Goal: Information Seeking & Learning: Understand process/instructions

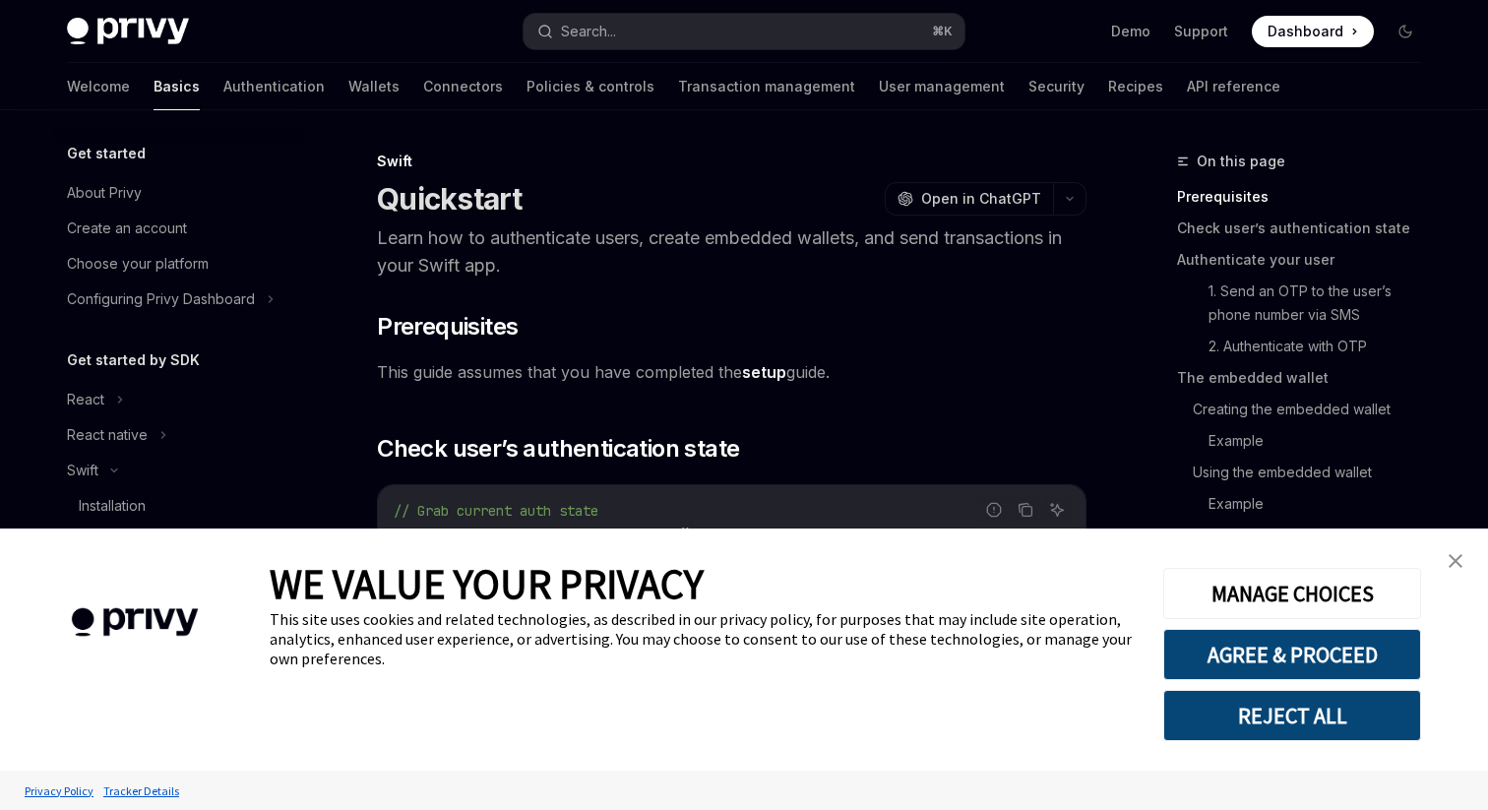
type textarea "*"
click at [1302, 652] on button "AGREE & PROCEED" at bounding box center [1292, 654] width 258 height 51
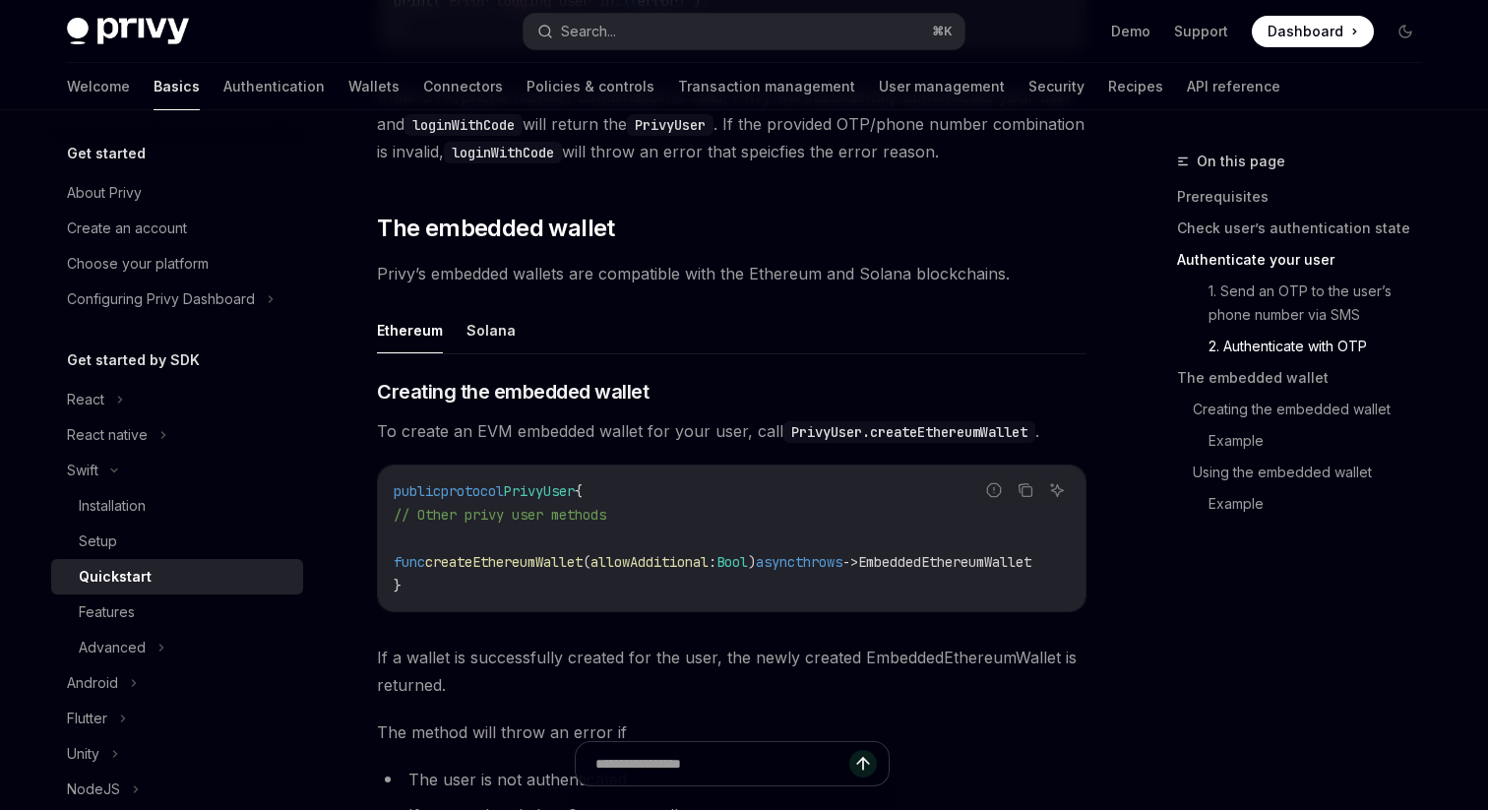
scroll to position [2292, 0]
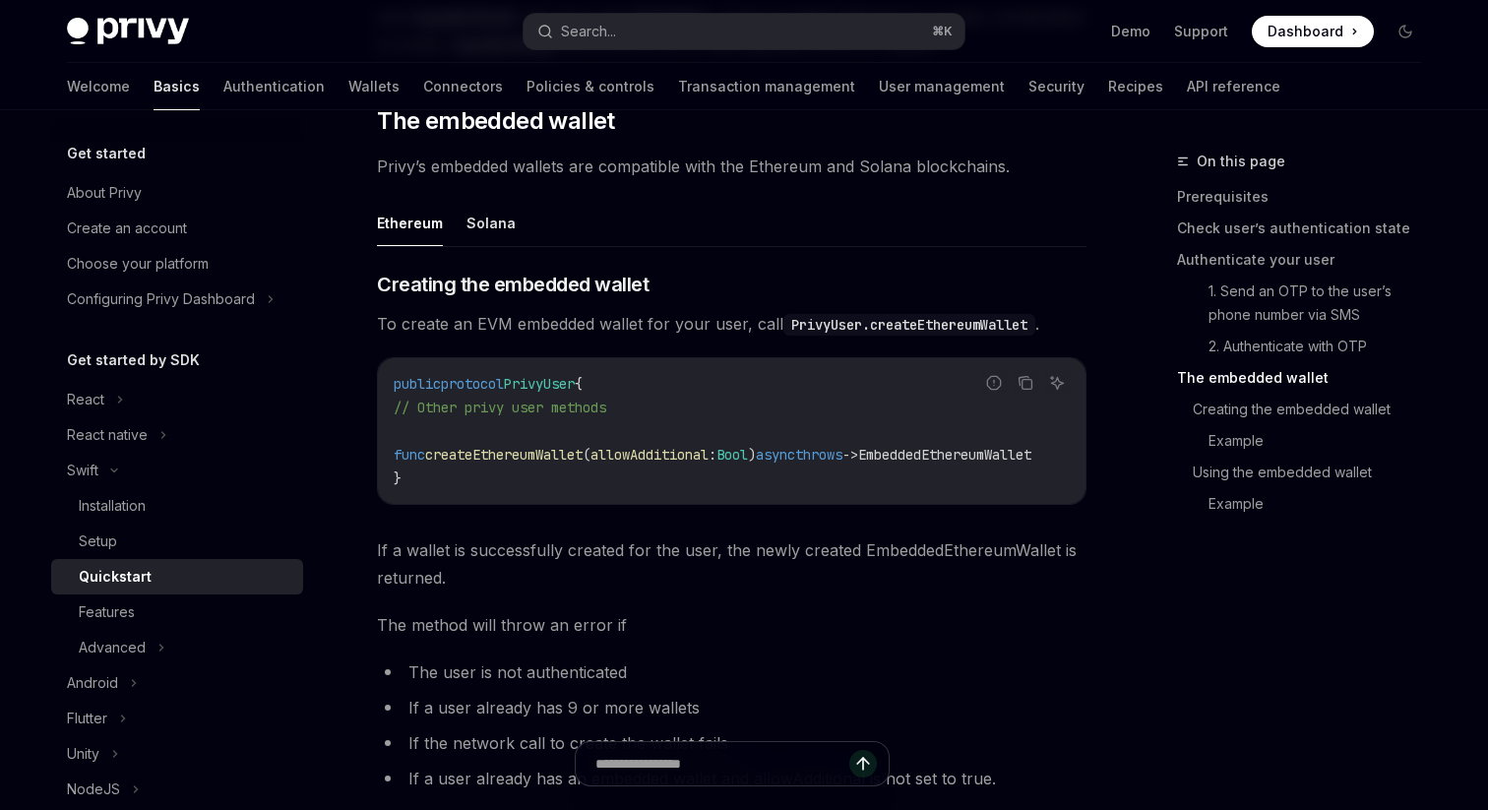
click at [764, 337] on span "To create an EVM embedded wallet for your user, call PrivyUser.createEthereumWa…" at bounding box center [731, 324] width 709 height 28
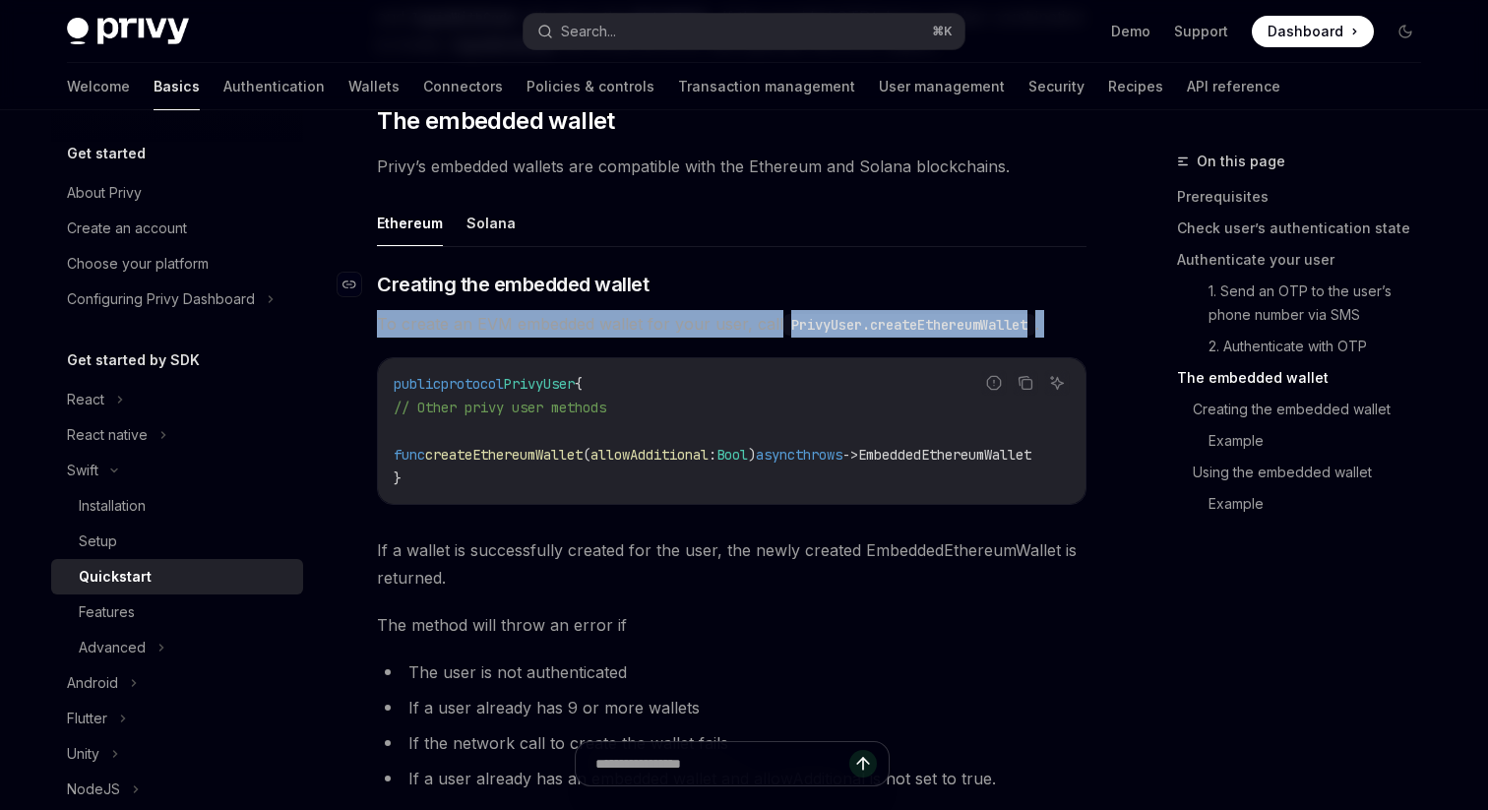
click at [845, 298] on h3 "​ Creating the embedded wallet" at bounding box center [731, 285] width 709 height 28
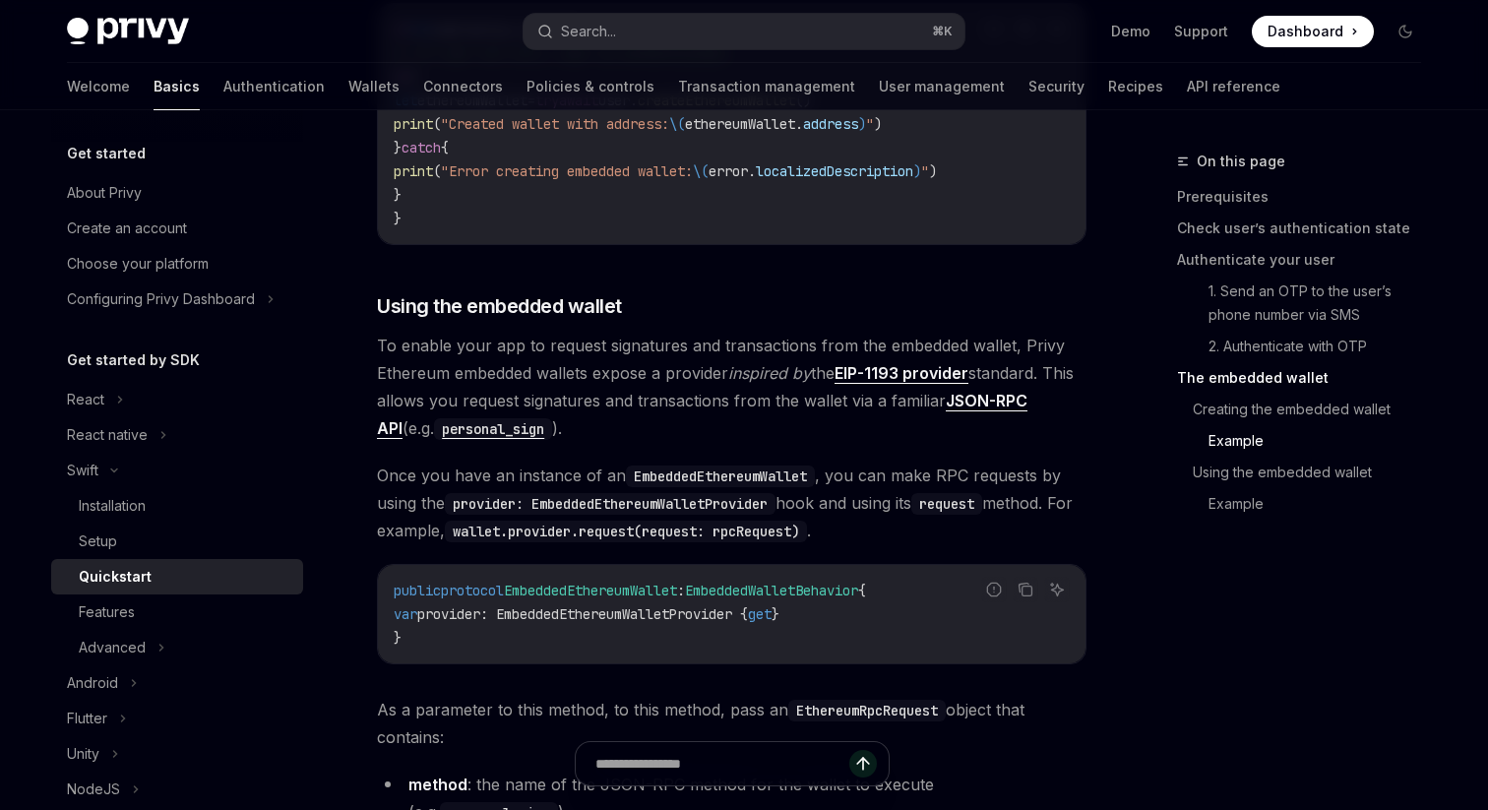
scroll to position [3230, 0]
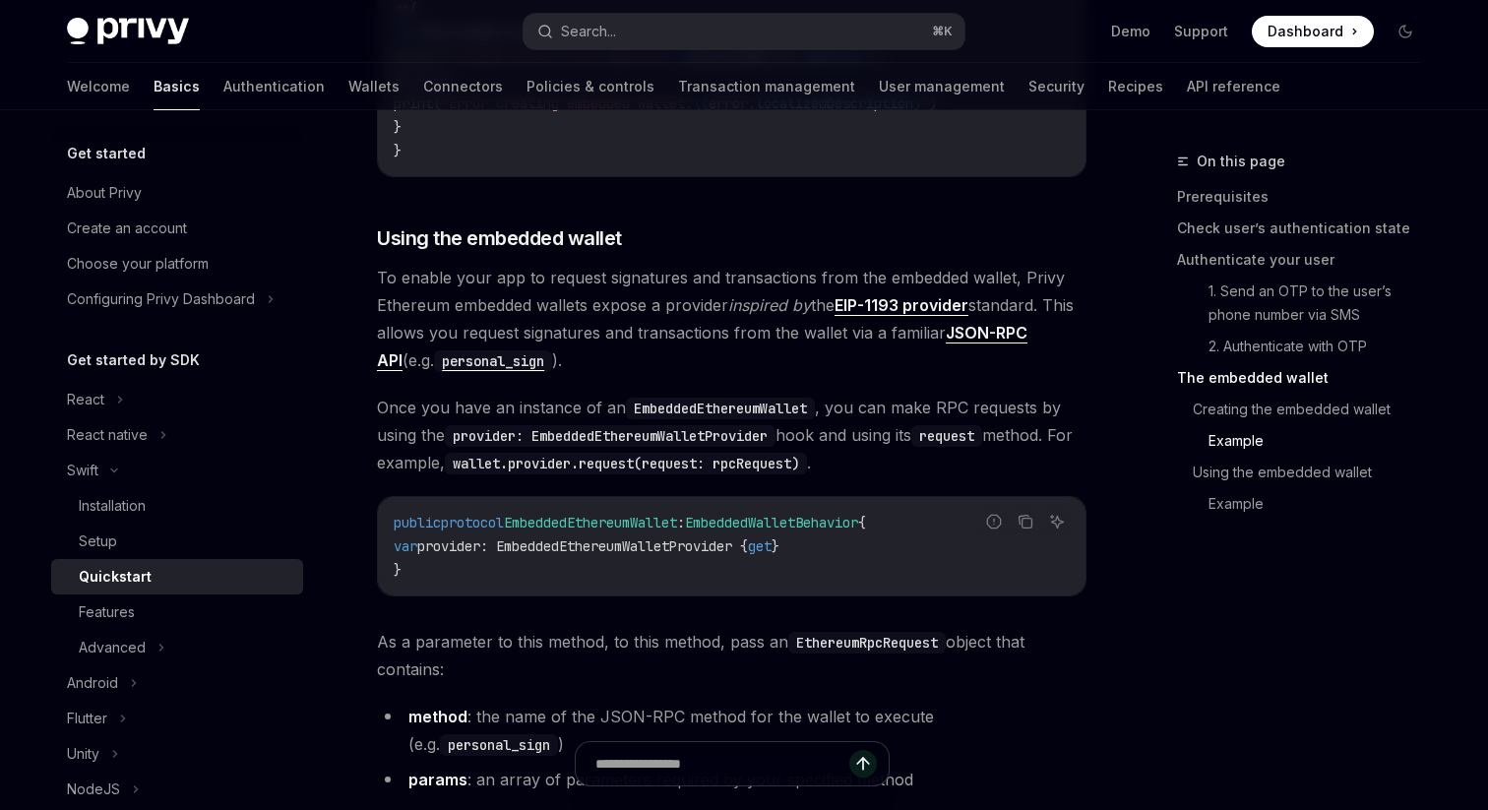
click at [747, 555] on span "provider: EmbeddedEthereumWalletProvider {" at bounding box center [582, 546] width 331 height 18
click at [827, 579] on code "public protocol EmbeddedEthereumWallet : EmbeddedWalletBehavior { var provider:…" at bounding box center [732, 546] width 676 height 71
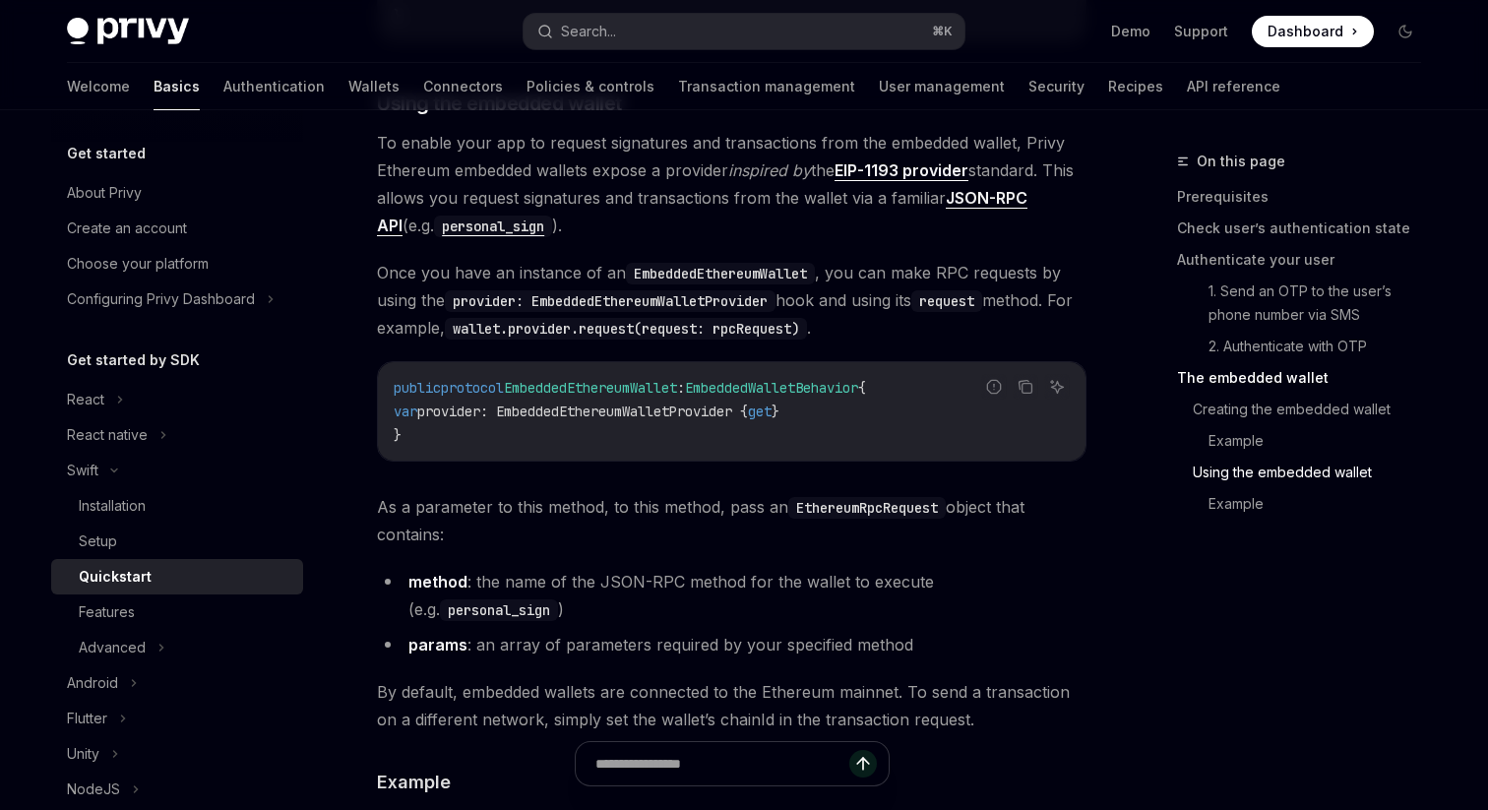
scroll to position [3350, 0]
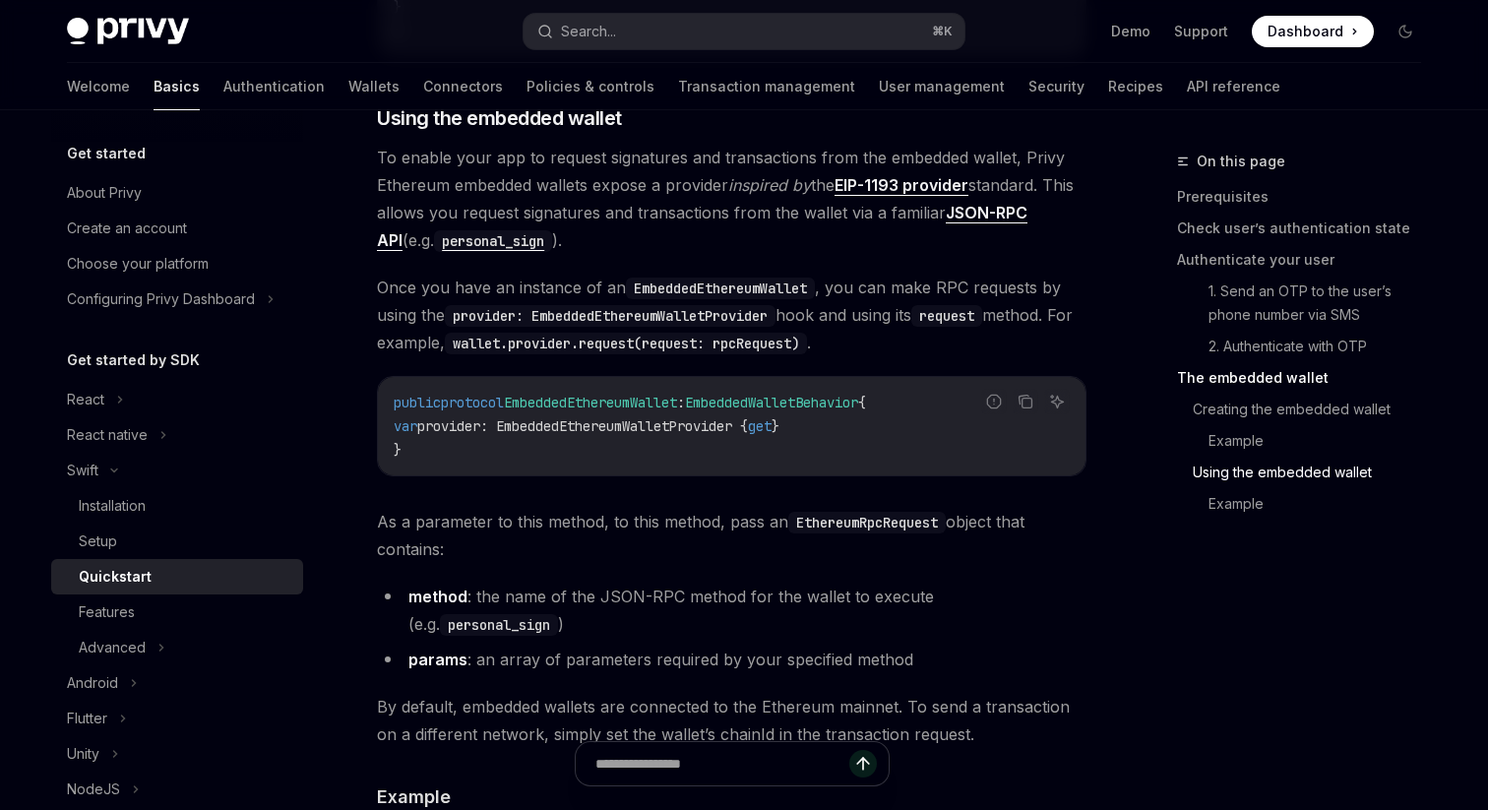
click at [1137, 537] on div "On this page Prerequisites Check user’s authentication state Authenticate your …" at bounding box center [1286, 480] width 299 height 660
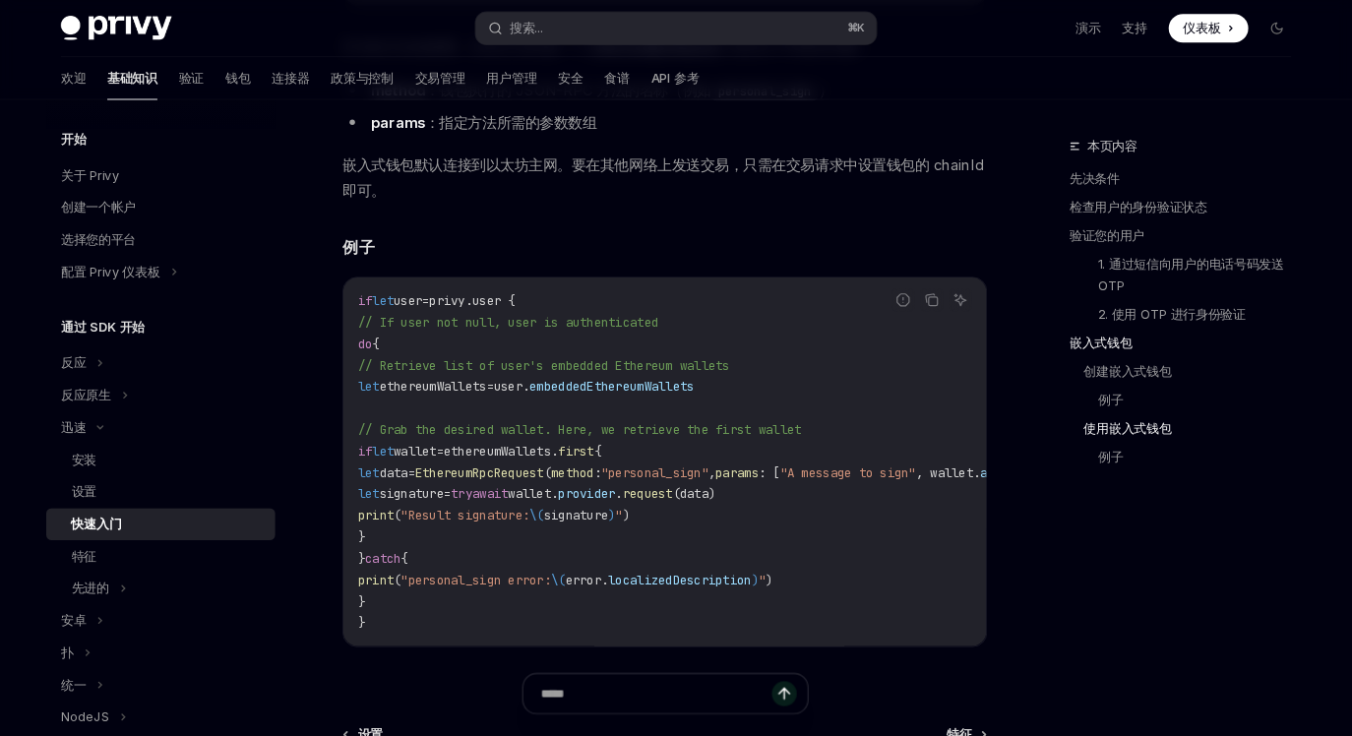
scroll to position [3626, 0]
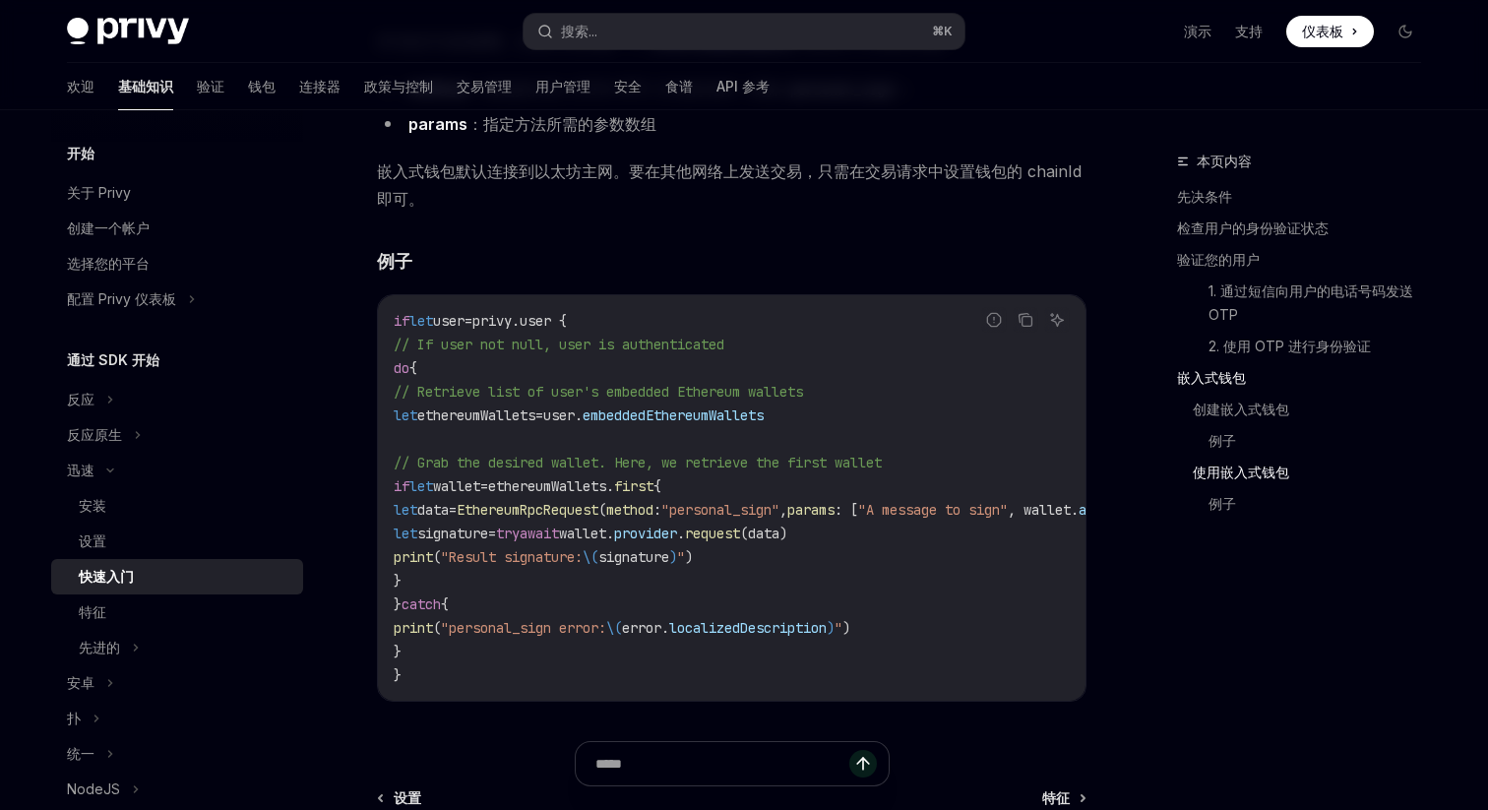
drag, startPoint x: 460, startPoint y: 438, endPoint x: 955, endPoint y: 443, distance: 494.9
click at [956, 443] on code "if let user = privy.user { // If user not null, user is authenticated do { // R…" at bounding box center [795, 498] width 803 height 378
copy span "let ethereumWallets = user. embeddedEthereumWallets"
click at [793, 275] on h4 "​ 例子" at bounding box center [731, 261] width 709 height 27
type textarea "*"
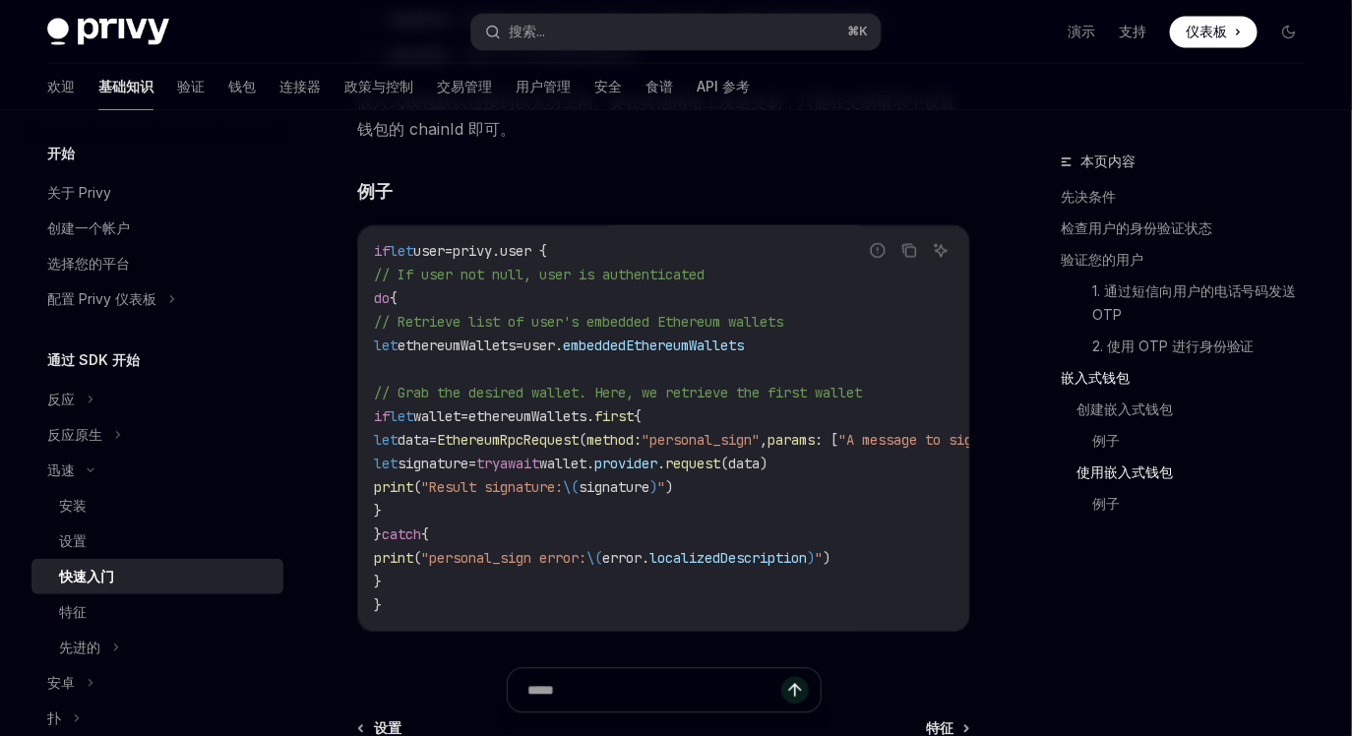
scroll to position [3771, 0]
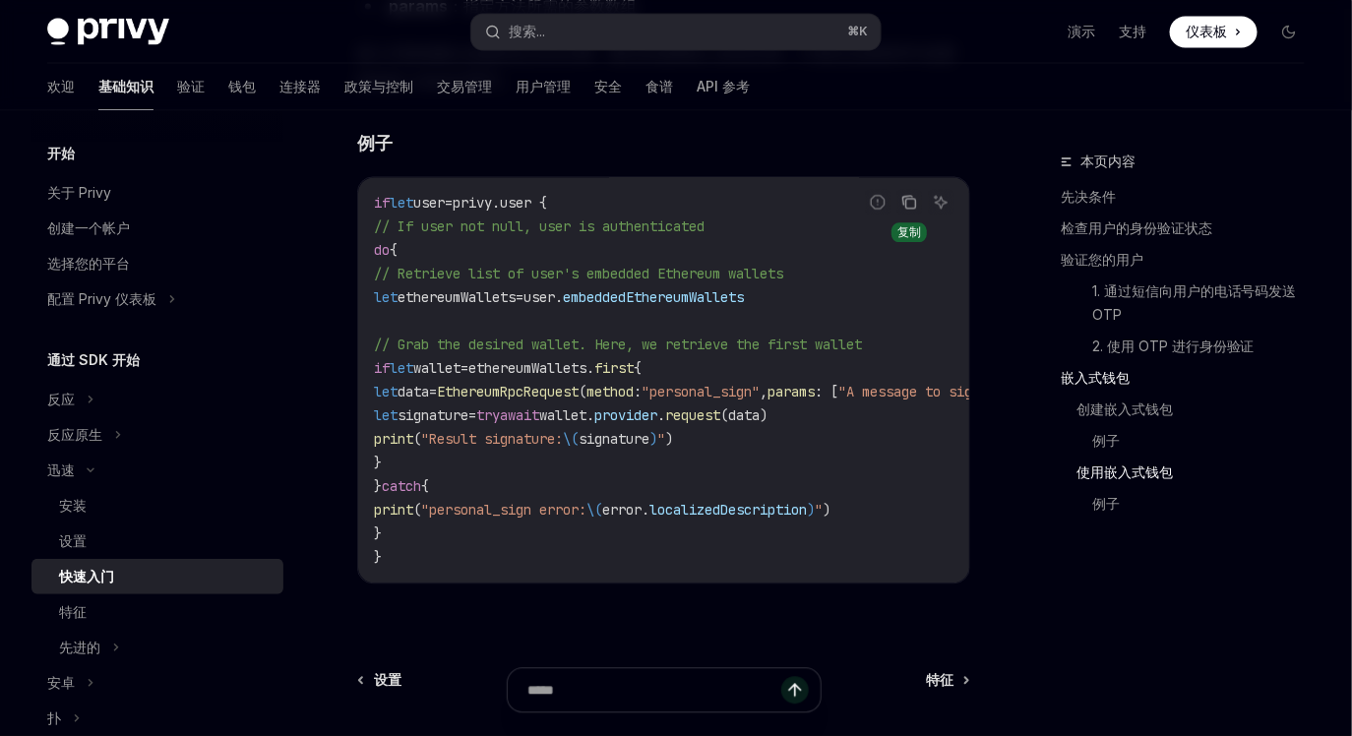
click at [913, 210] on icon "复制代码块中的内容" at bounding box center [909, 202] width 16 height 16
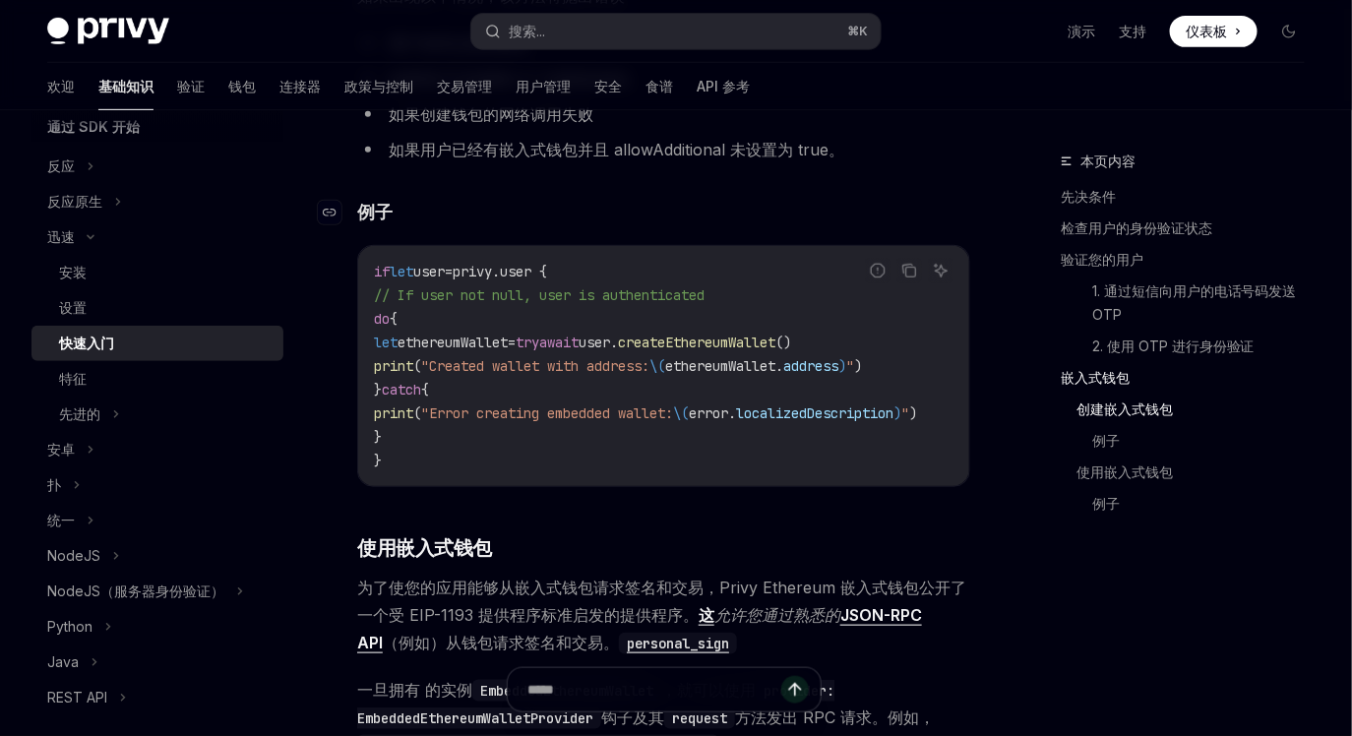
scroll to position [2833, 0]
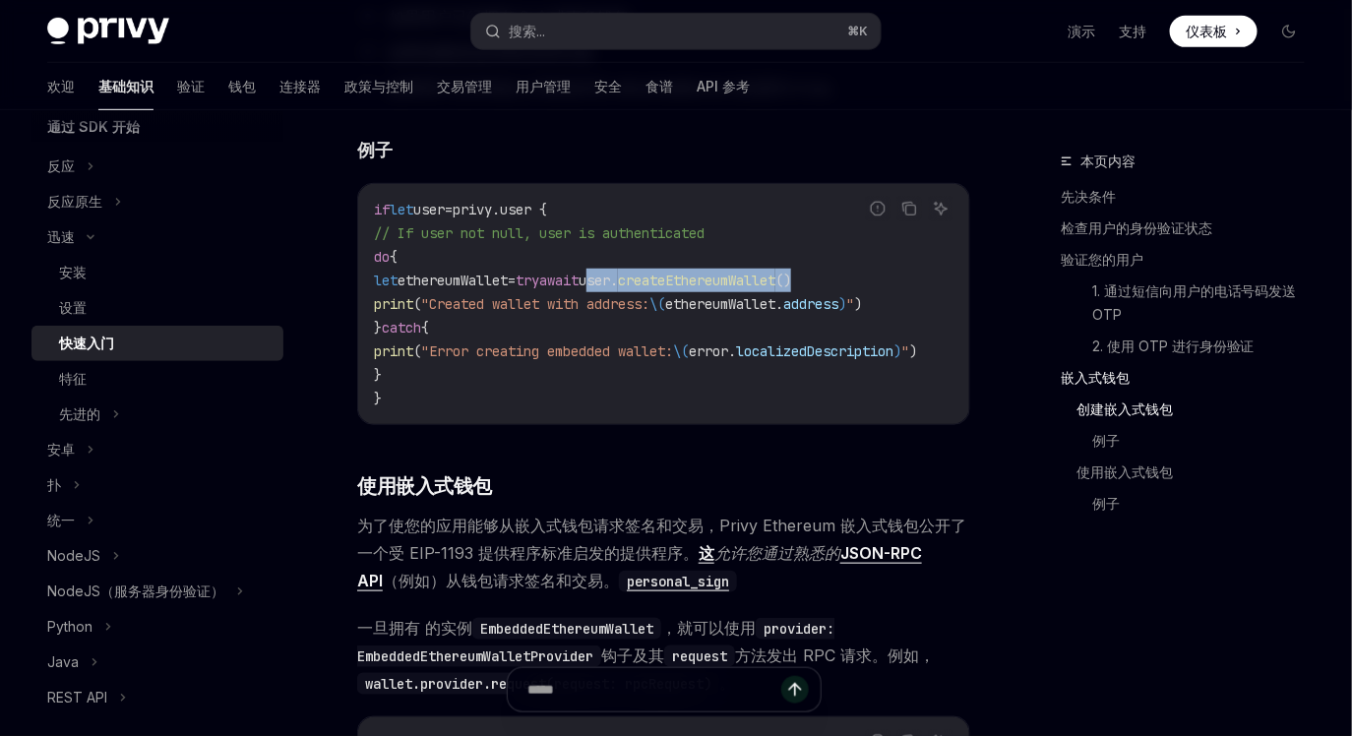
drag, startPoint x: 693, startPoint y: 299, endPoint x: 945, endPoint y: 299, distance: 251.9
click at [945, 299] on code "if let user = privy.user { // If user not null, user is authenticated do { let …" at bounding box center [669, 304] width 590 height 213
copy span "user. createEthereumWallet ()"
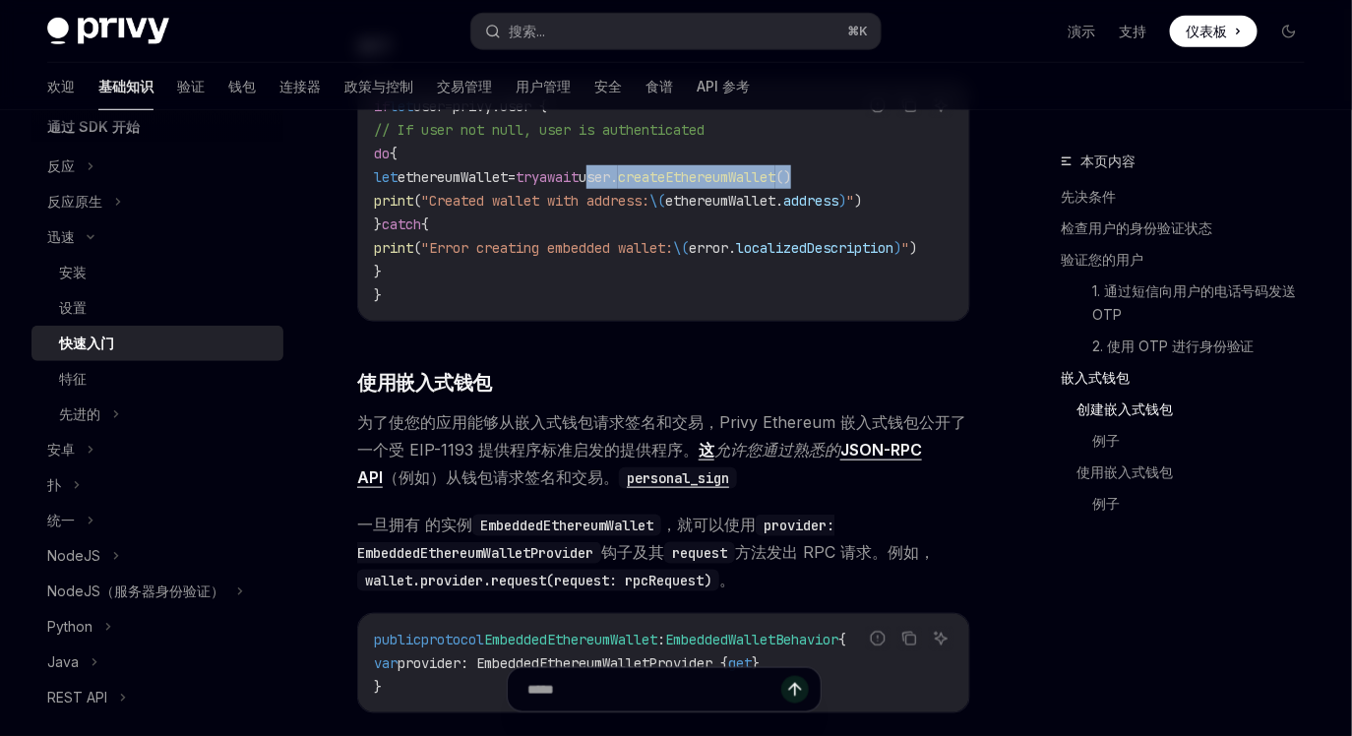
scroll to position [3011, 0]
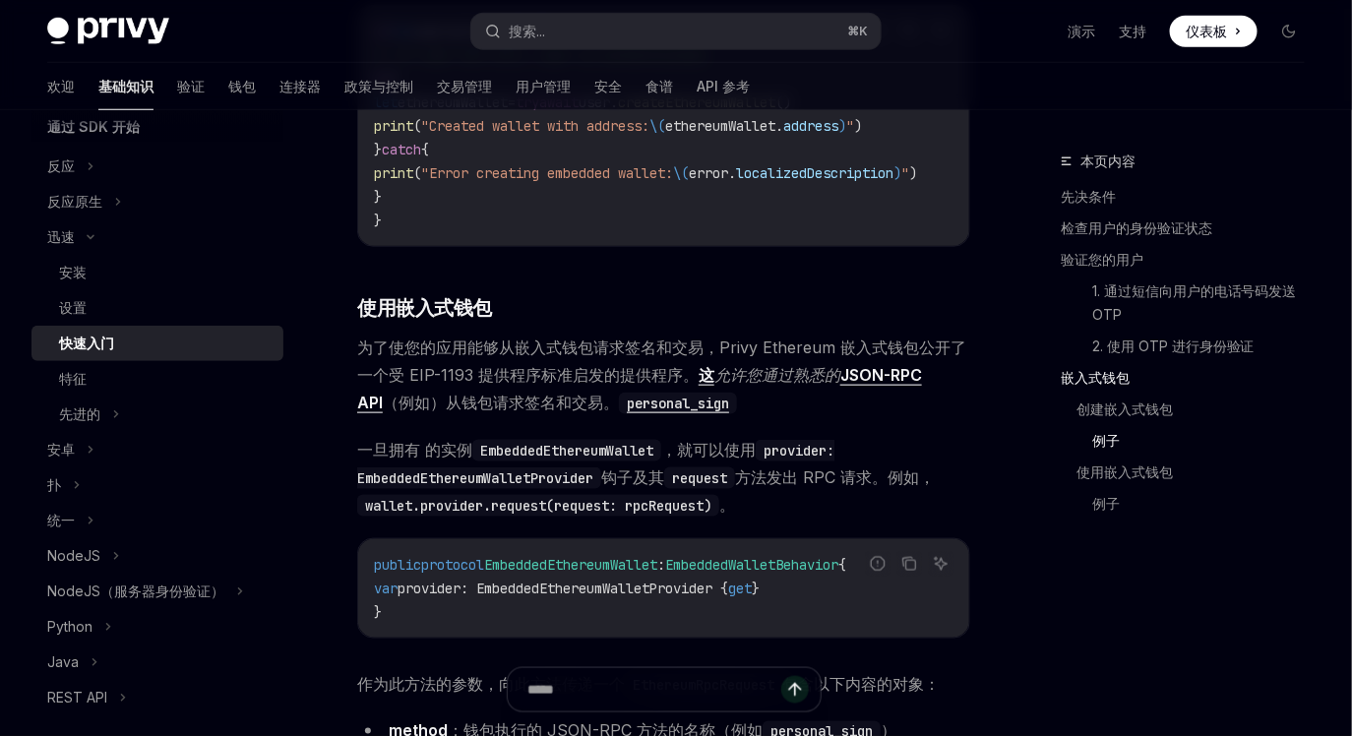
click at [570, 303] on div "​ 创建嵌入式钱包 要为您的用户创建 EVM 嵌入式钱包，请调用 PrivyUser.createEthereumWallet 。 报告错误代码 复制 询问人…" at bounding box center [663, 402] width 613 height 1946
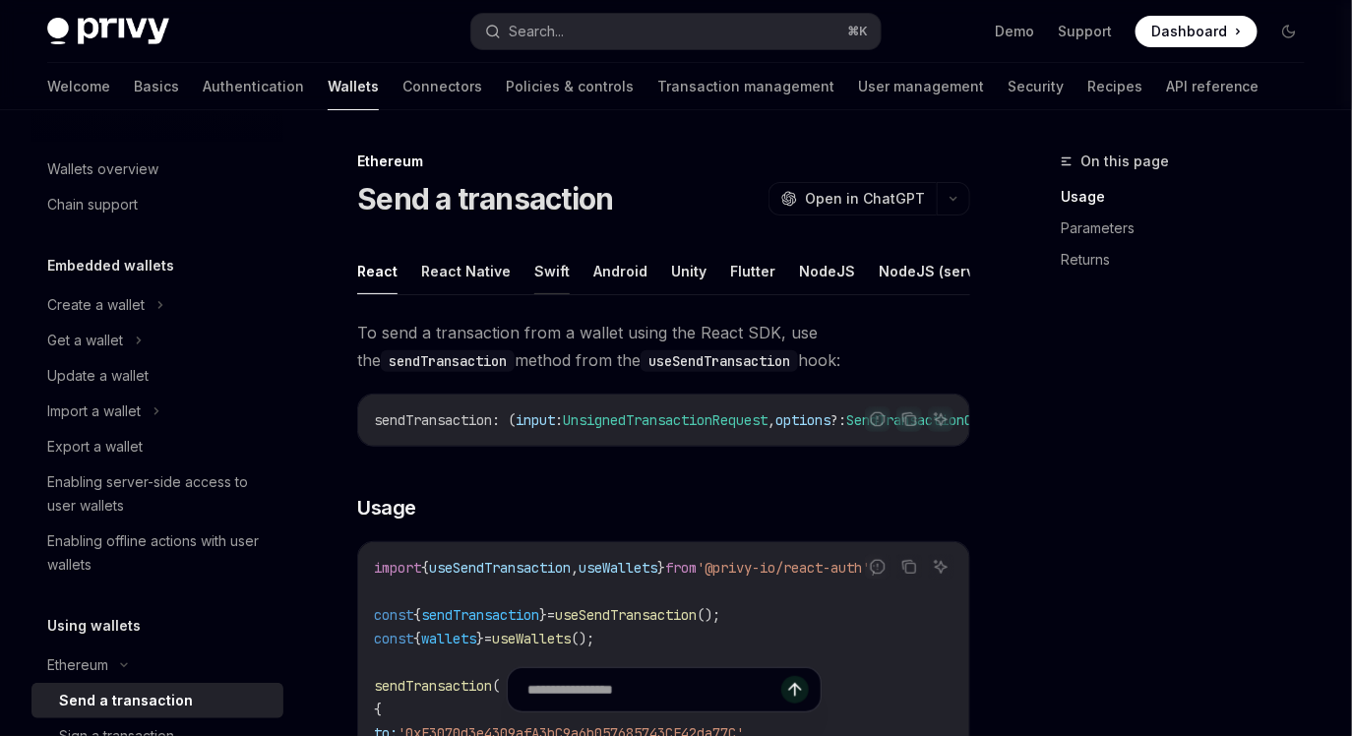
click at [541, 273] on button "Swift" at bounding box center [551, 271] width 35 height 46
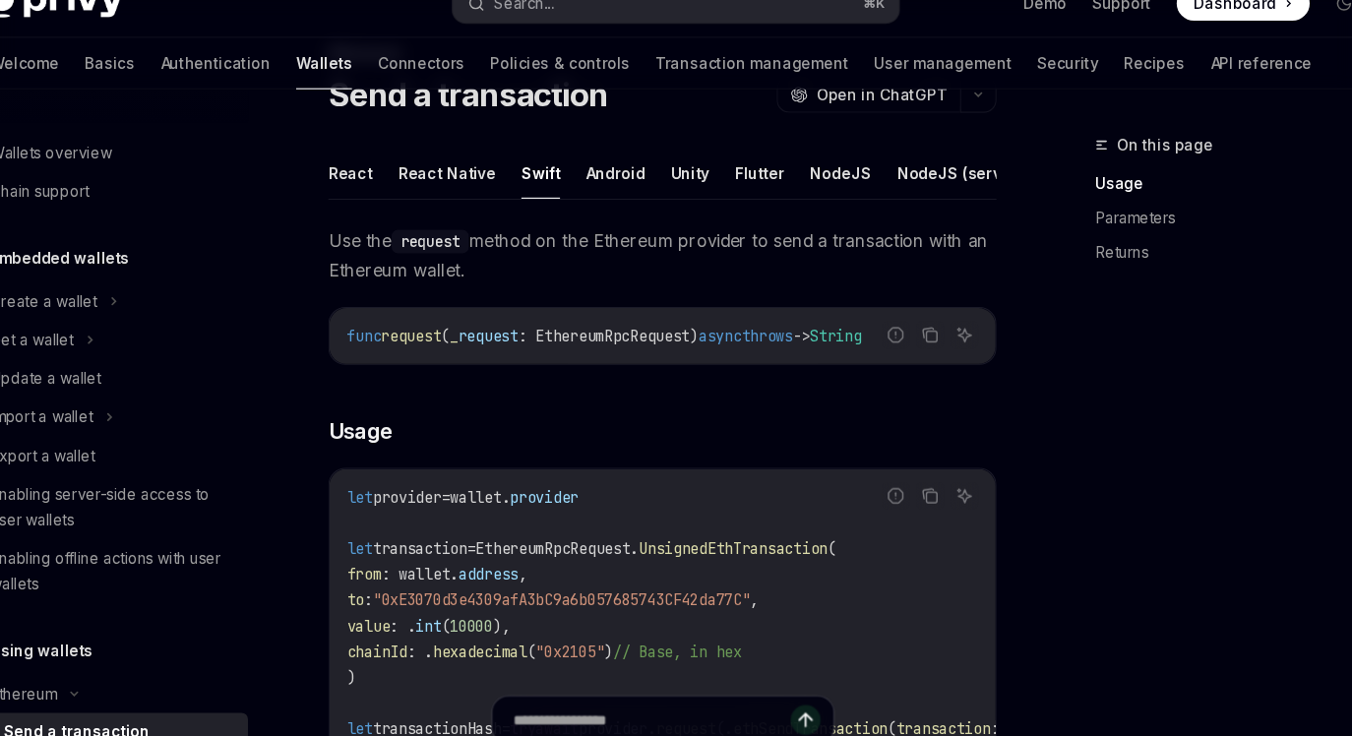
scroll to position [84, 0]
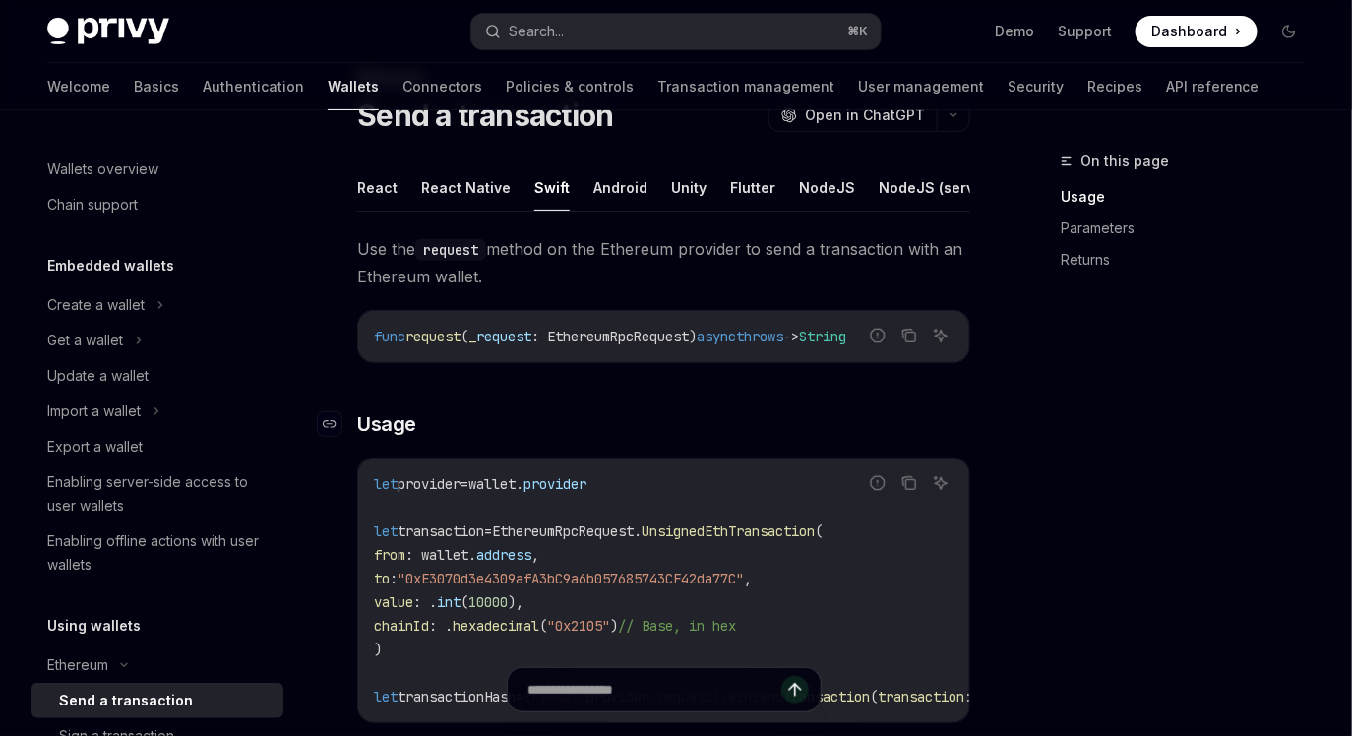
click at [630, 410] on h3 "​ Usage" at bounding box center [663, 424] width 613 height 28
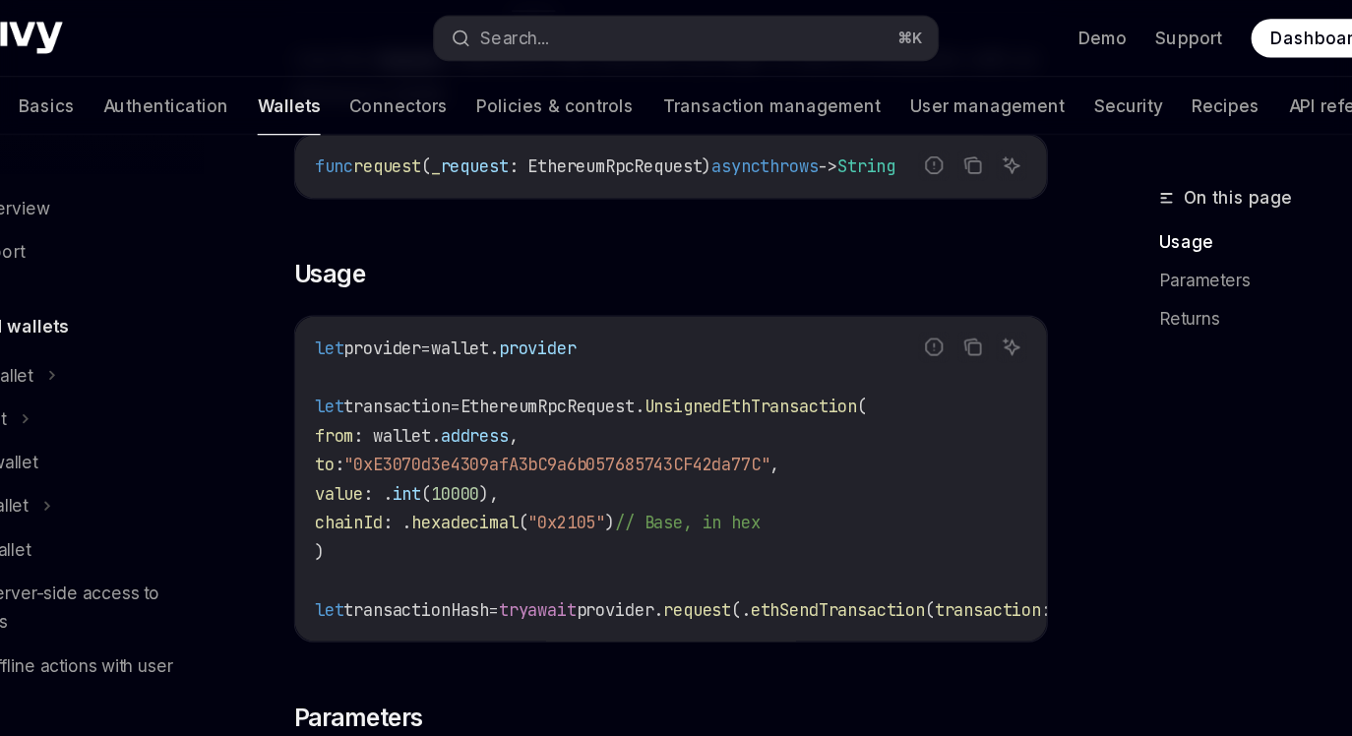
scroll to position [278, 0]
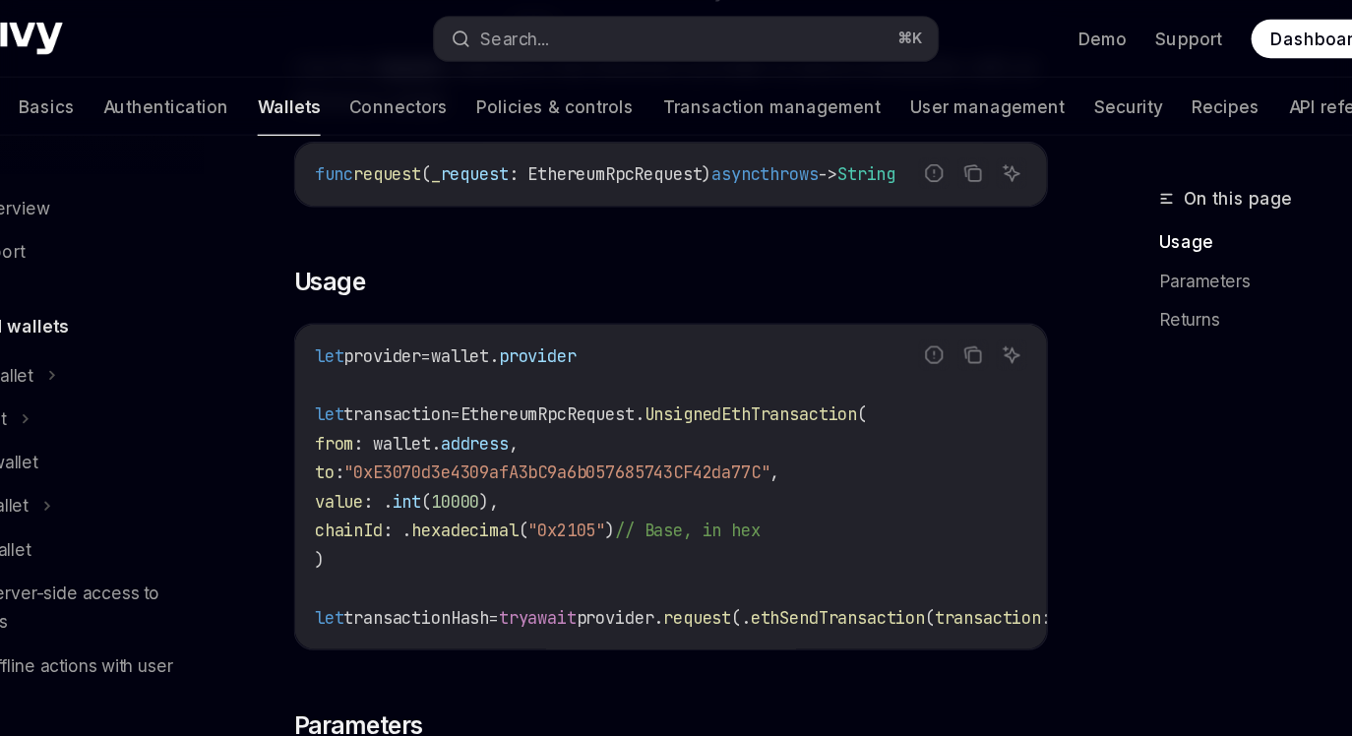
type textarea "*"
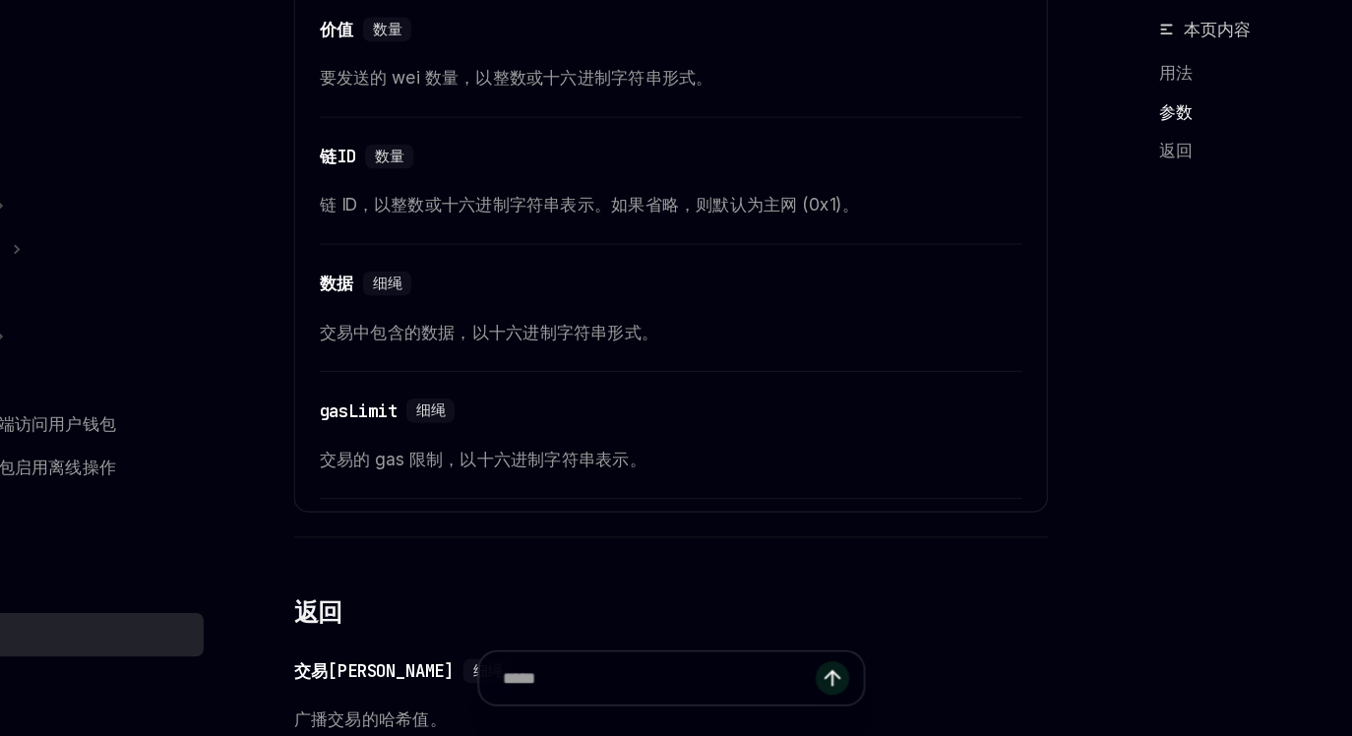
scroll to position [1116, 0]
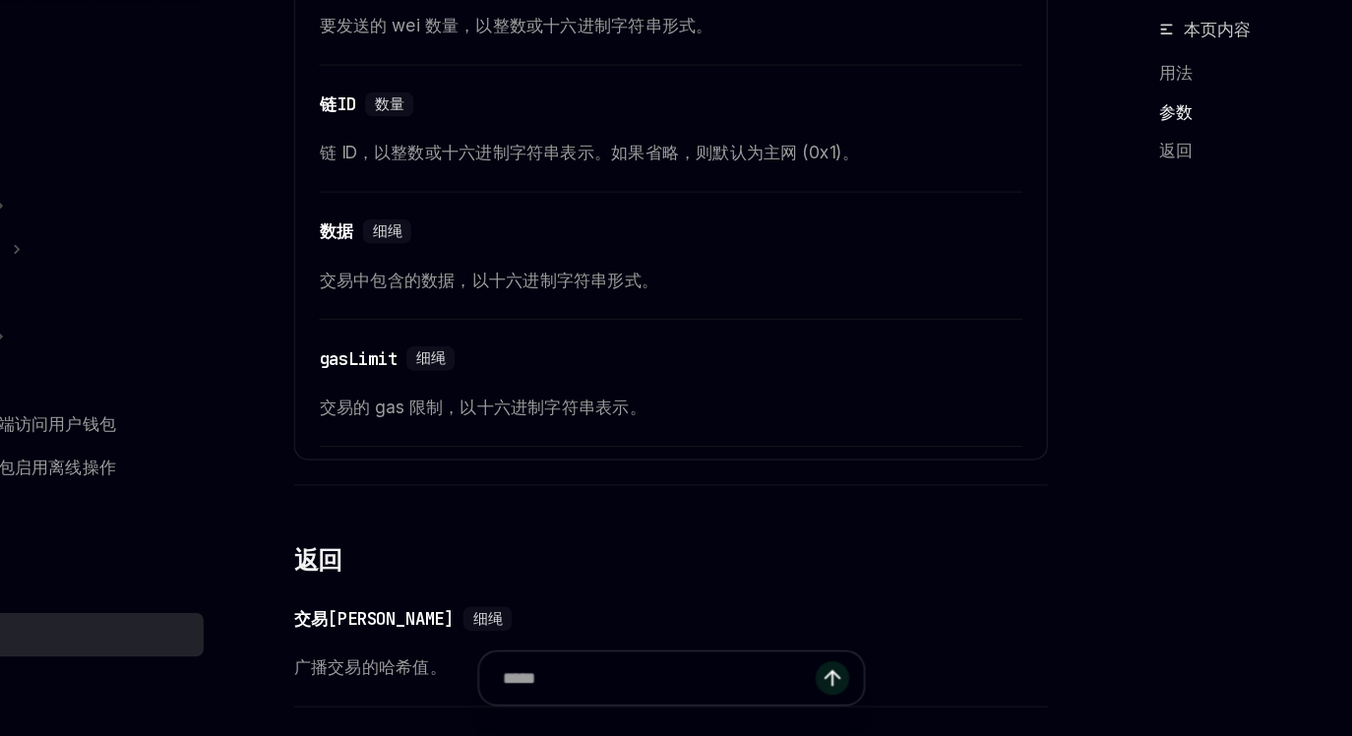
click at [561, 373] on font "交易中包含的数据，以十六进制字符串形式。" at bounding box center [516, 364] width 276 height 17
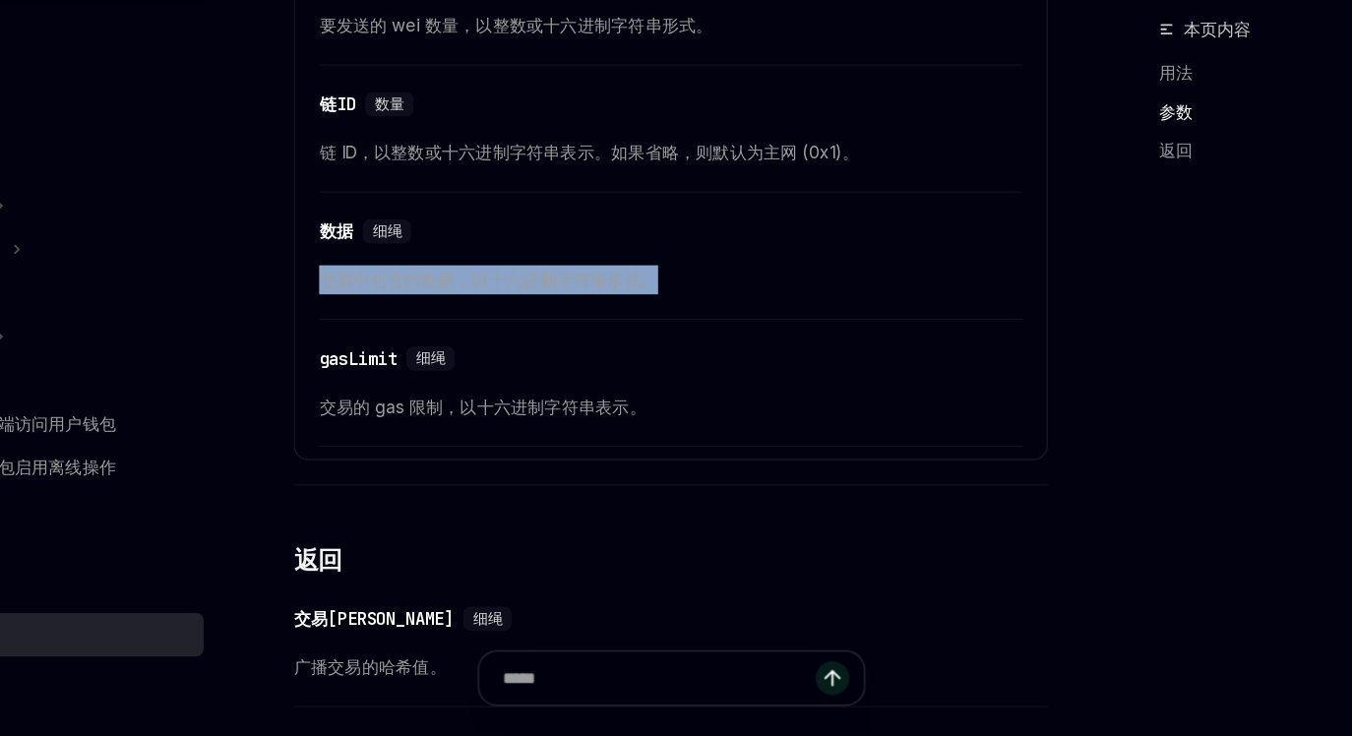
click at [614, 373] on font "交易中包含的数据，以十六进制字符串形式。" at bounding box center [516, 364] width 276 height 17
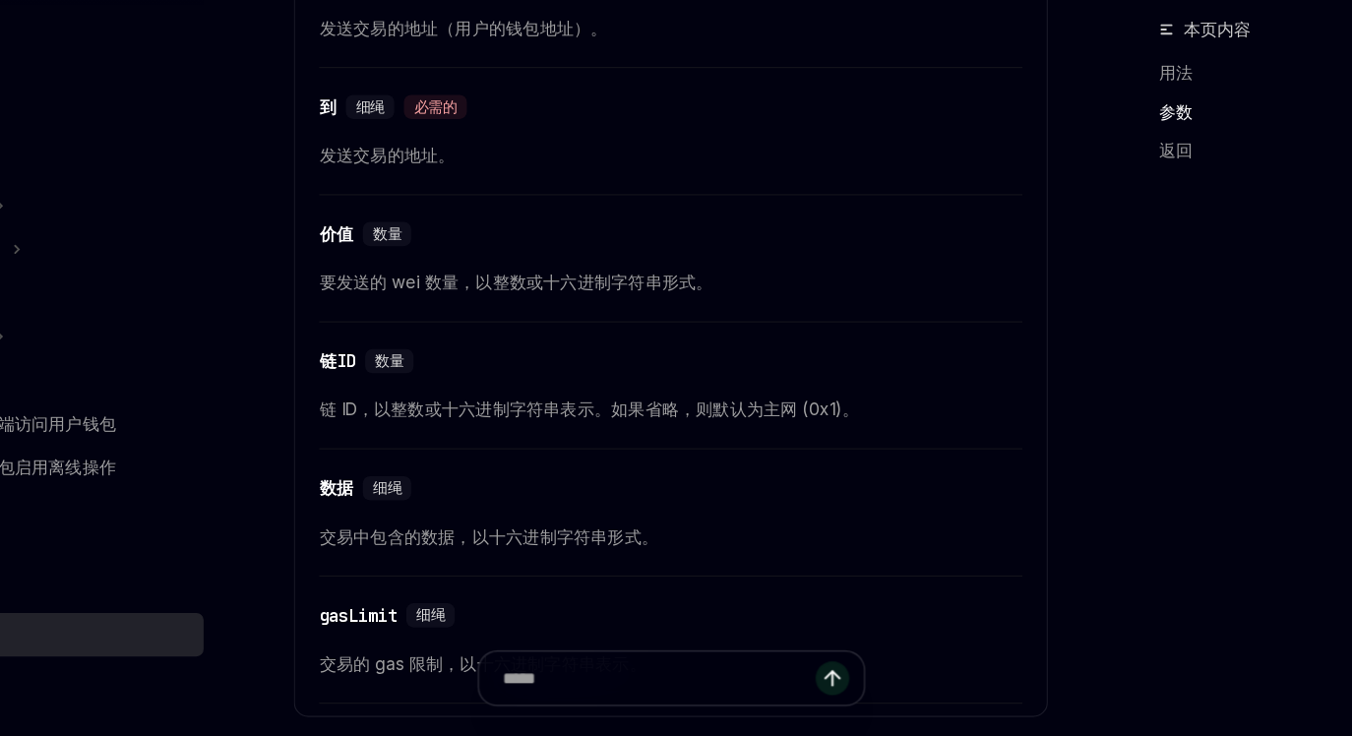
scroll to position [911, 0]
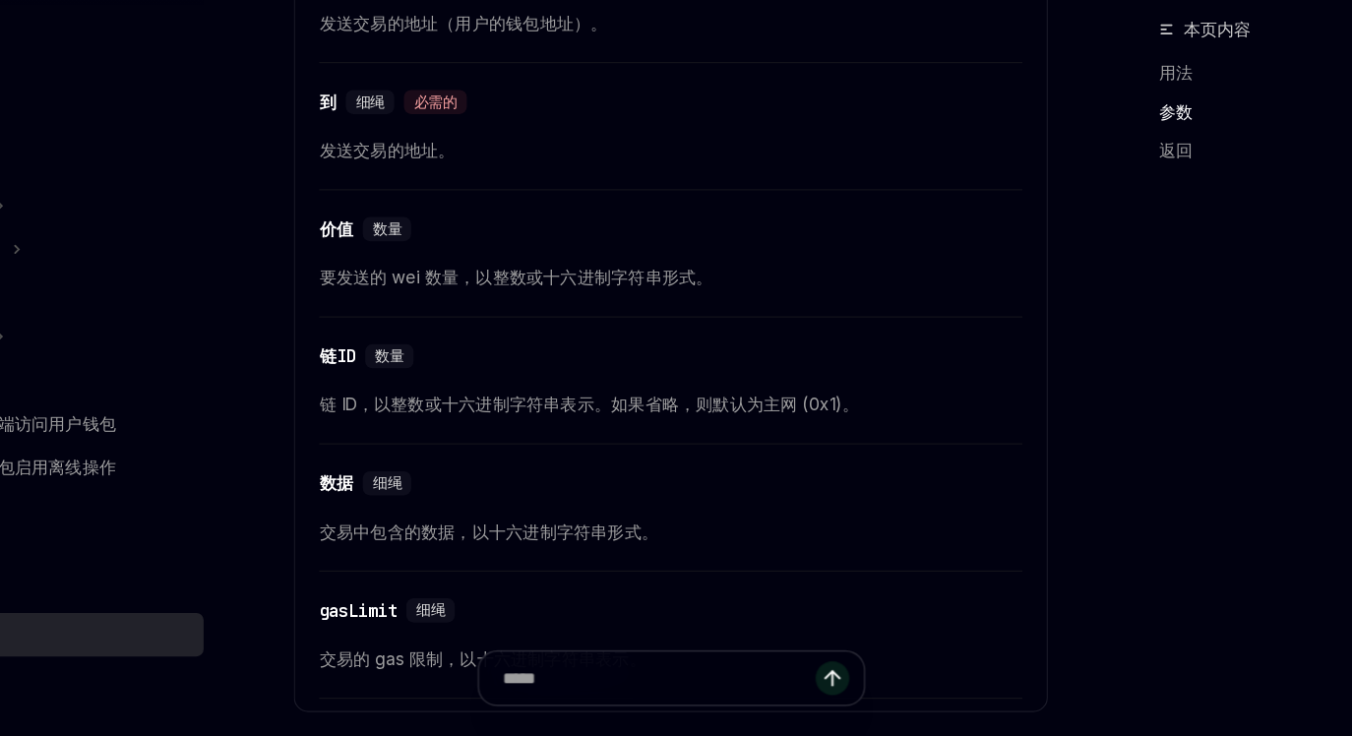
click at [690, 474] on font "链 ID，以整数或十六进制字符串表示。如果省略，则默认为主网 (0x1)。" at bounding box center [597, 466] width 439 height 17
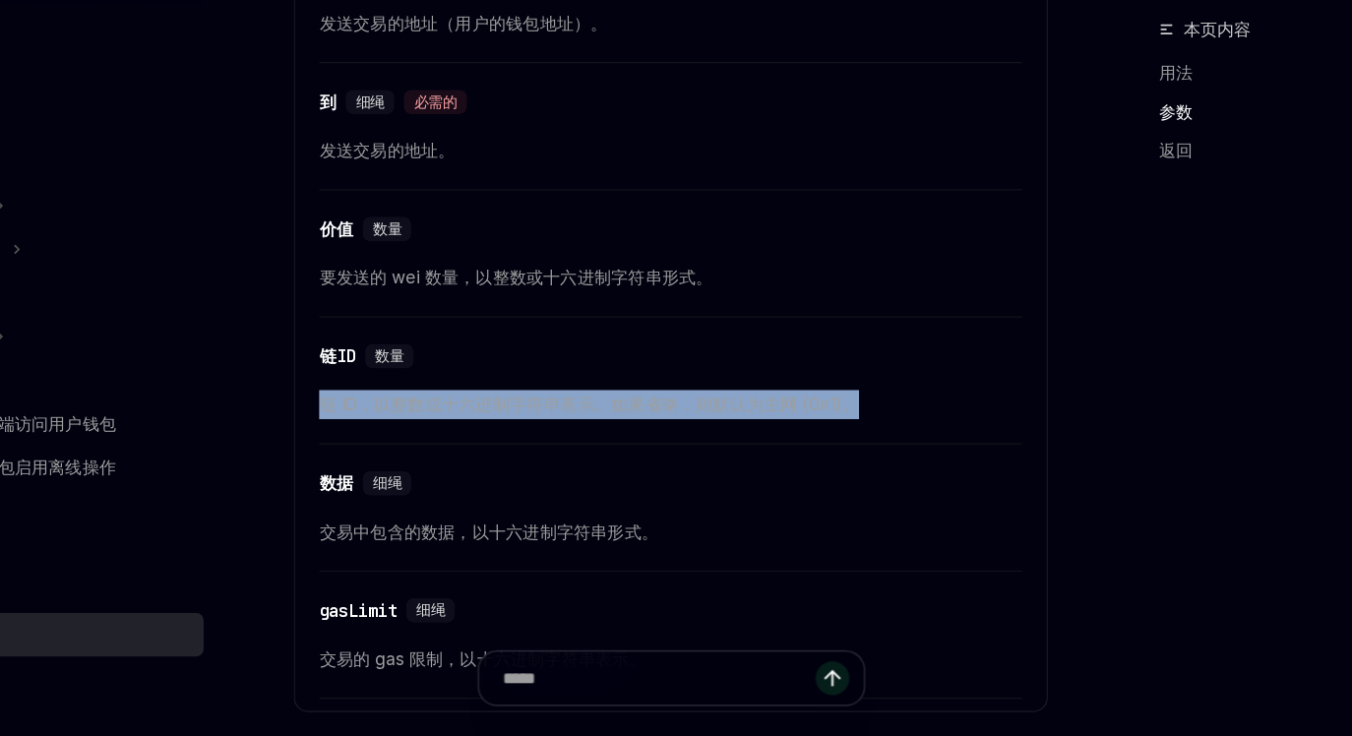
click at [769, 491] on div "​ 链ID 数量 链 ID，以整数或十六进制字符串表示。如果省略，则默认为主网 (0x1)。" at bounding box center [664, 451] width 572 height 93
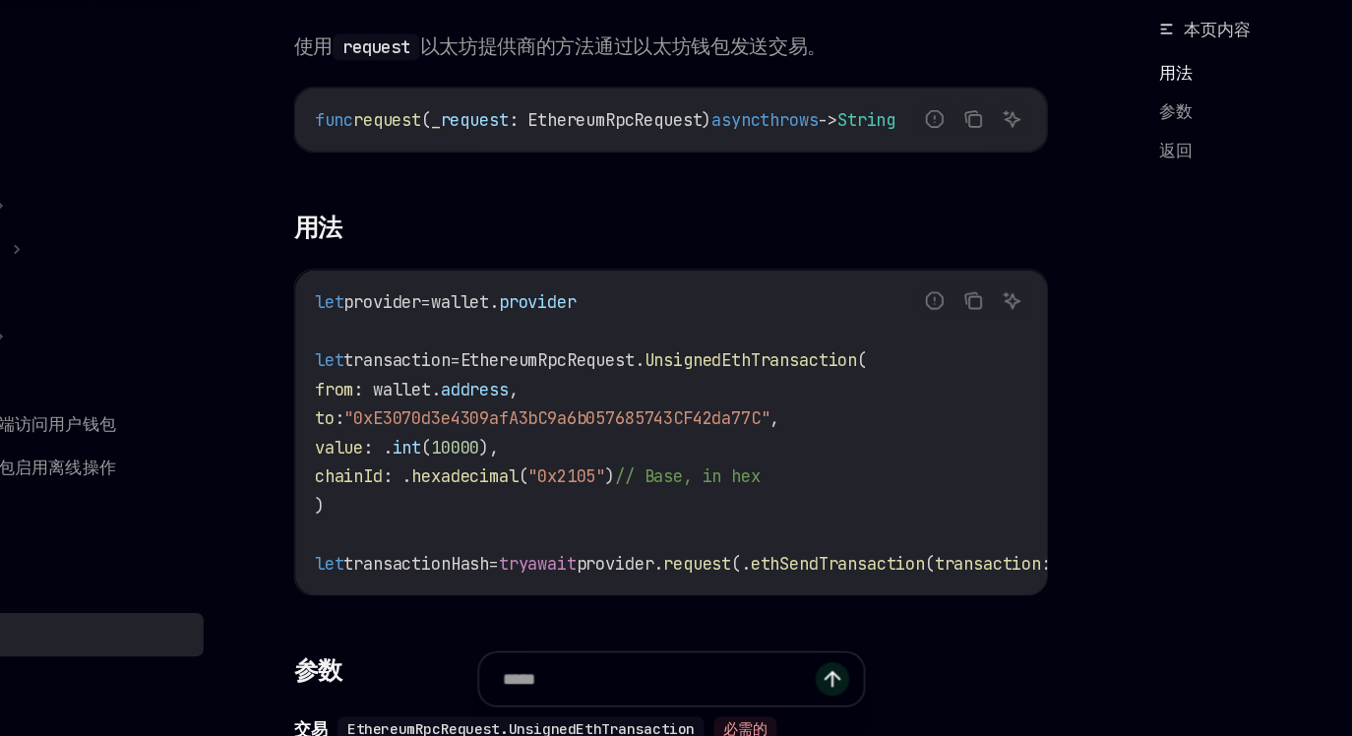
scroll to position [185, 0]
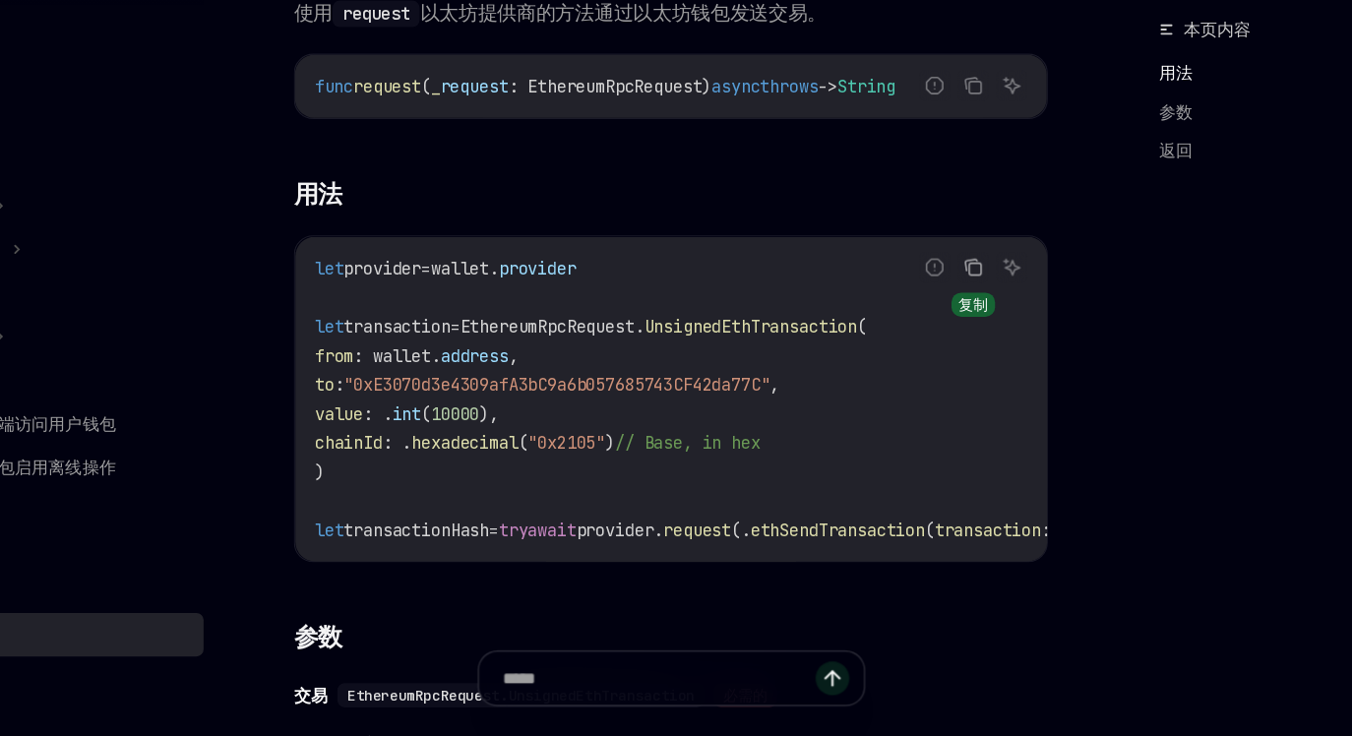
click at [907, 352] on icon "复制代码块中的内容" at bounding box center [909, 354] width 16 height 16
click at [755, 533] on code "let provider = wallet. provider let transaction = EthereumRpcRequest. UnsignedE…" at bounding box center [748, 461] width 748 height 236
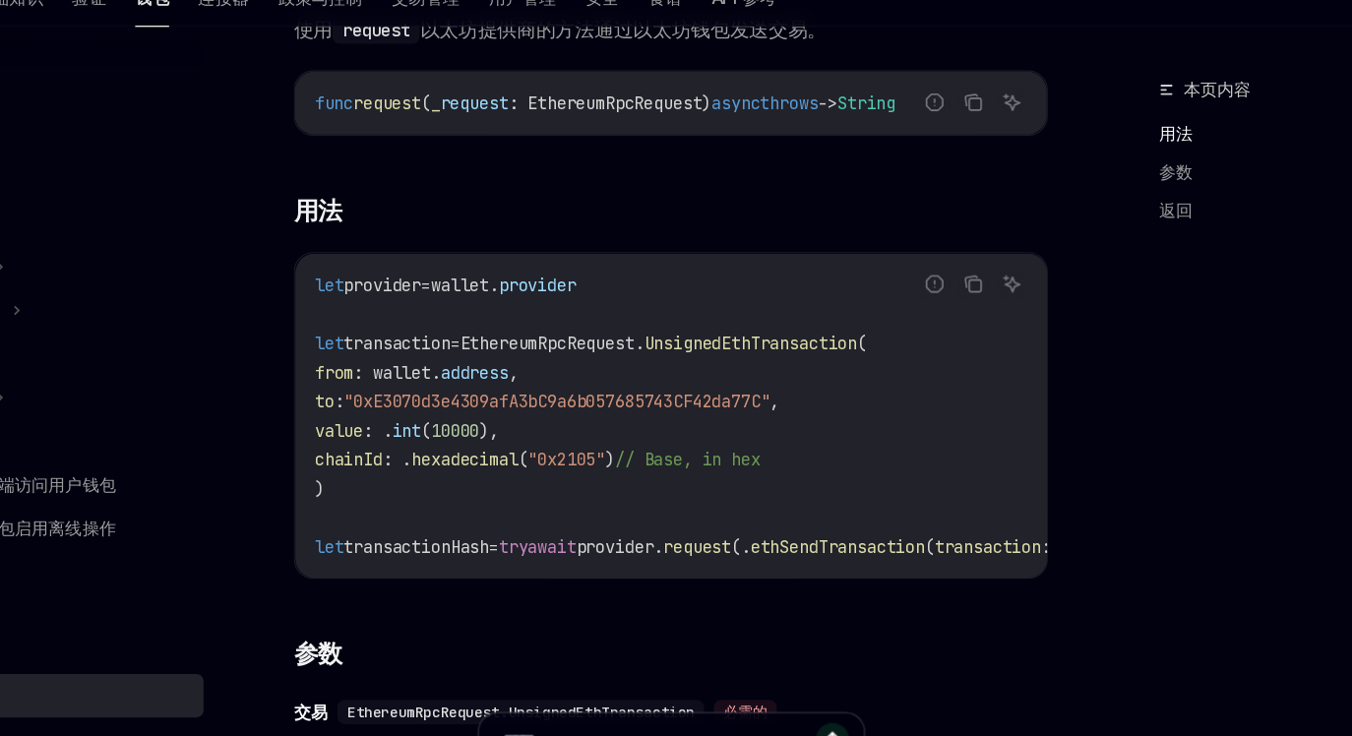
scroll to position [220, 0]
click at [757, 264] on h3 "​ 用法" at bounding box center [663, 260] width 613 height 28
click at [642, 380] on code "let provider = wallet. provider let transaction = EthereumRpcRequest. UnsignedE…" at bounding box center [748, 426] width 748 height 236
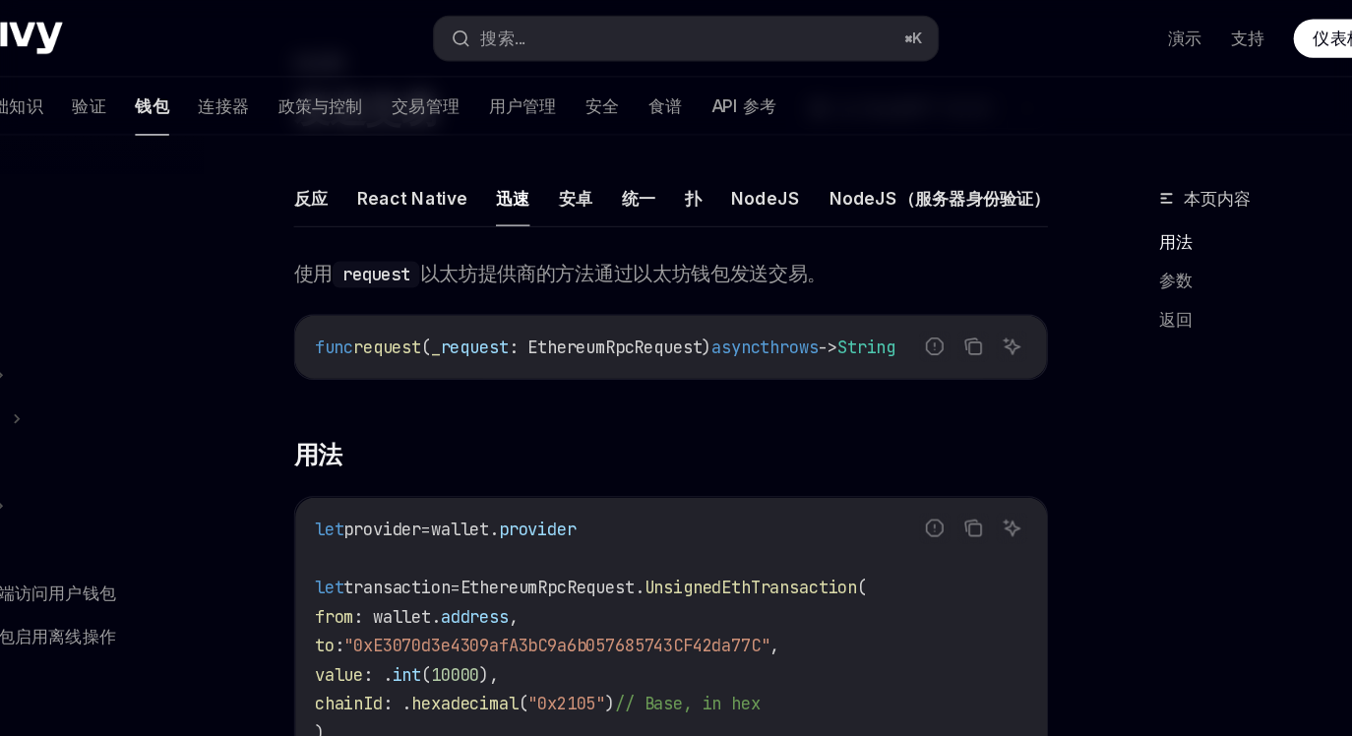
scroll to position [86, 0]
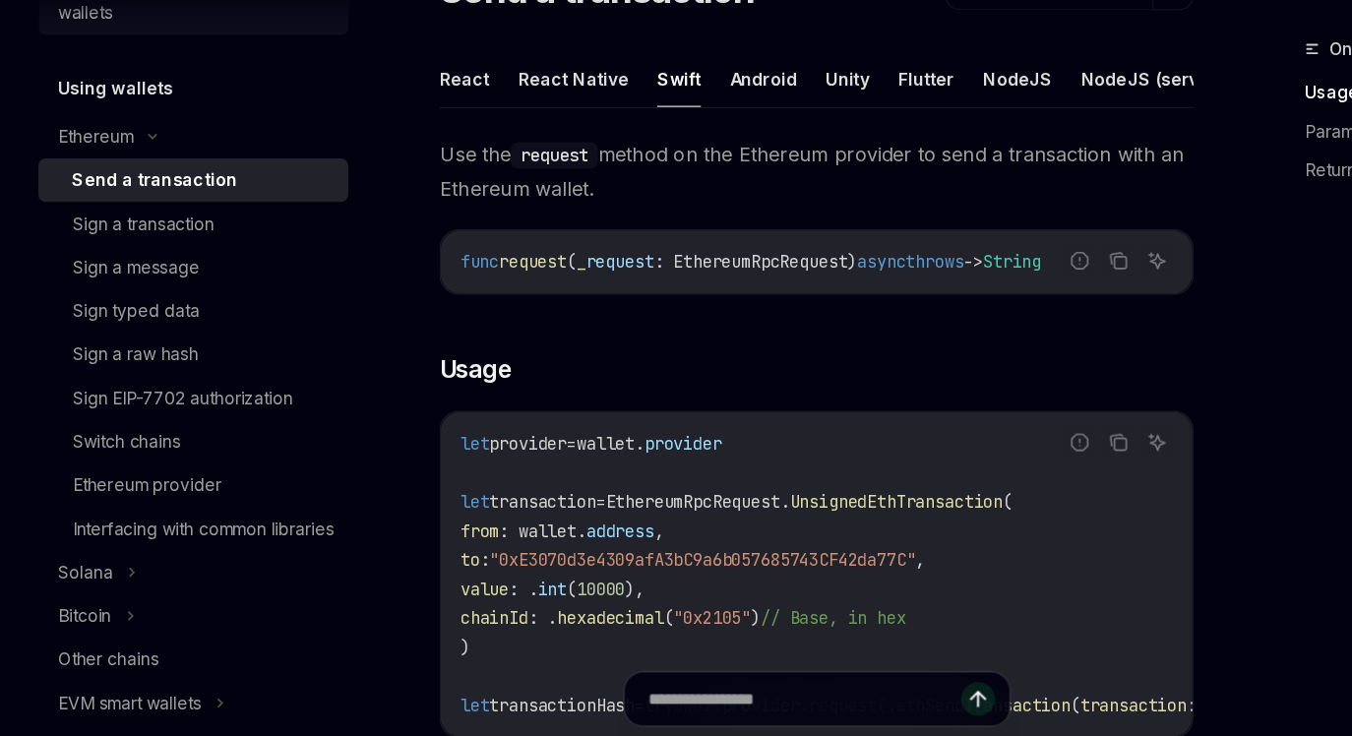
scroll to position [434, 0]
click at [146, 300] on div "Sign a transaction" at bounding box center [116, 302] width 115 height 24
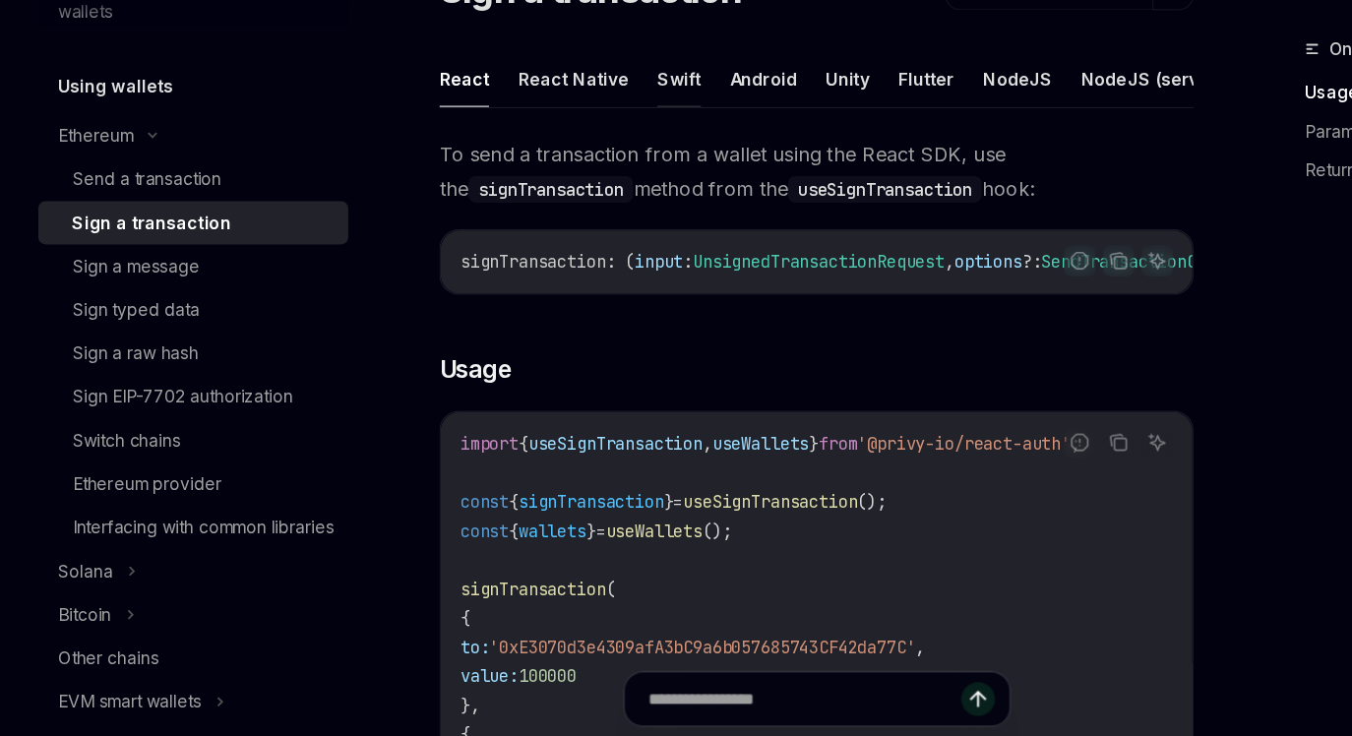
click at [539, 183] on button "Swift" at bounding box center [551, 185] width 35 height 46
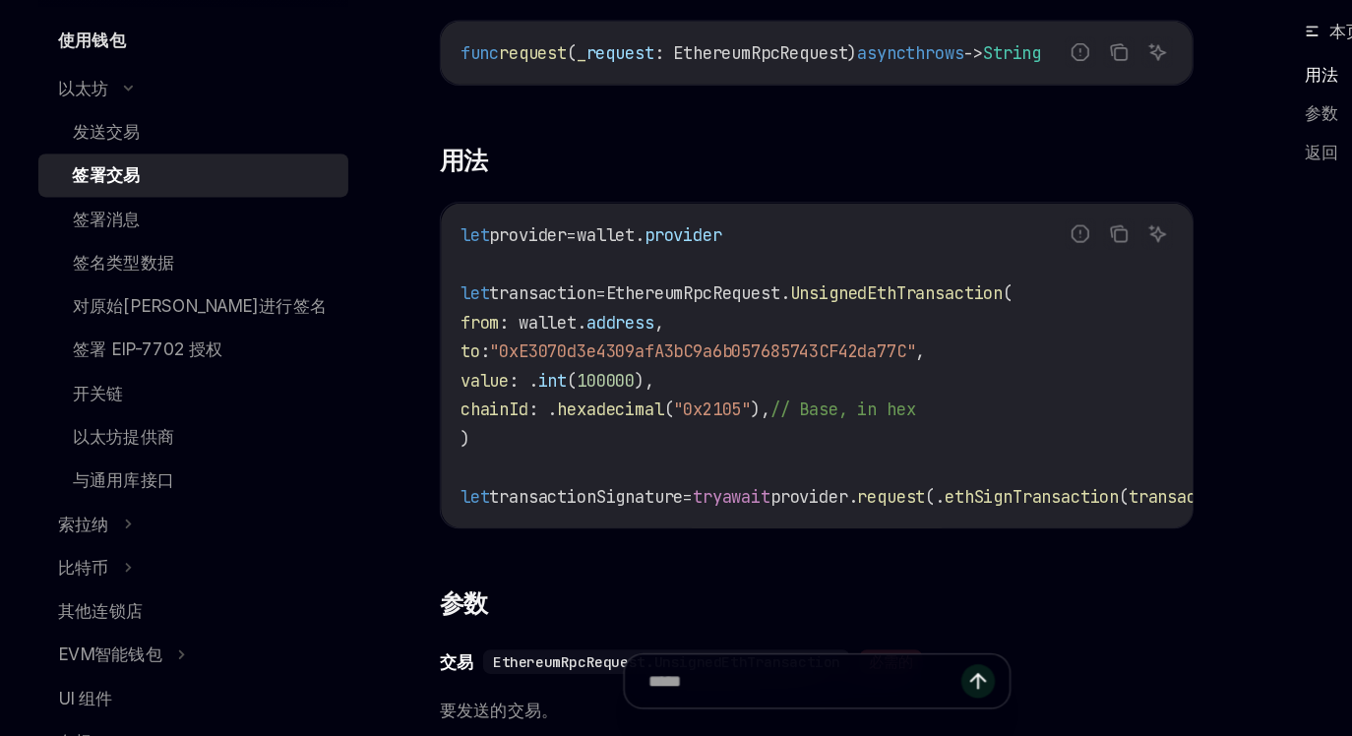
click at [663, 423] on span ""0xE3070d3e4309afA3bC9a6b057685743CF42da77C"" at bounding box center [571, 421] width 346 height 18
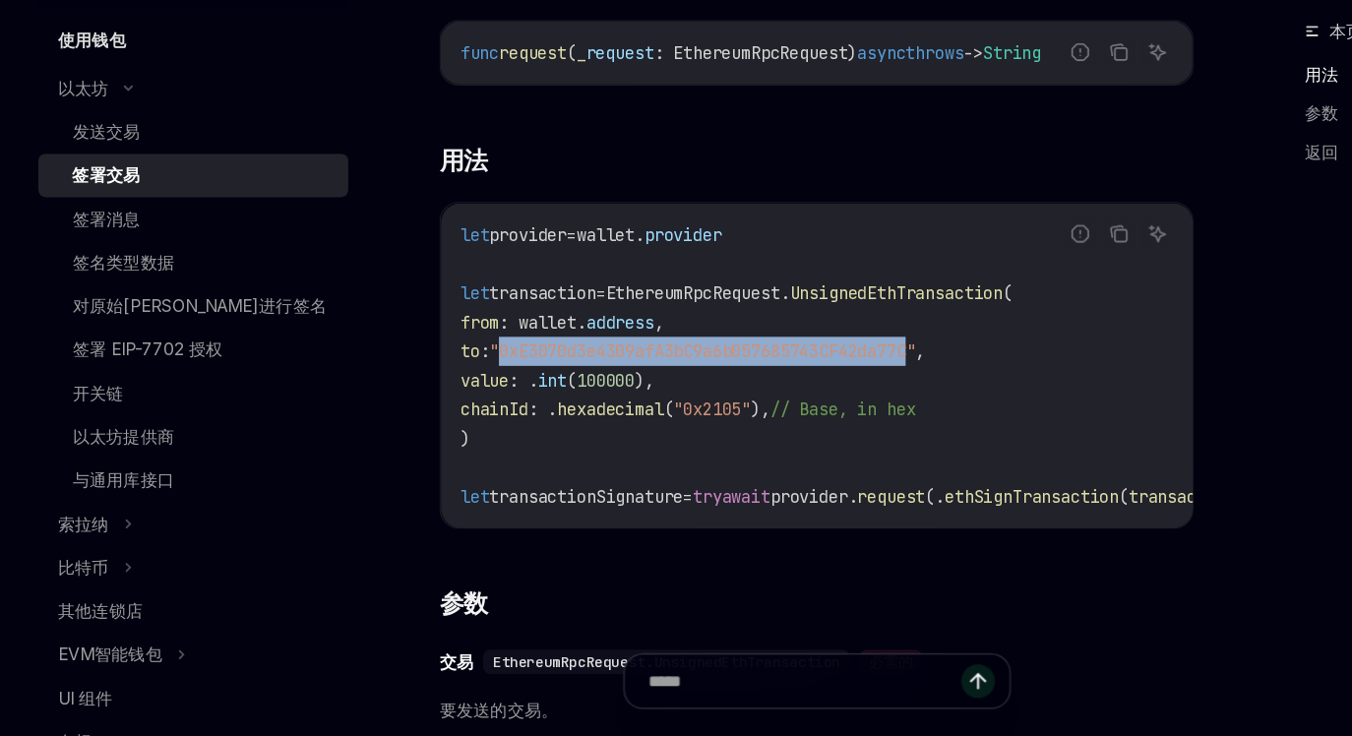
click at [663, 423] on span ""0xE3070d3e4309afA3bC9a6b057685743CF42da77C"" at bounding box center [571, 421] width 346 height 18
click at [744, 469] on span "// Base, in hex" at bounding box center [685, 468] width 118 height 18
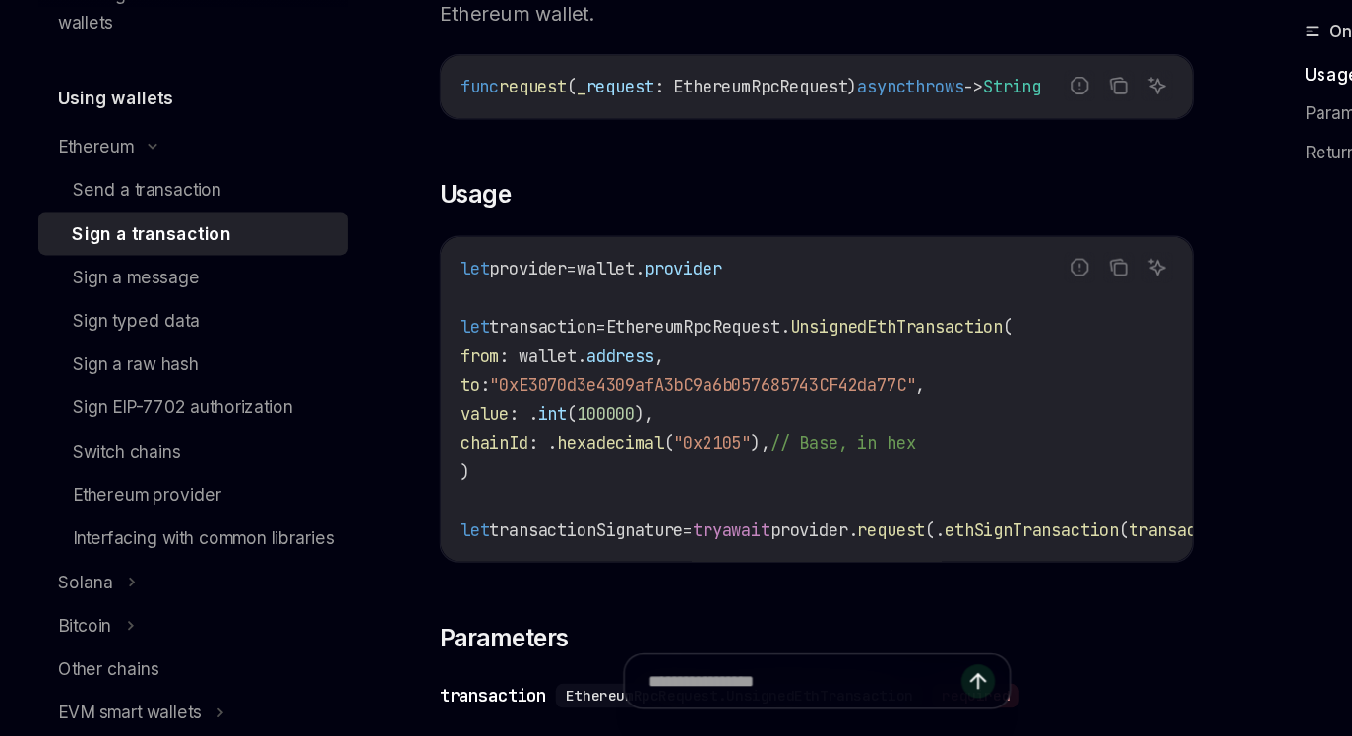
scroll to position [434, 0]
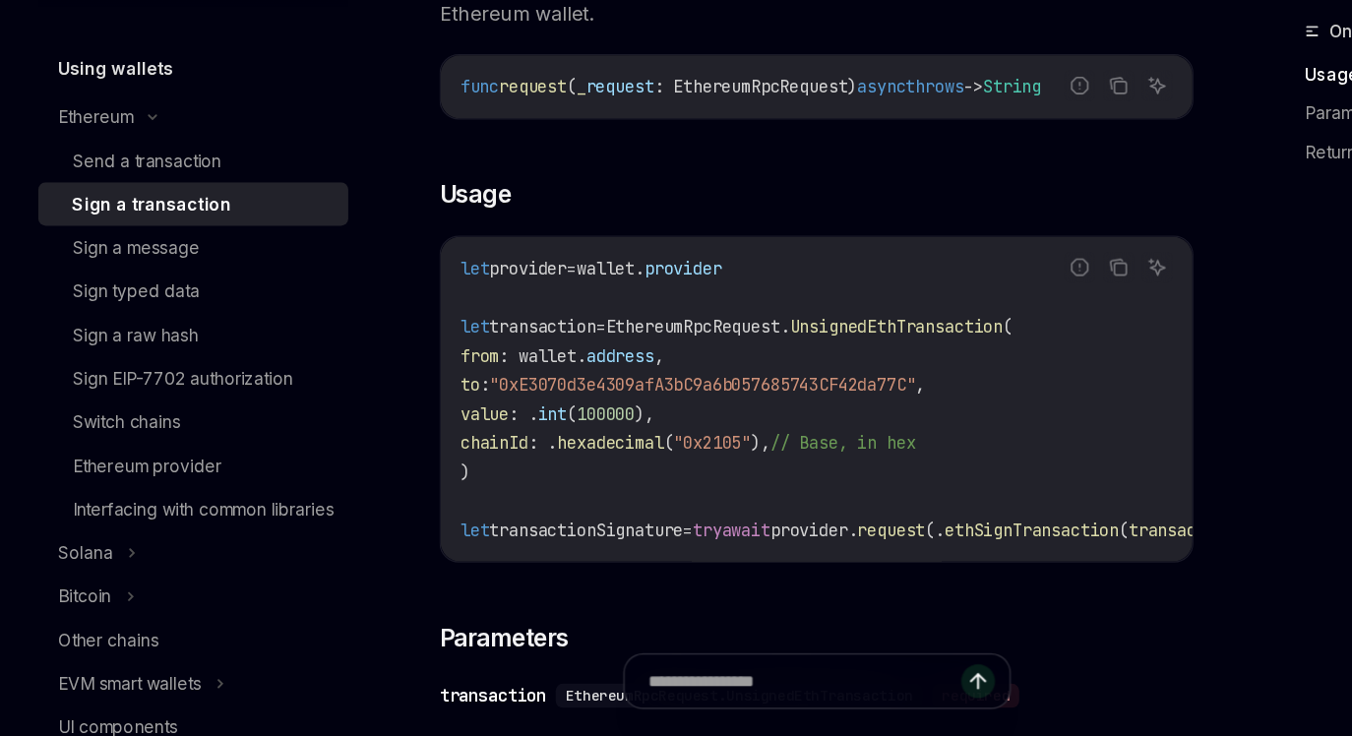
click at [143, 335] on div "Sign a message" at bounding box center [110, 338] width 103 height 24
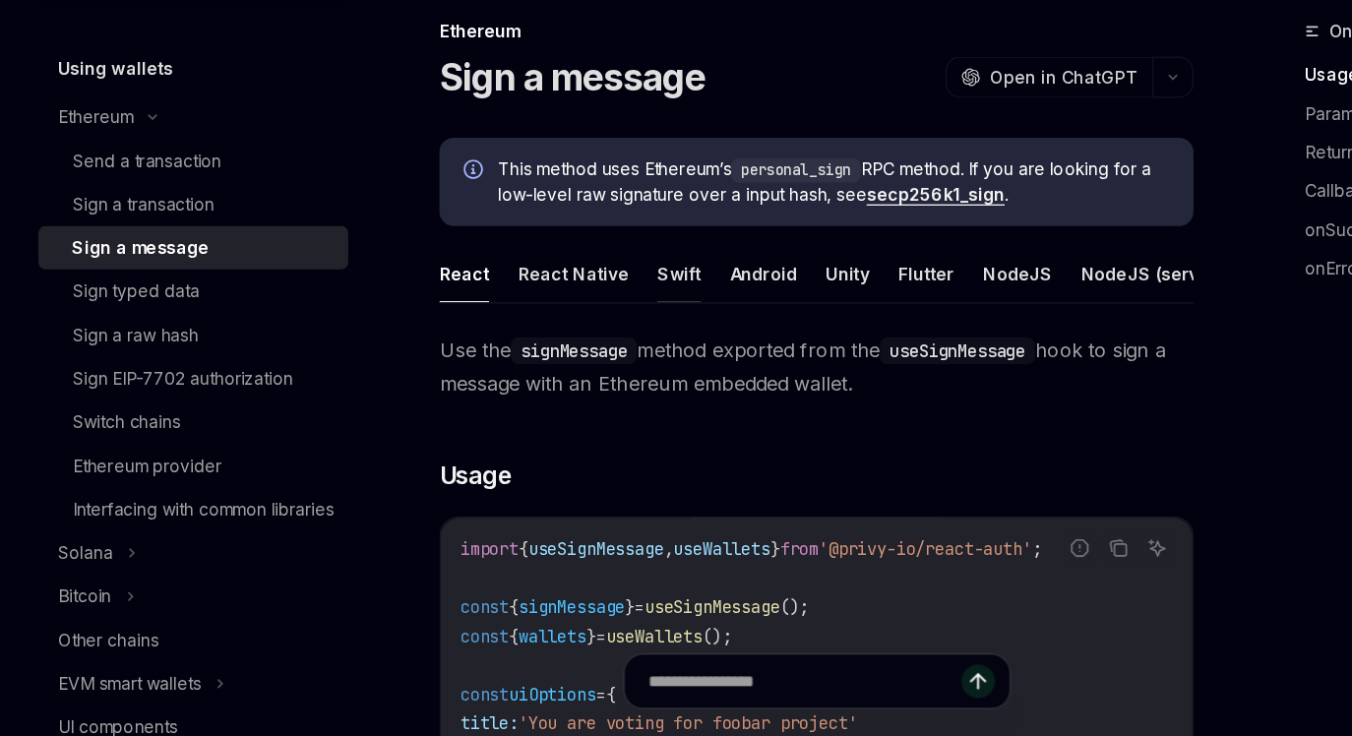
click at [542, 362] on button "Swift" at bounding box center [551, 359] width 35 height 46
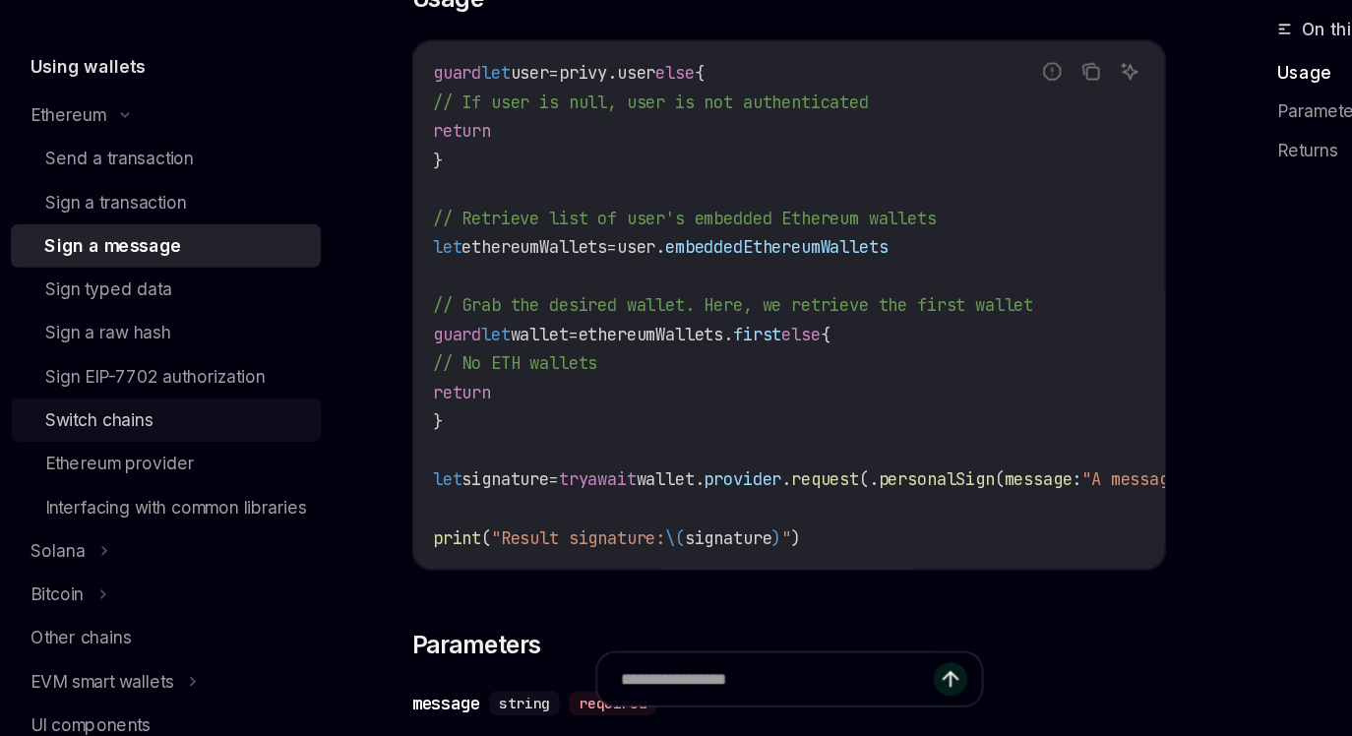
click at [155, 478] on div "Switch chains" at bounding box center [165, 479] width 213 height 24
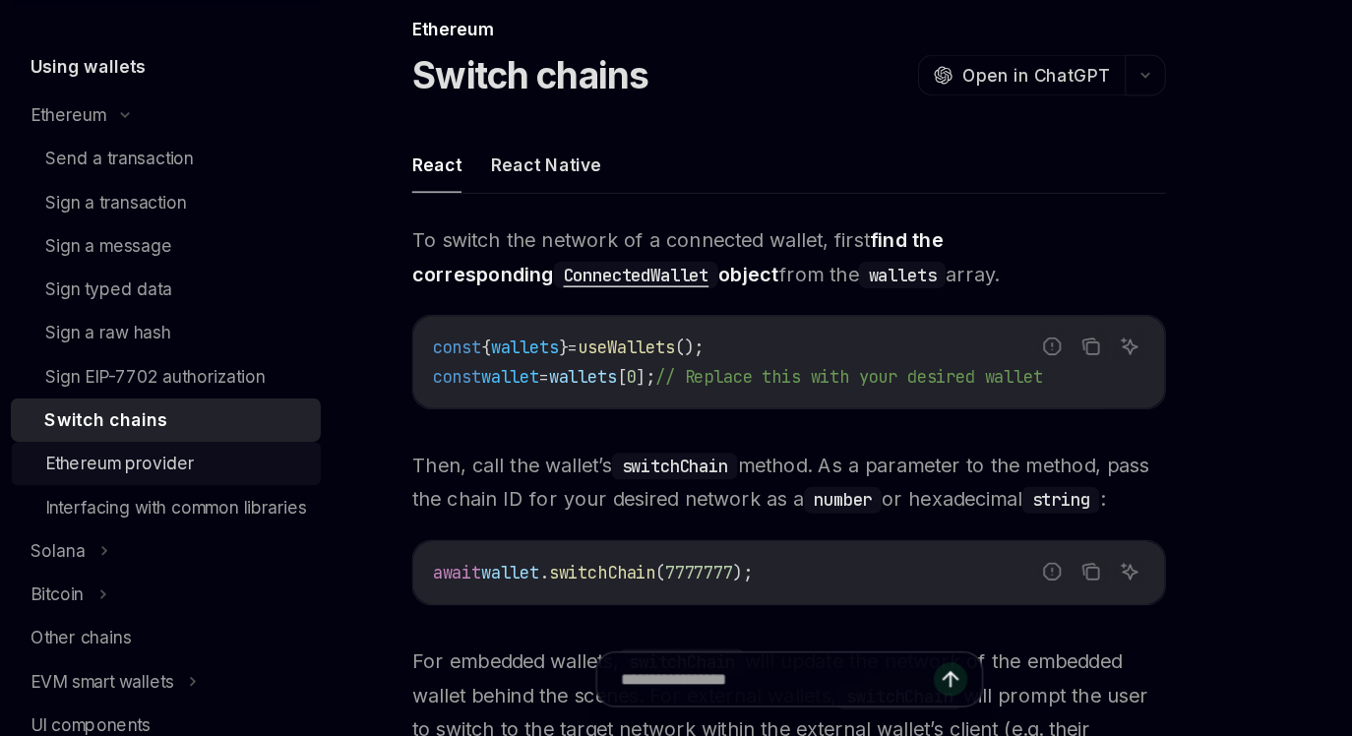
click at [190, 518] on div "Ethereum provider" at bounding box center [165, 515] width 213 height 24
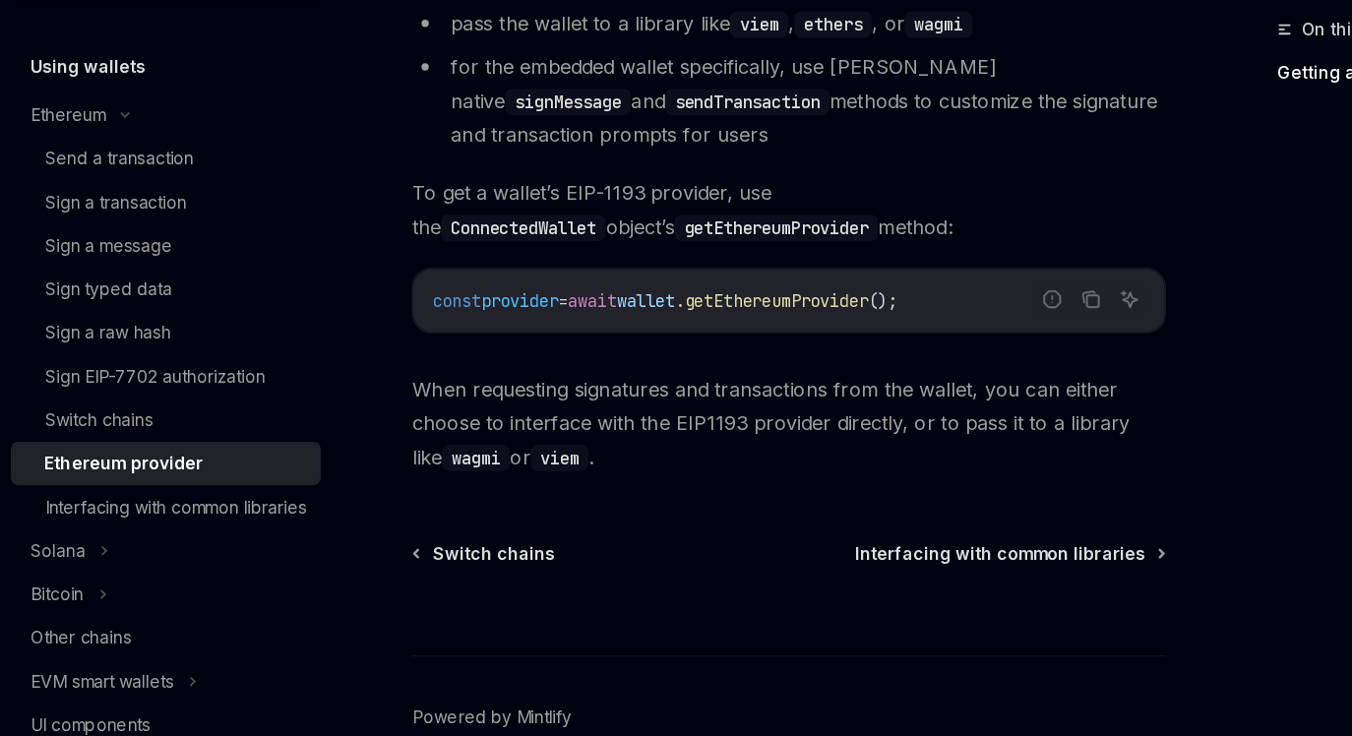
scroll to position [474, 0]
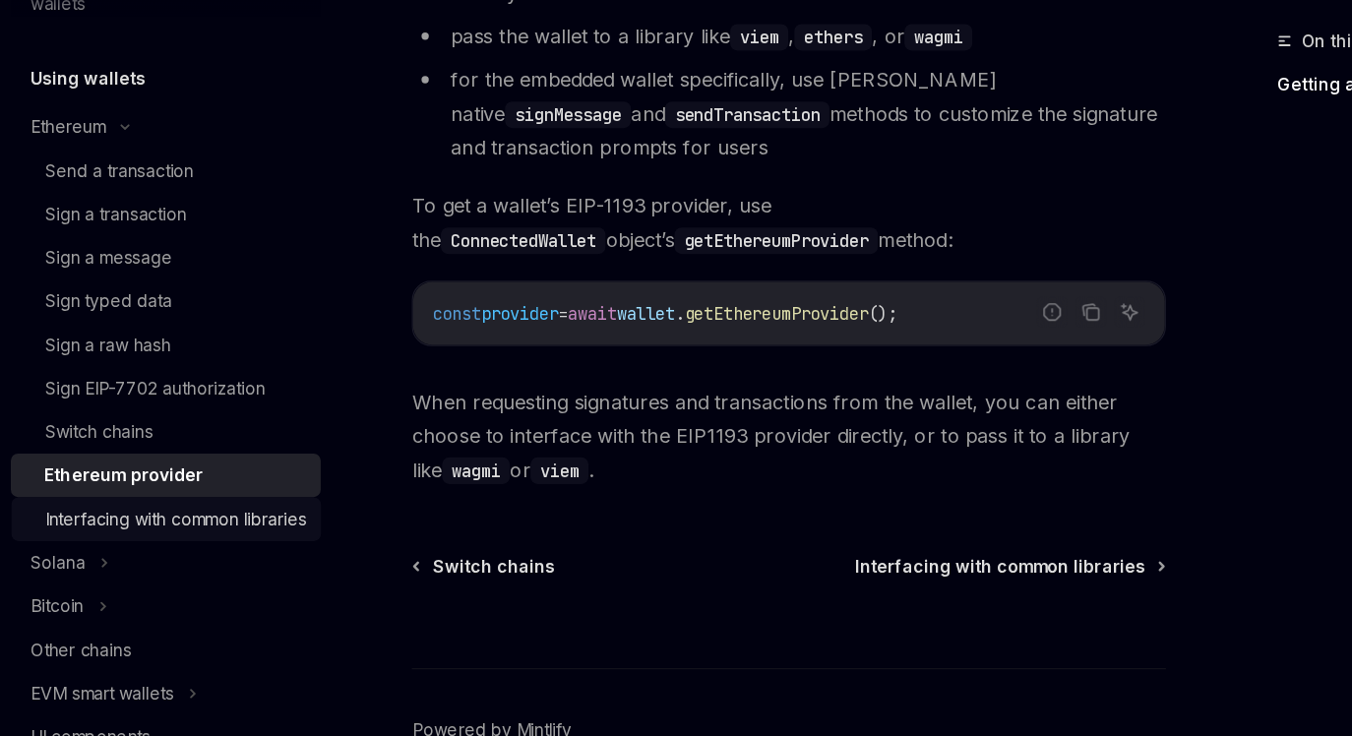
click at [164, 559] on div "Interfacing with common libraries" at bounding box center [165, 550] width 213 height 24
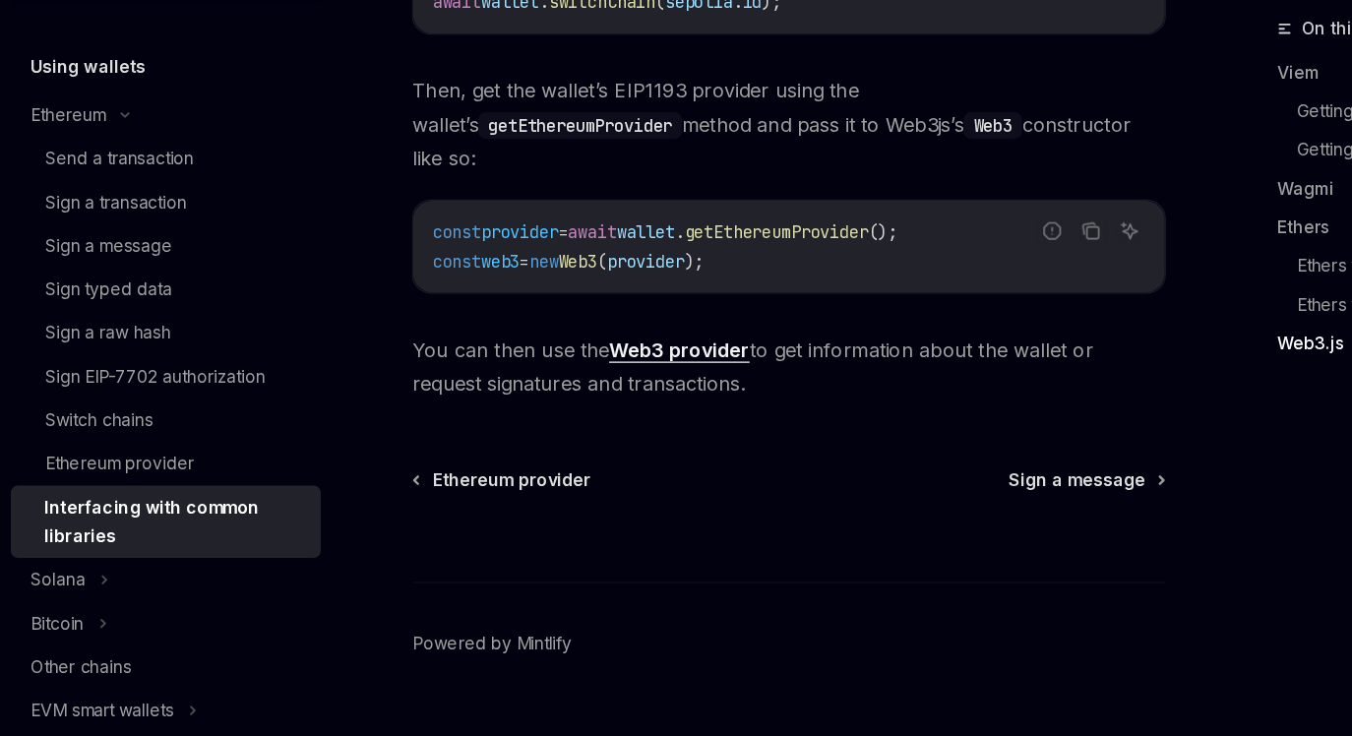
scroll to position [2863, 0]
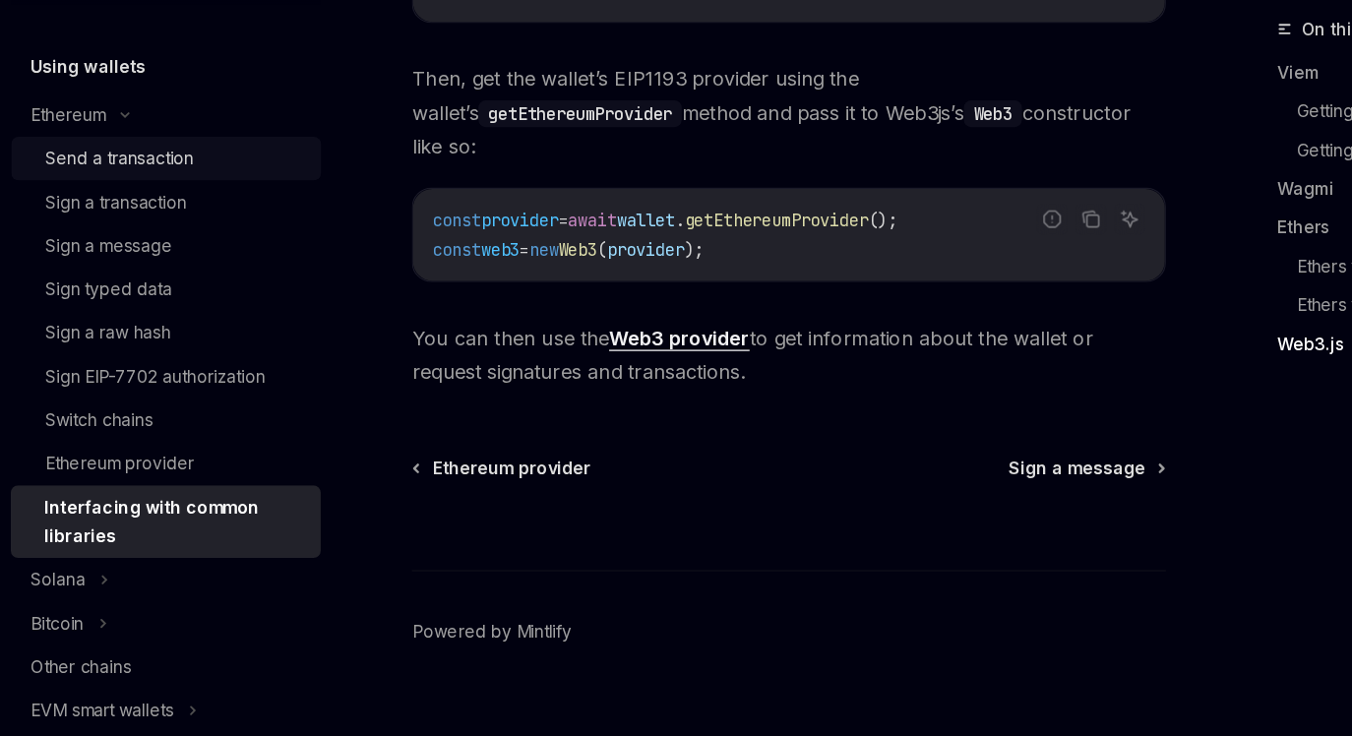
click at [159, 273] on div "Send a transaction" at bounding box center [119, 267] width 121 height 24
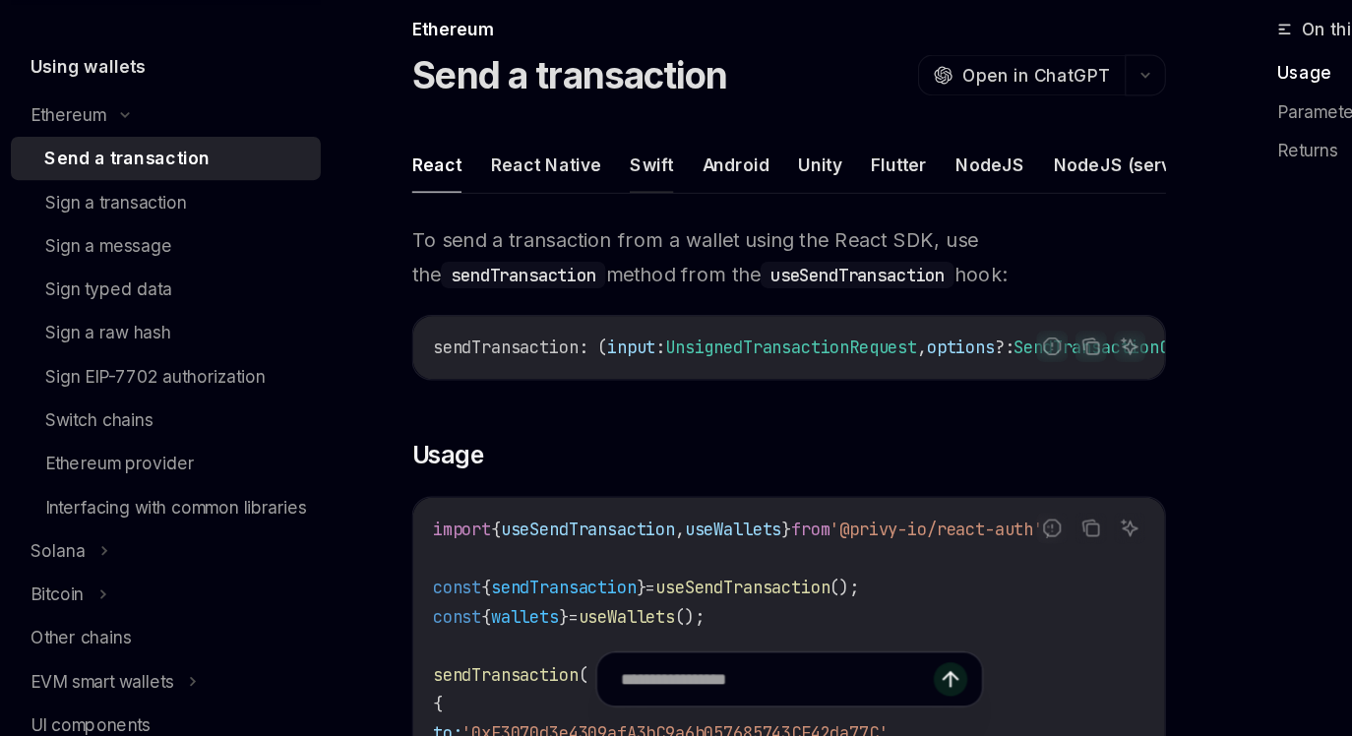
click at [546, 278] on button "Swift" at bounding box center [551, 271] width 35 height 46
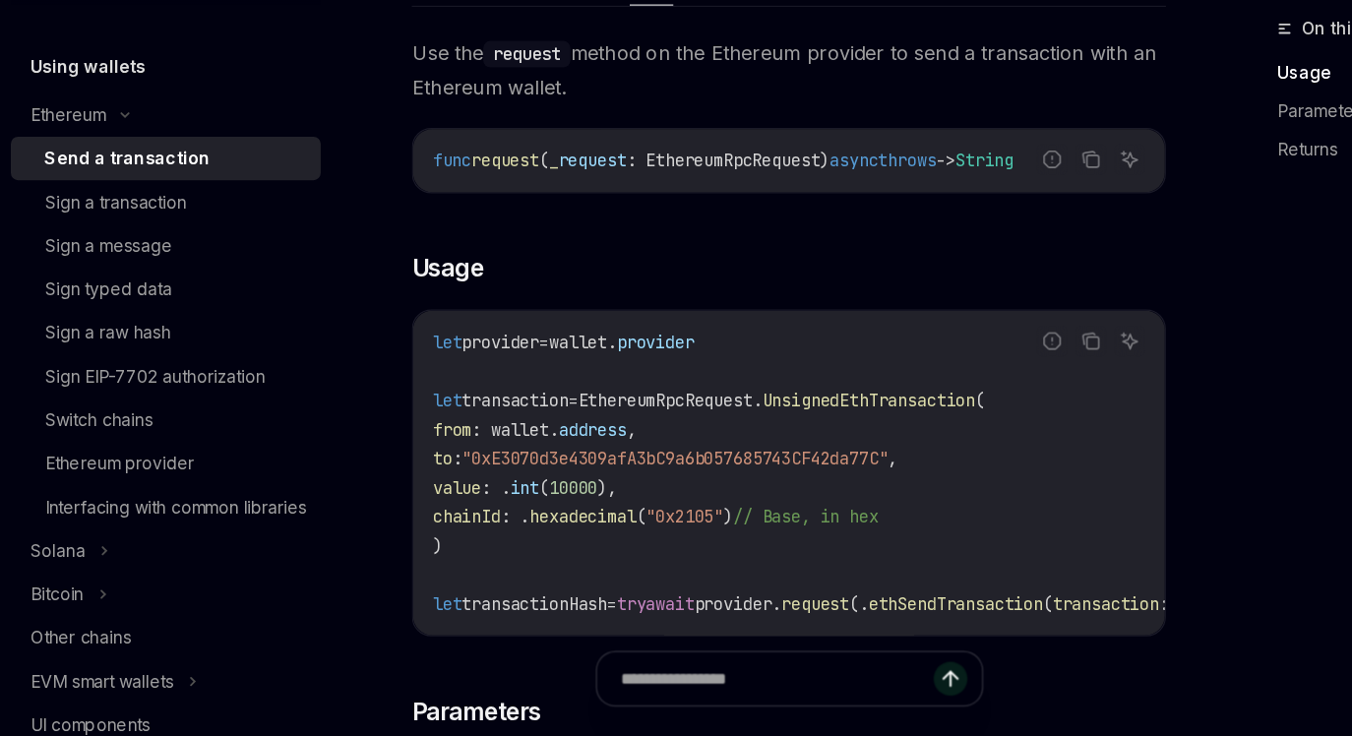
scroll to position [157, 0]
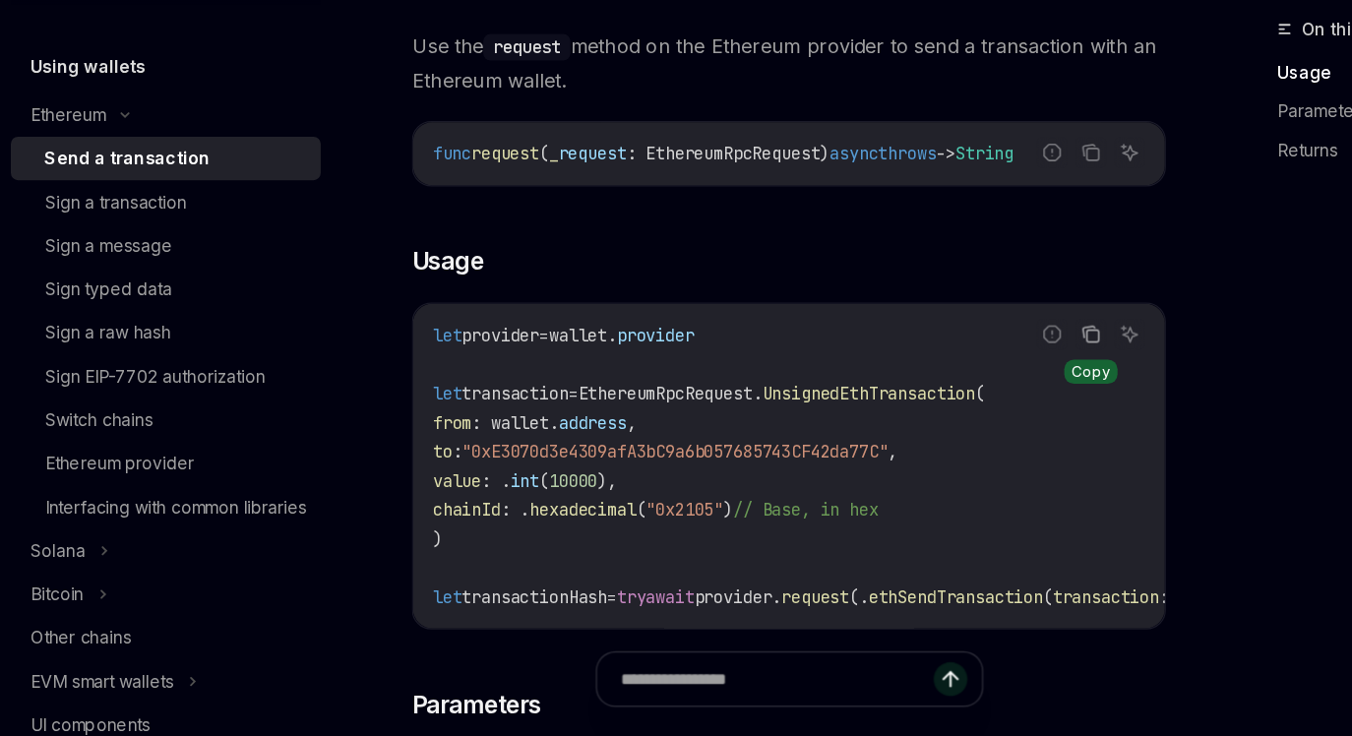
click at [908, 410] on icon "Copy the contents from the code block" at bounding box center [909, 409] width 16 height 16
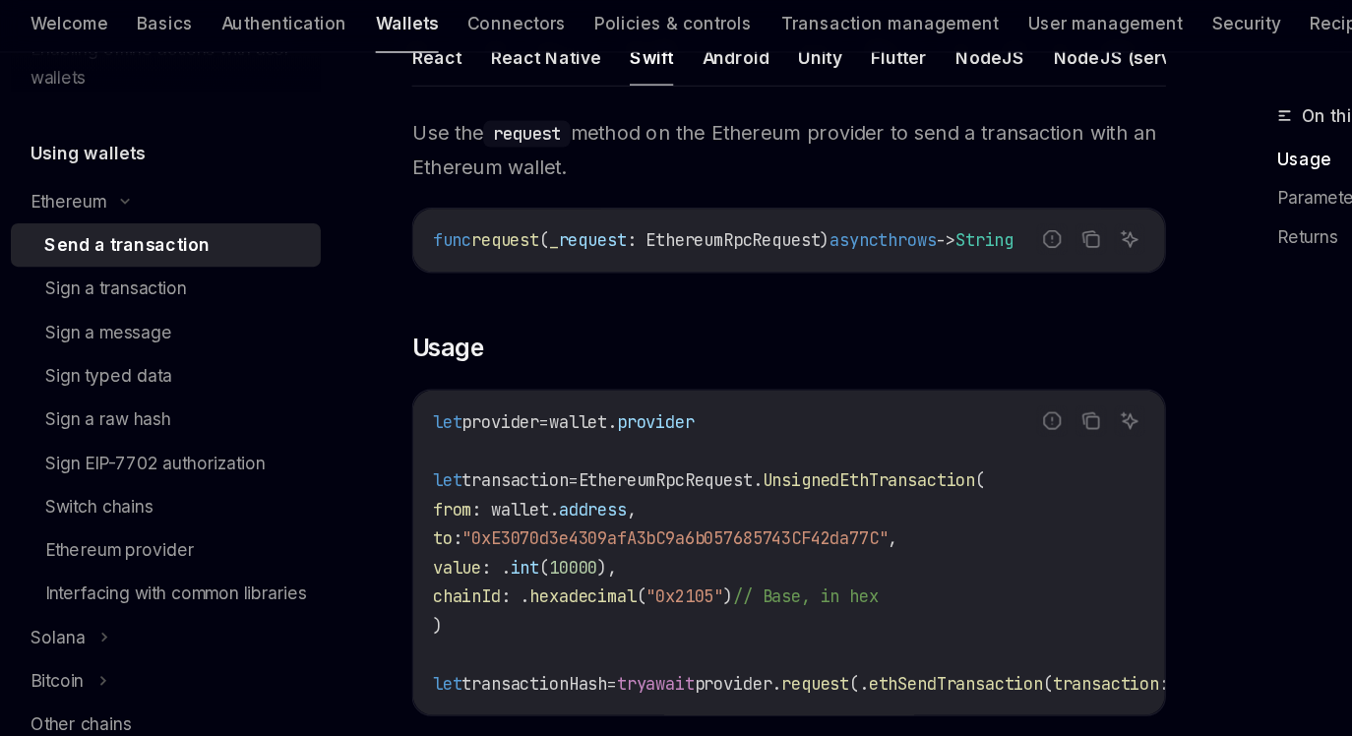
click at [484, 458] on span "transaction" at bounding box center [441, 458] width 87 height 18
copy span "transaction"
click at [909, 409] on icon "Copy the contents from the code block" at bounding box center [909, 409] width 16 height 16
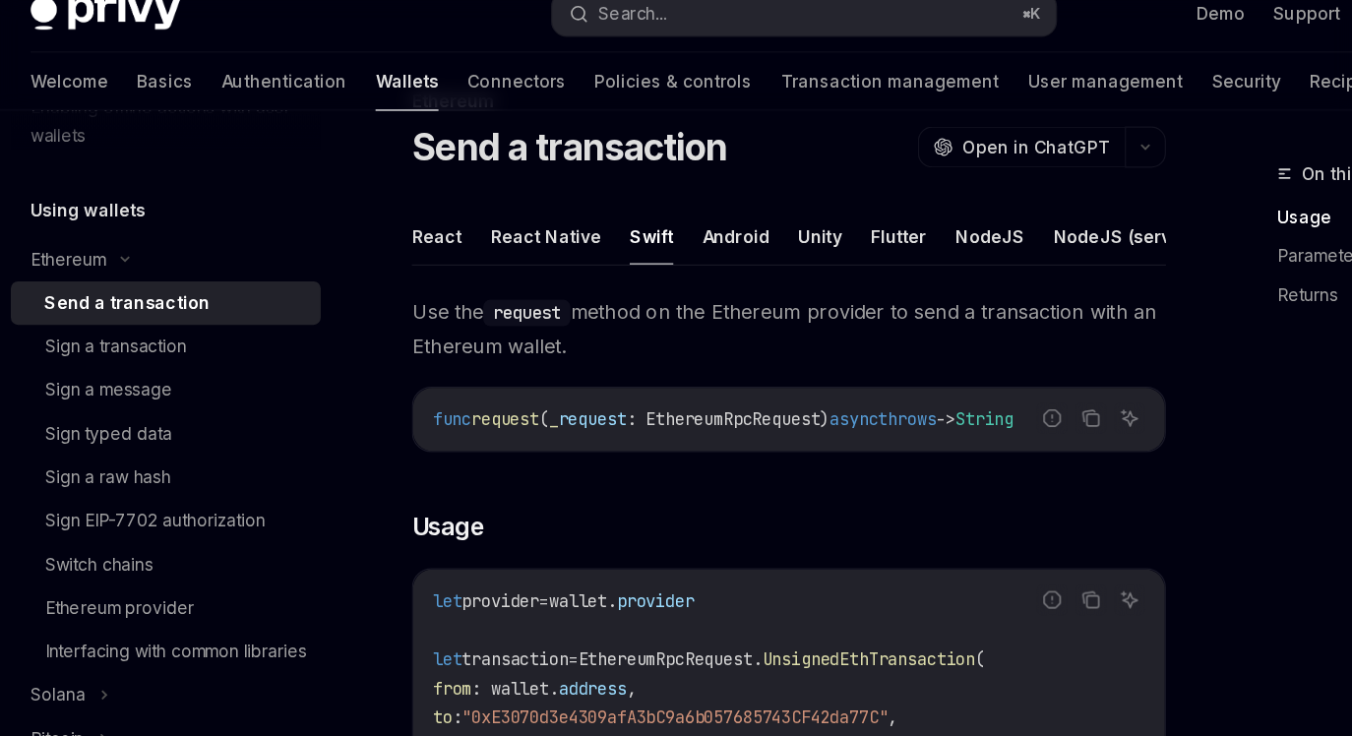
scroll to position [59, 0]
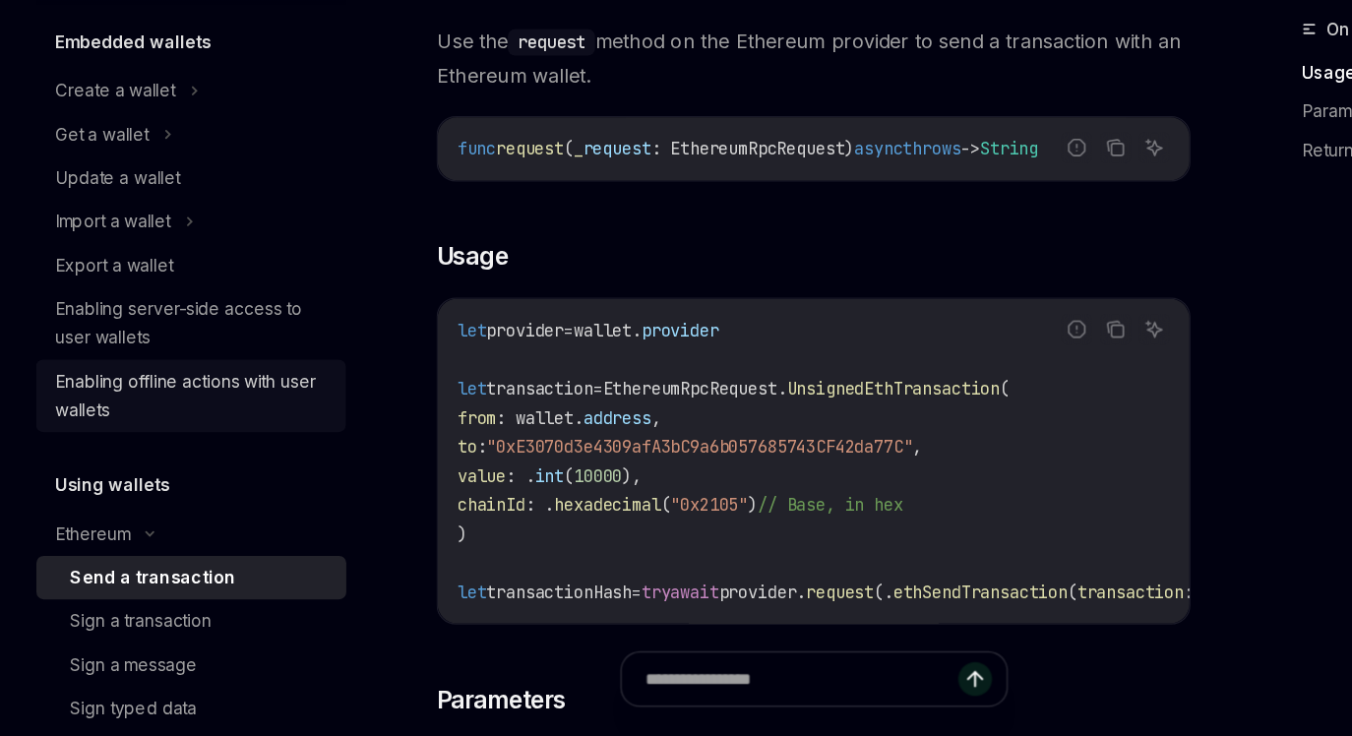
scroll to position [44, 0]
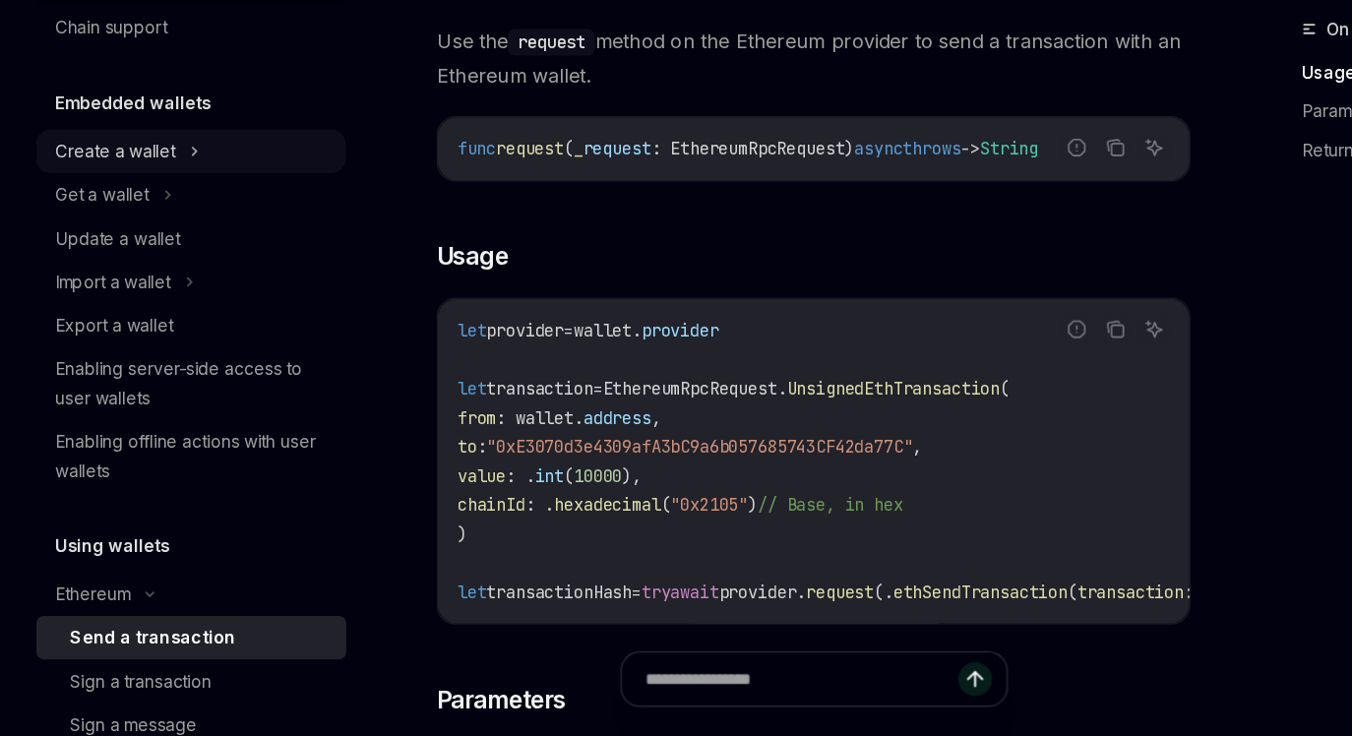
click at [144, 259] on div "Create a wallet" at bounding box center [157, 260] width 252 height 35
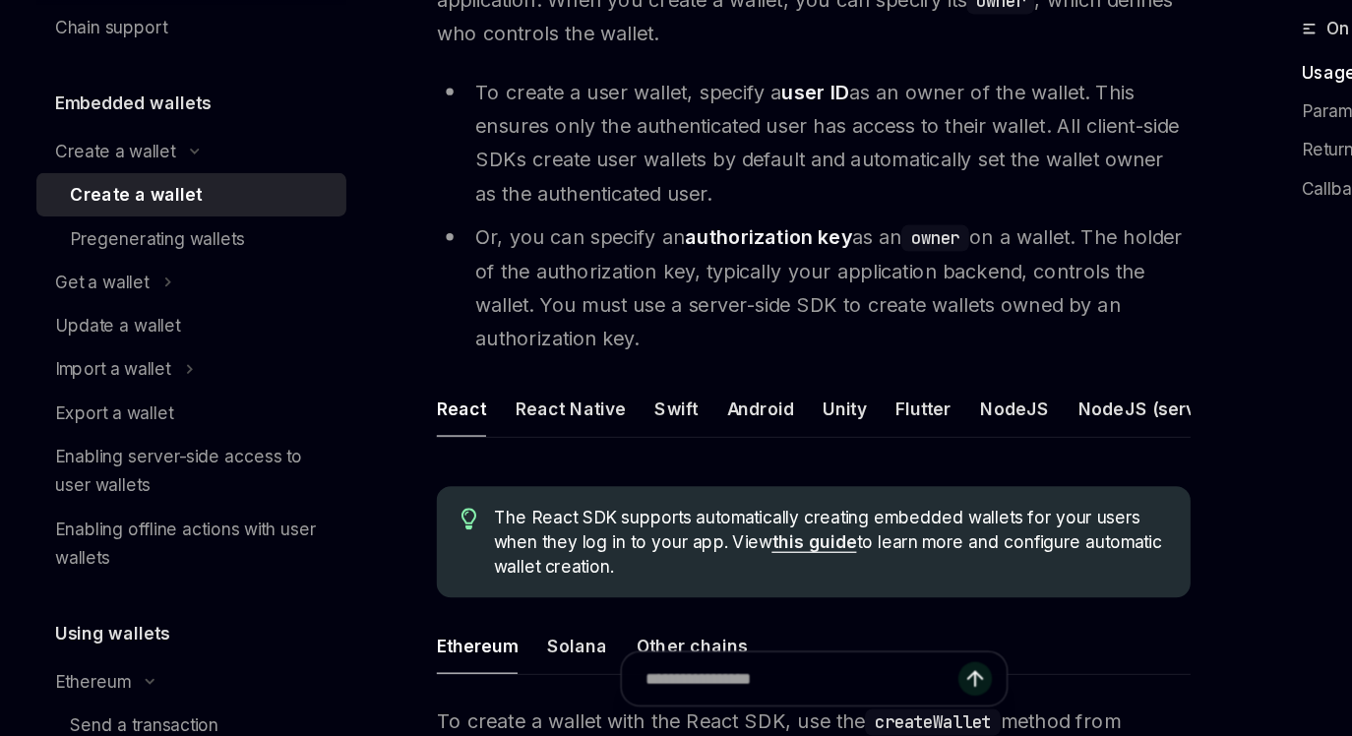
scroll to position [203, 0]
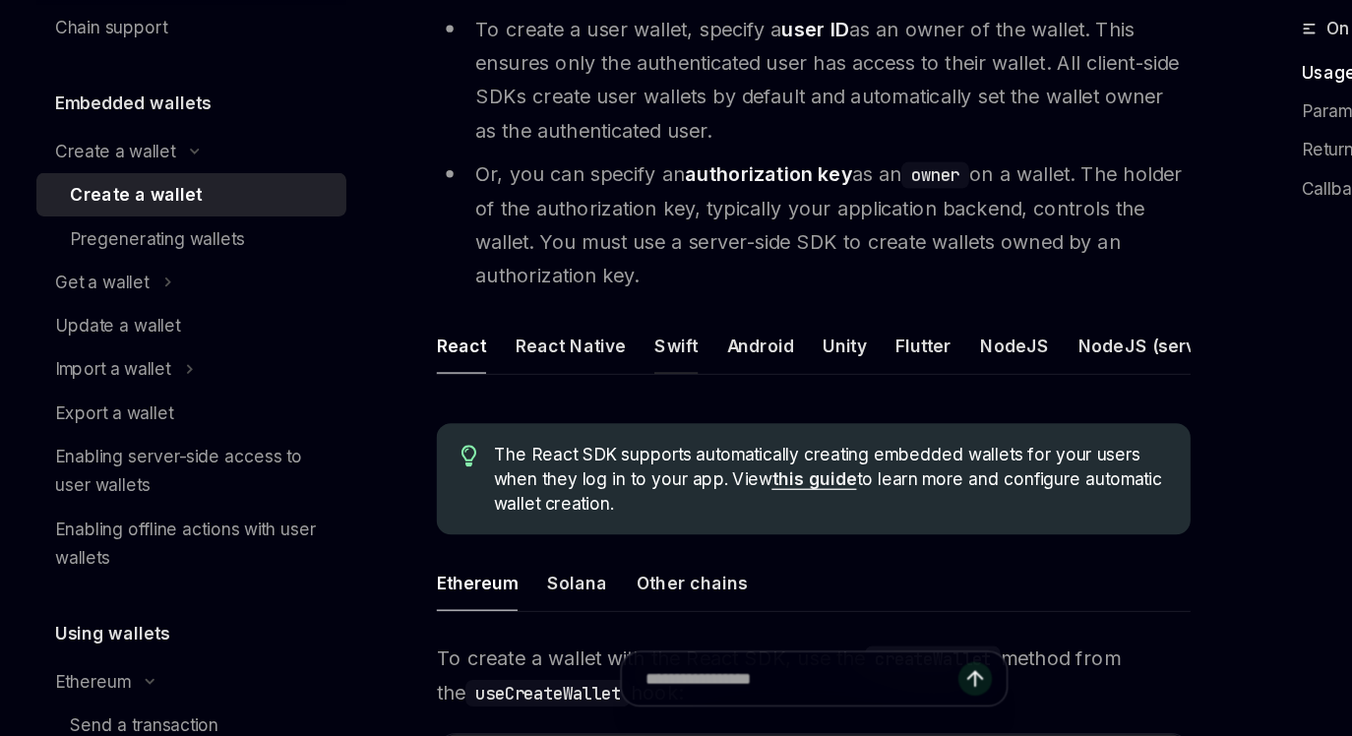
click at [548, 414] on button "Swift" at bounding box center [551, 419] width 35 height 46
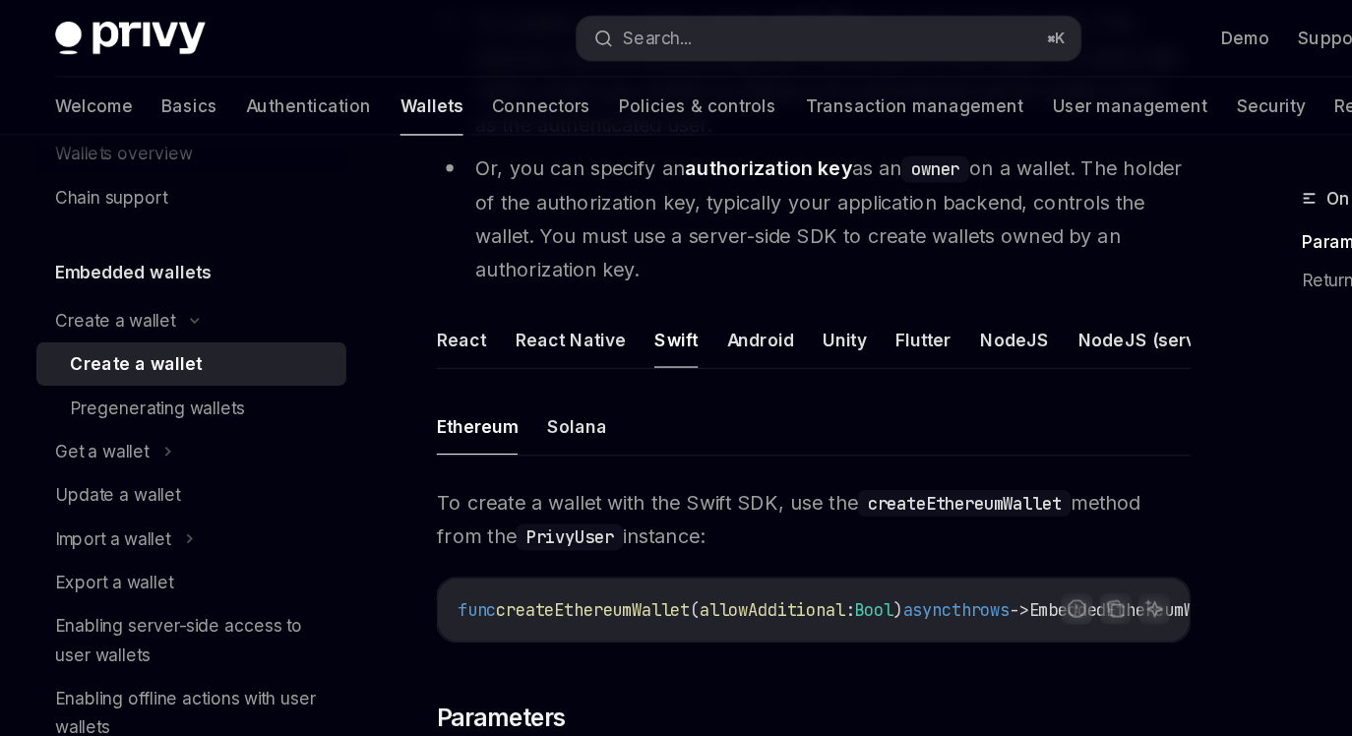
scroll to position [312, 0]
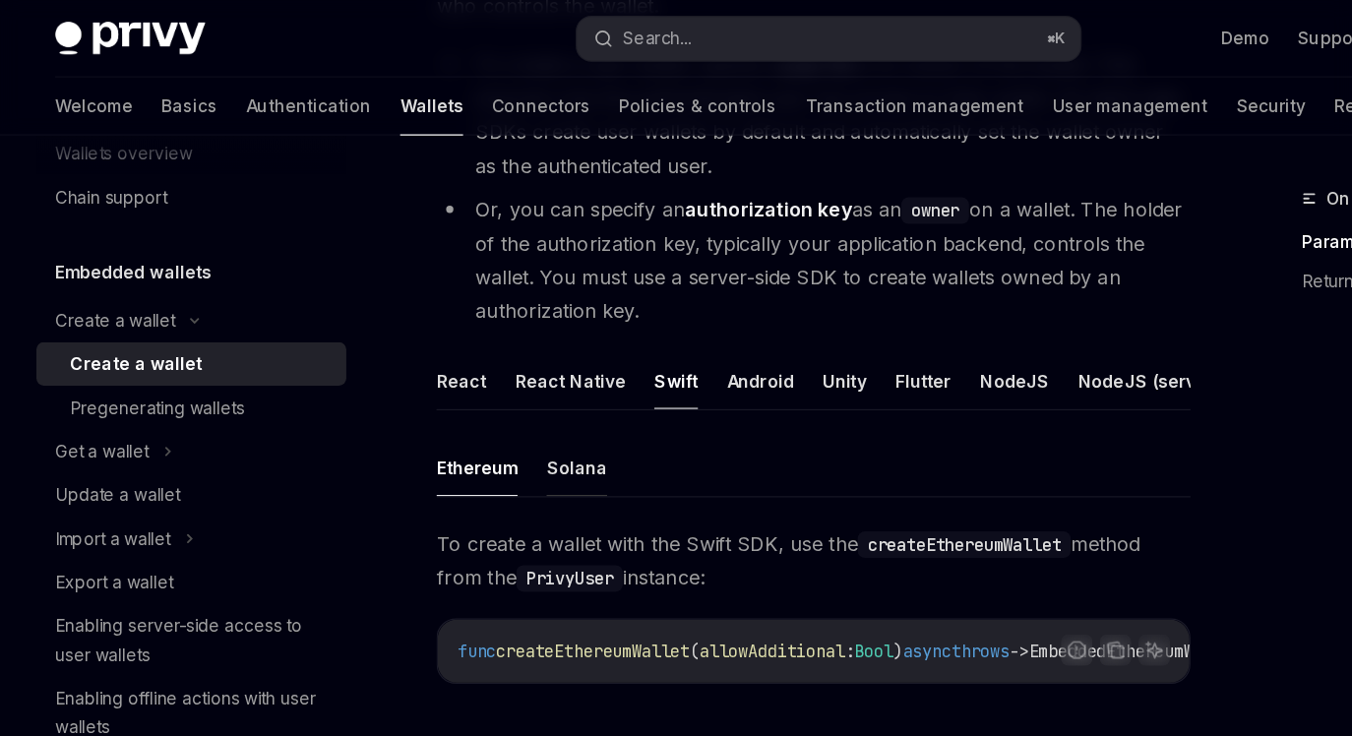
click at [454, 383] on button "Solana" at bounding box center [471, 380] width 49 height 46
type textarea "*"
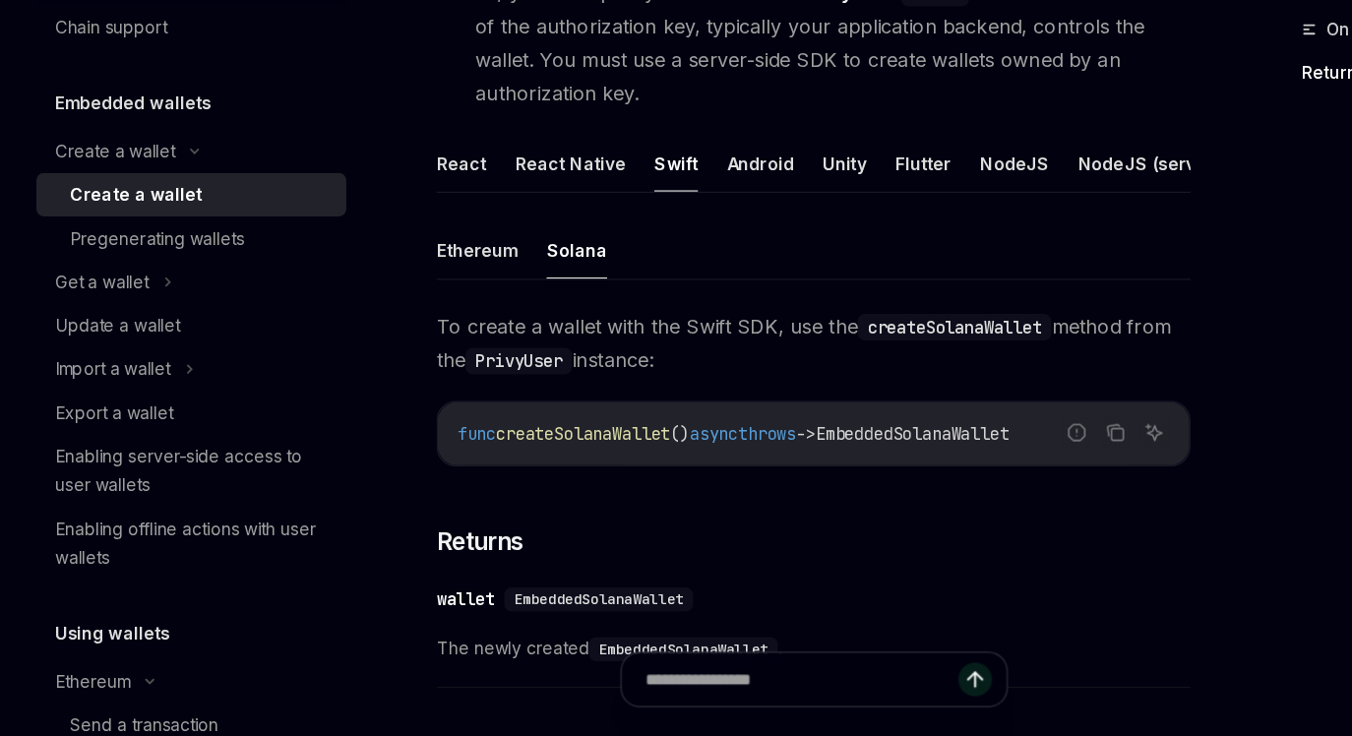
scroll to position [354, 0]
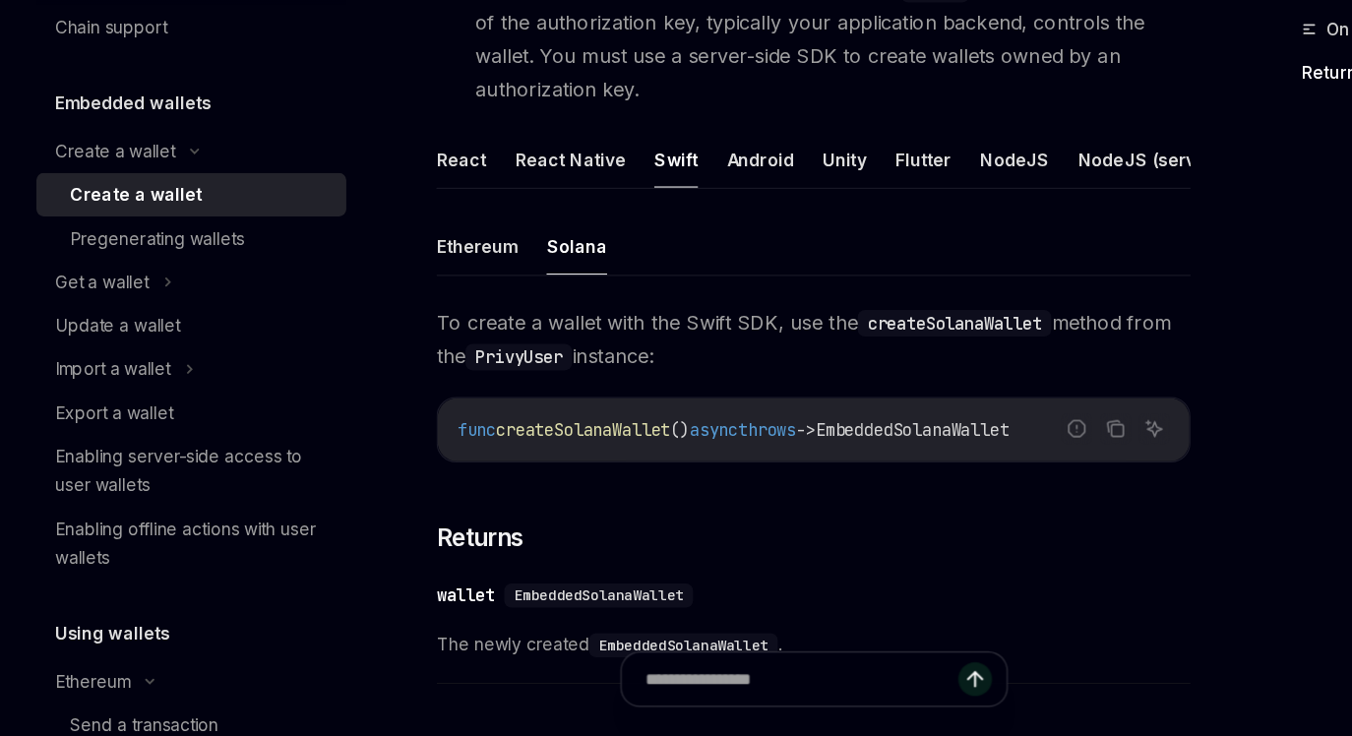
click at [626, 456] on div "To create a wallet with the Swift SDK, use the createSolanaWallet method from t…" at bounding box center [663, 545] width 613 height 318
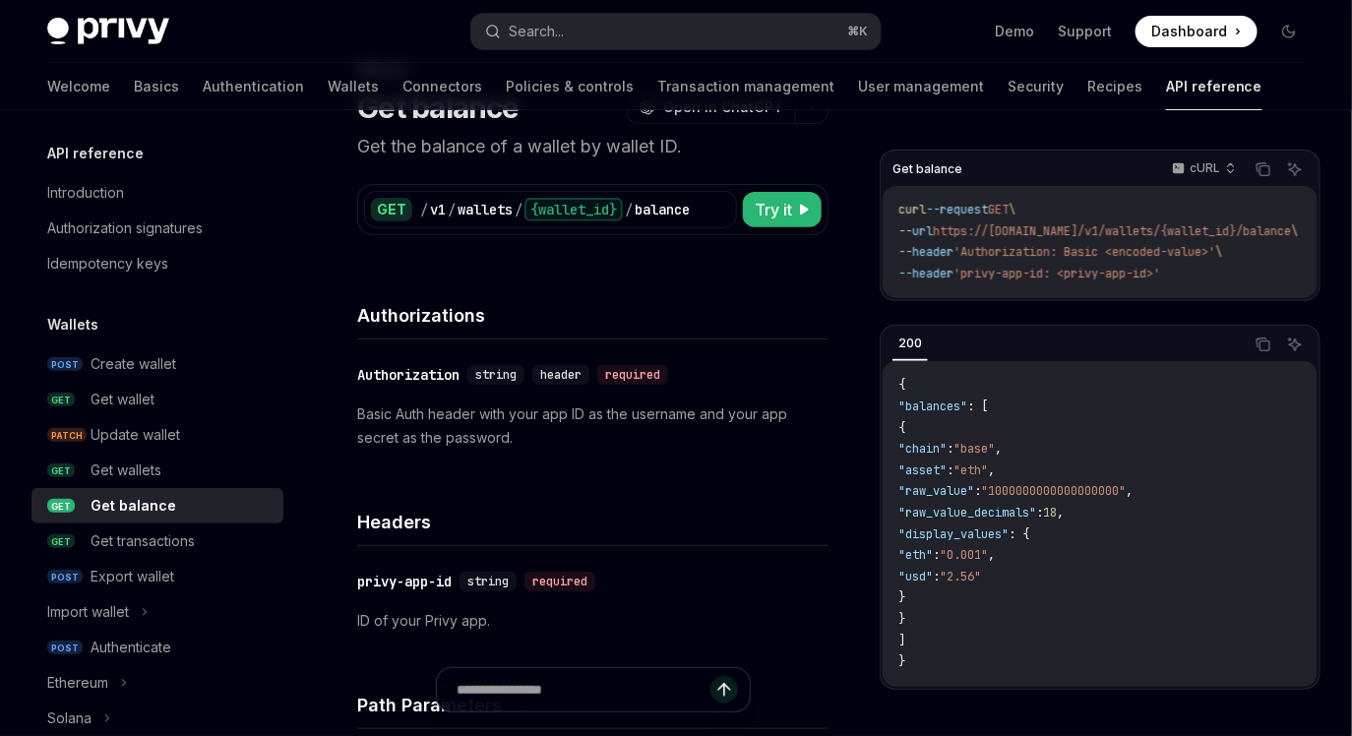
scroll to position [90, 0]
drag, startPoint x: 1140, startPoint y: 250, endPoint x: 1229, endPoint y: 249, distance: 88.6
click at [1215, 249] on span "'Authorization: Basic <encoded-value>'" at bounding box center [1084, 252] width 262 height 16
click at [1192, 273] on code "curl --request GET \ --url https://[DOMAIN_NAME]/v1/wallets/{wallet_id}/balance…" at bounding box center [1121, 242] width 447 height 85
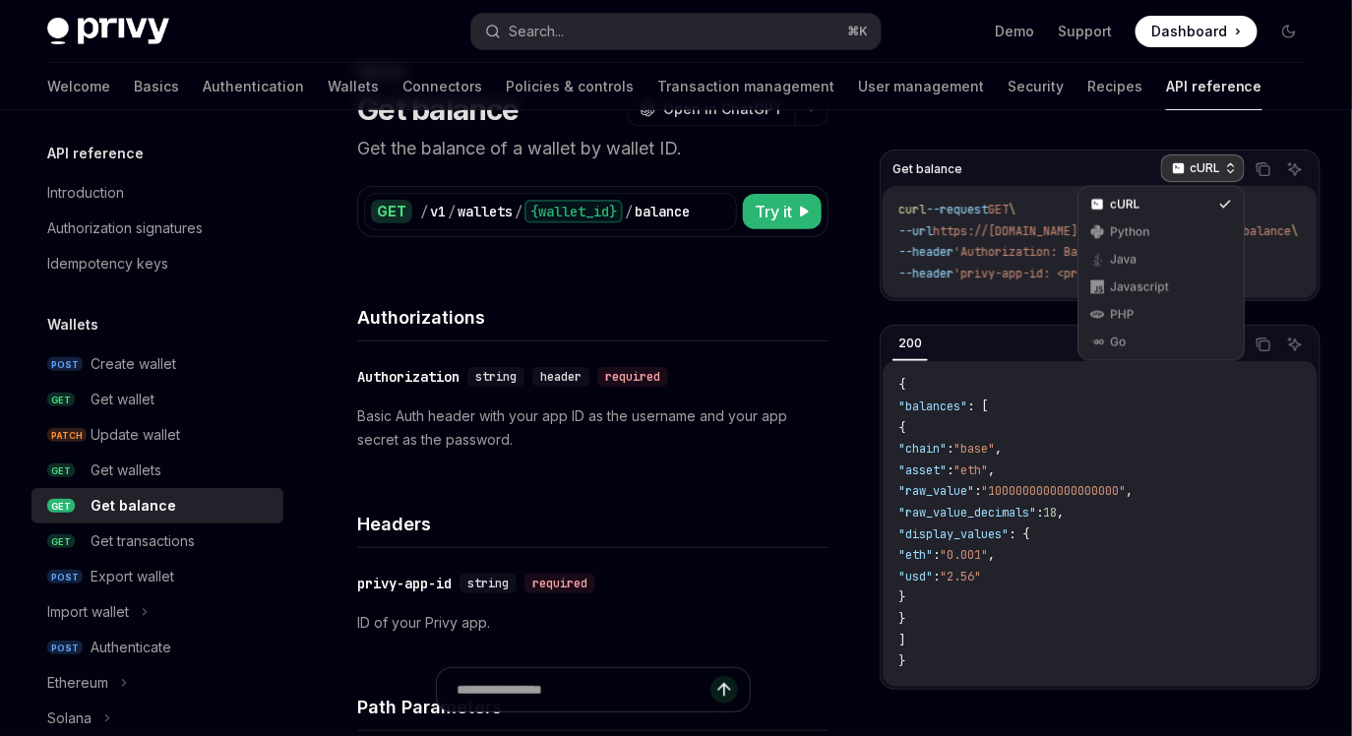
click at [1207, 172] on p "cURL" at bounding box center [1205, 168] width 31 height 16
click at [1006, 252] on span "'Authorization: Basic <encoded-value>'" at bounding box center [1084, 252] width 262 height 16
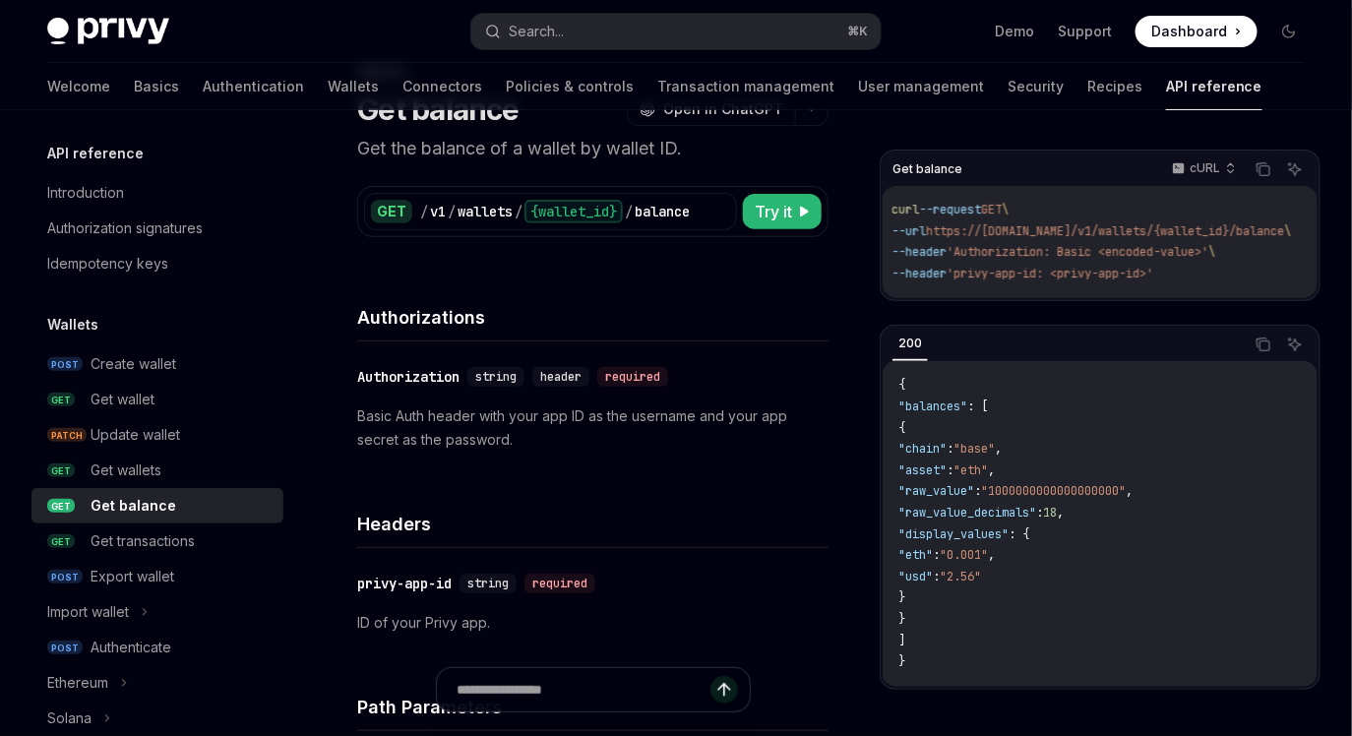
scroll to position [0, 0]
click at [1261, 168] on icon "Copy the contents from the code block" at bounding box center [1263, 169] width 16 height 16
click at [1090, 408] on code "{ "balances" : [ { "chain" : "base" , "asset" : "eth" , "raw_value" : "10000000…" at bounding box center [1099, 523] width 403 height 297
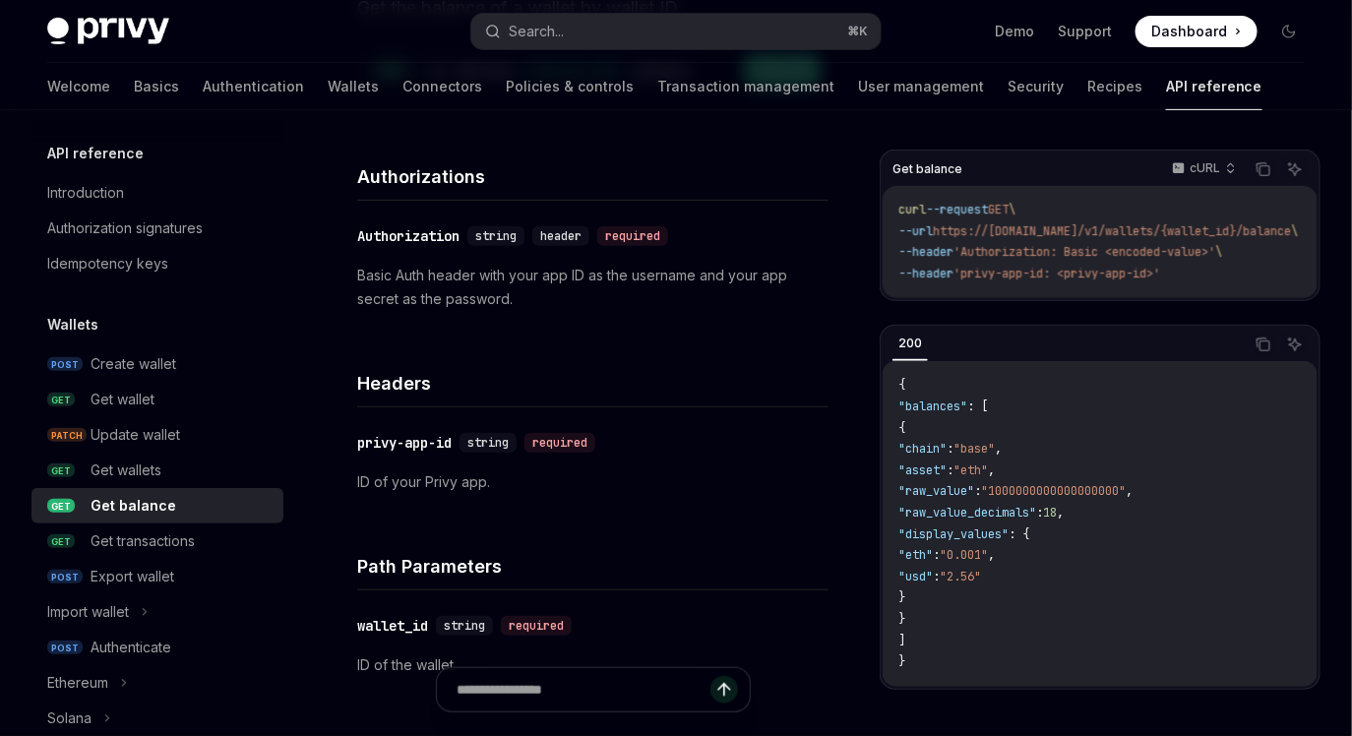
scroll to position [334, 0]
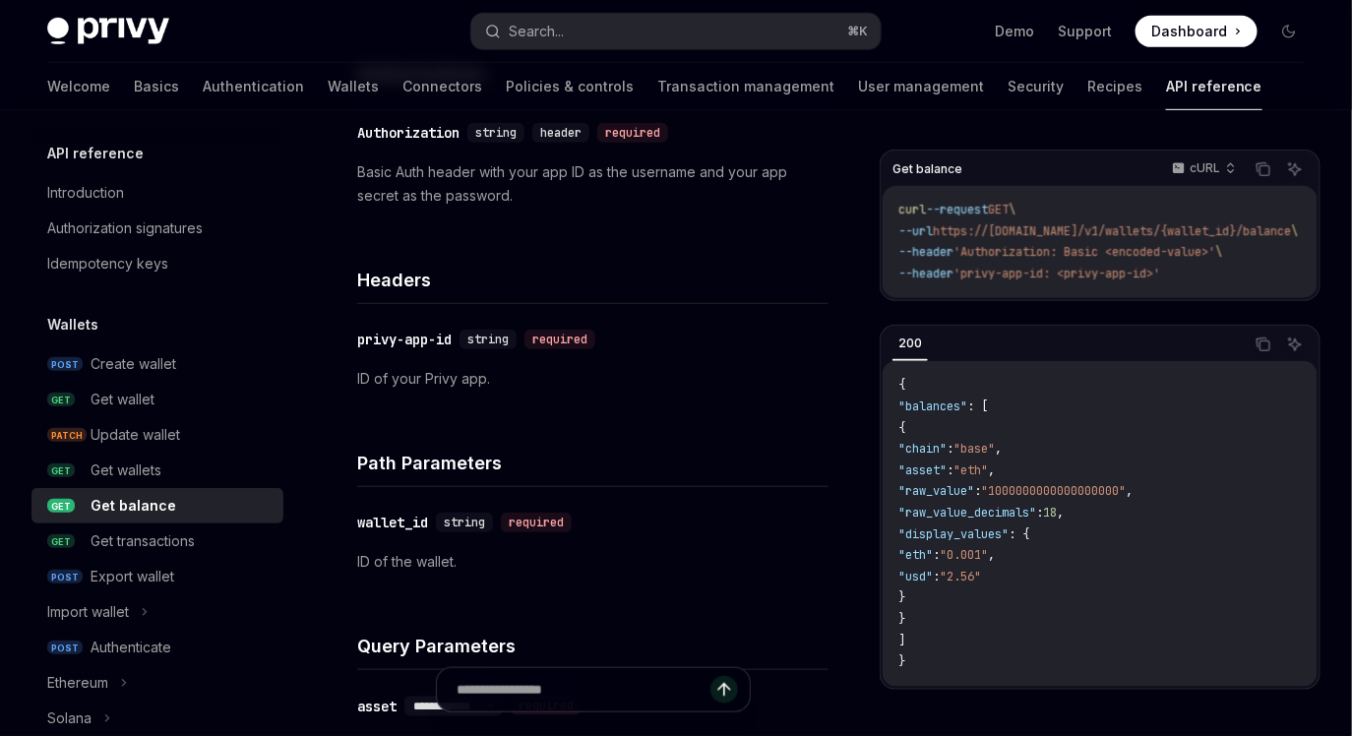
click at [1086, 471] on code "{ "balances" : [ { "chain" : "base" , "asset" : "eth" , "raw_value" : "10000000…" at bounding box center [1099, 523] width 403 height 297
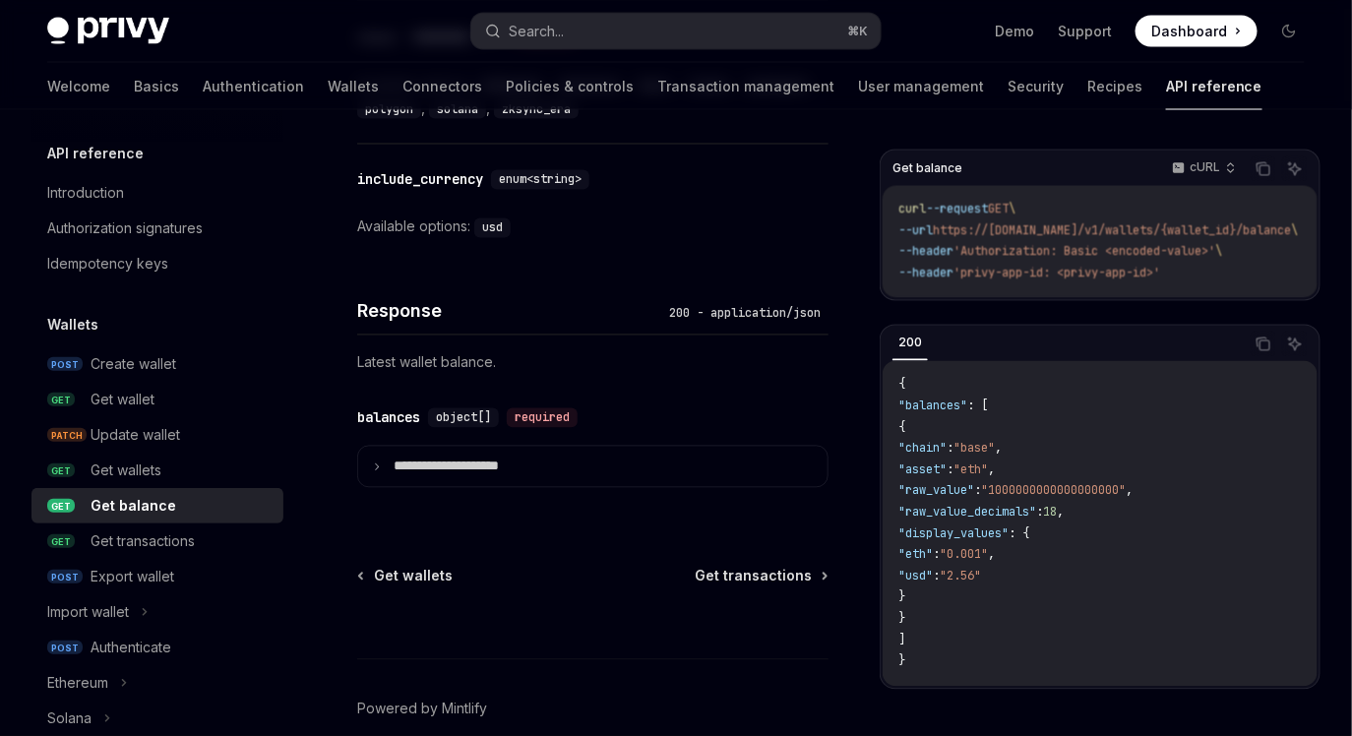
scroll to position [1151, 0]
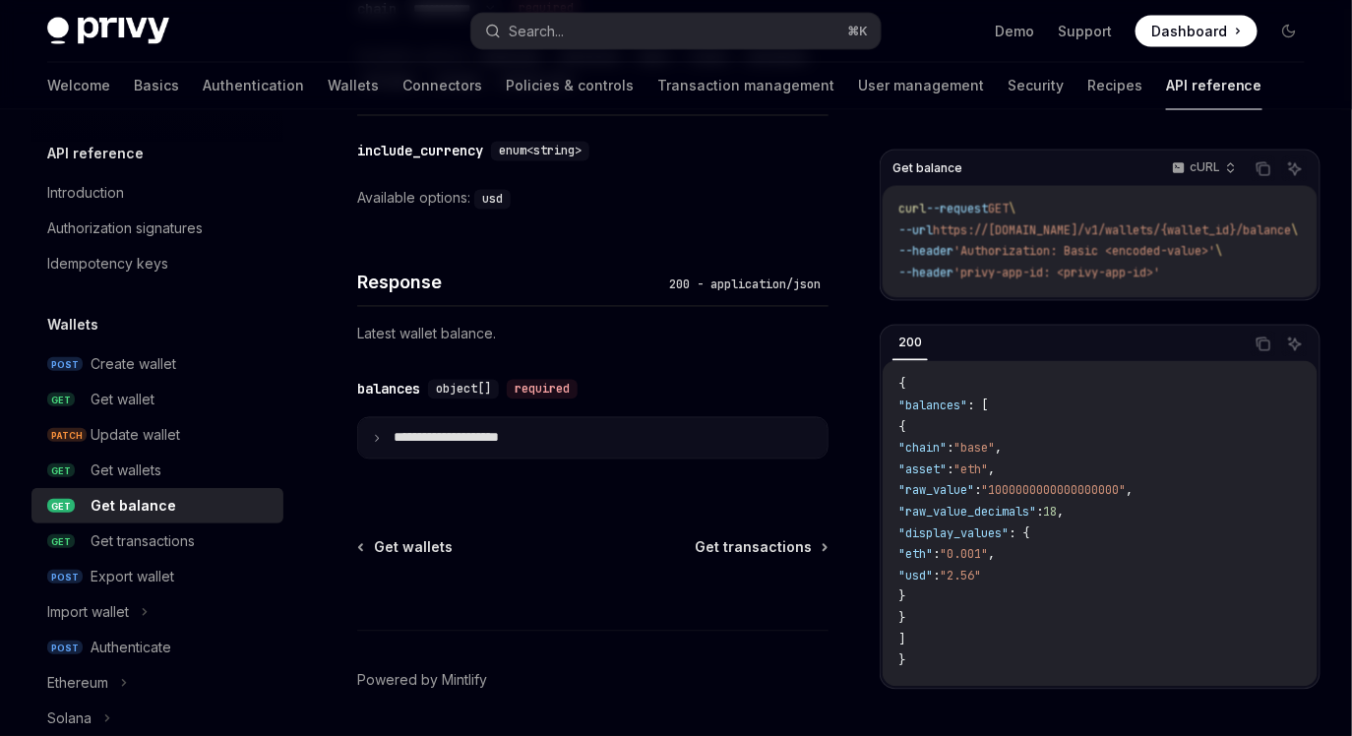
click at [377, 437] on icon at bounding box center [377, 439] width 10 height 10
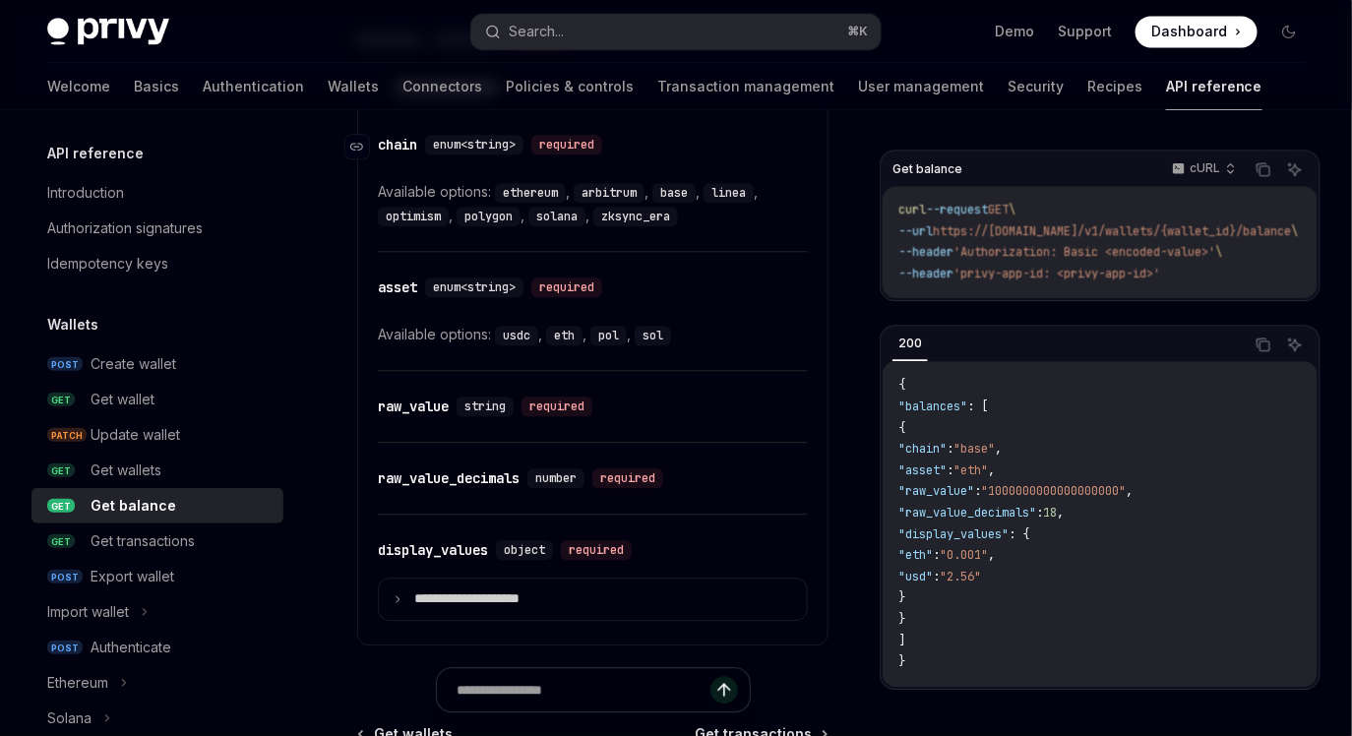
scroll to position [1538, 0]
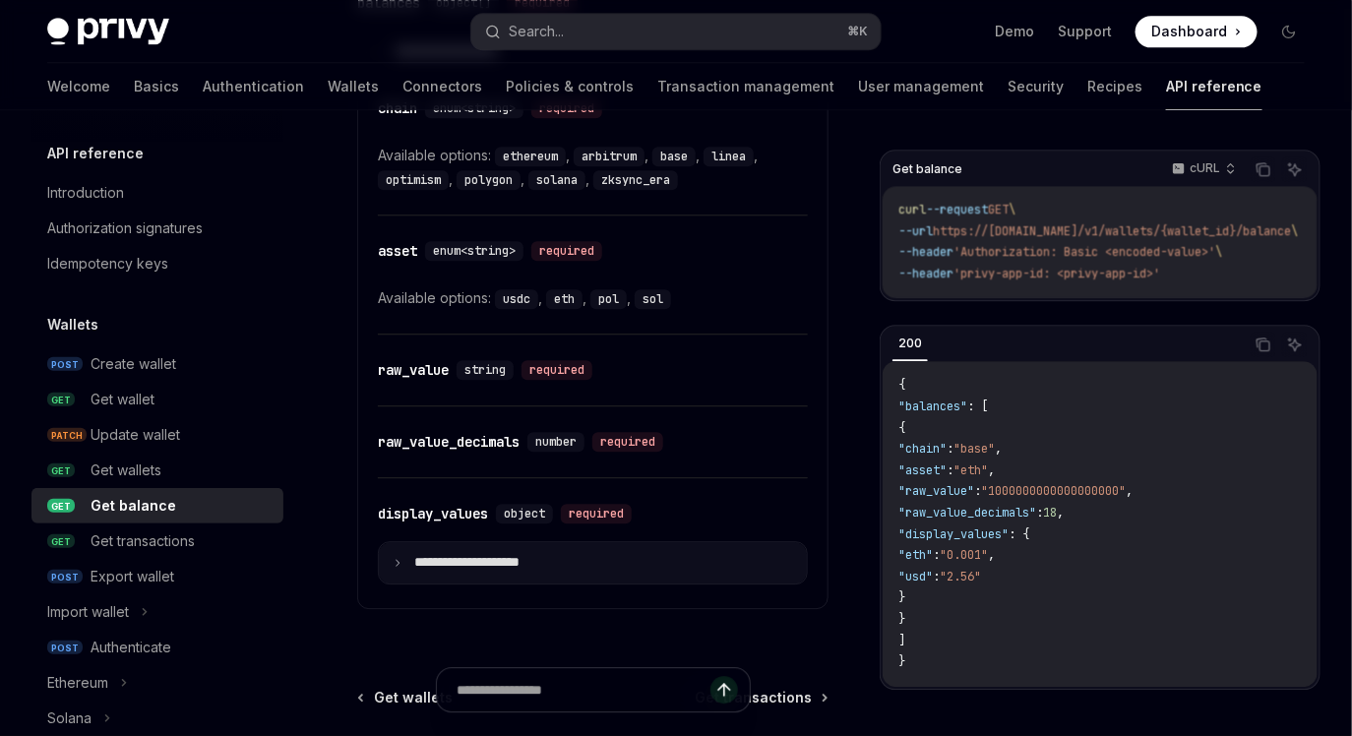
click at [398, 558] on icon at bounding box center [398, 563] width 10 height 10
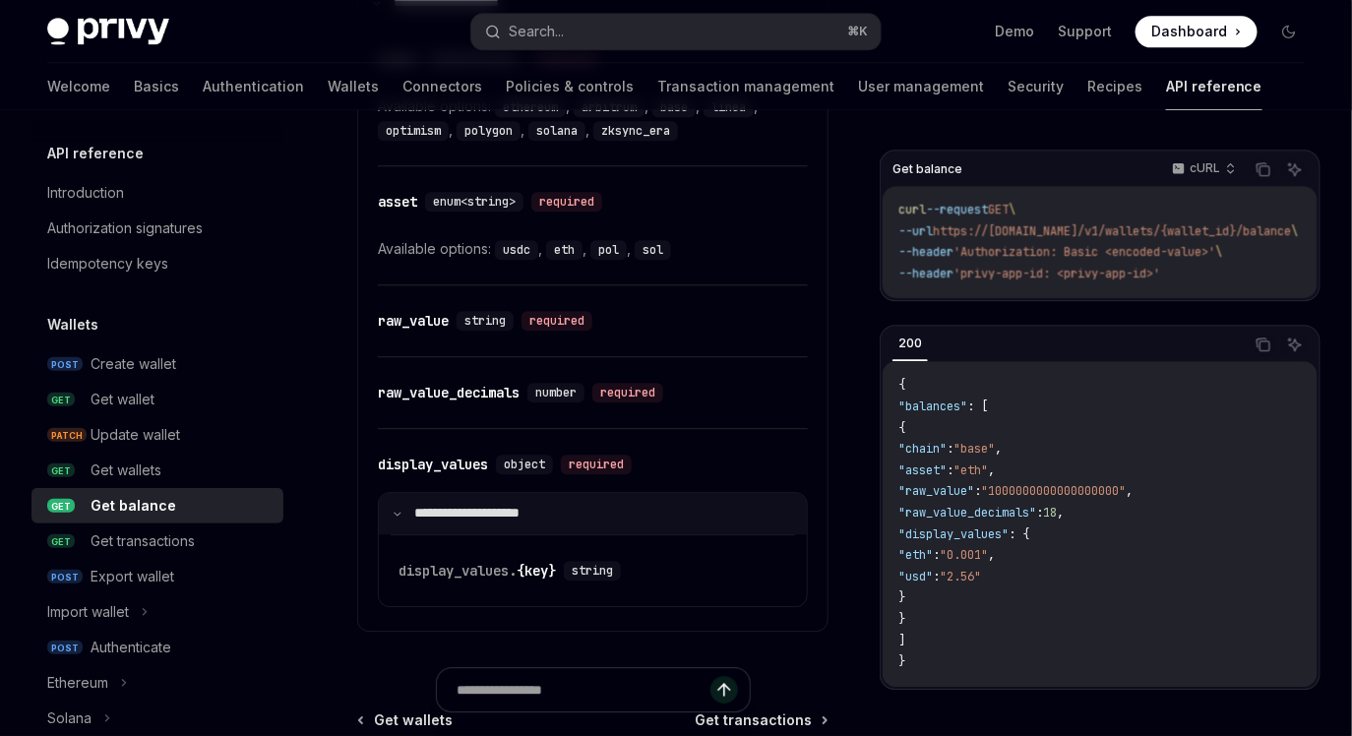
scroll to position [1593, 0]
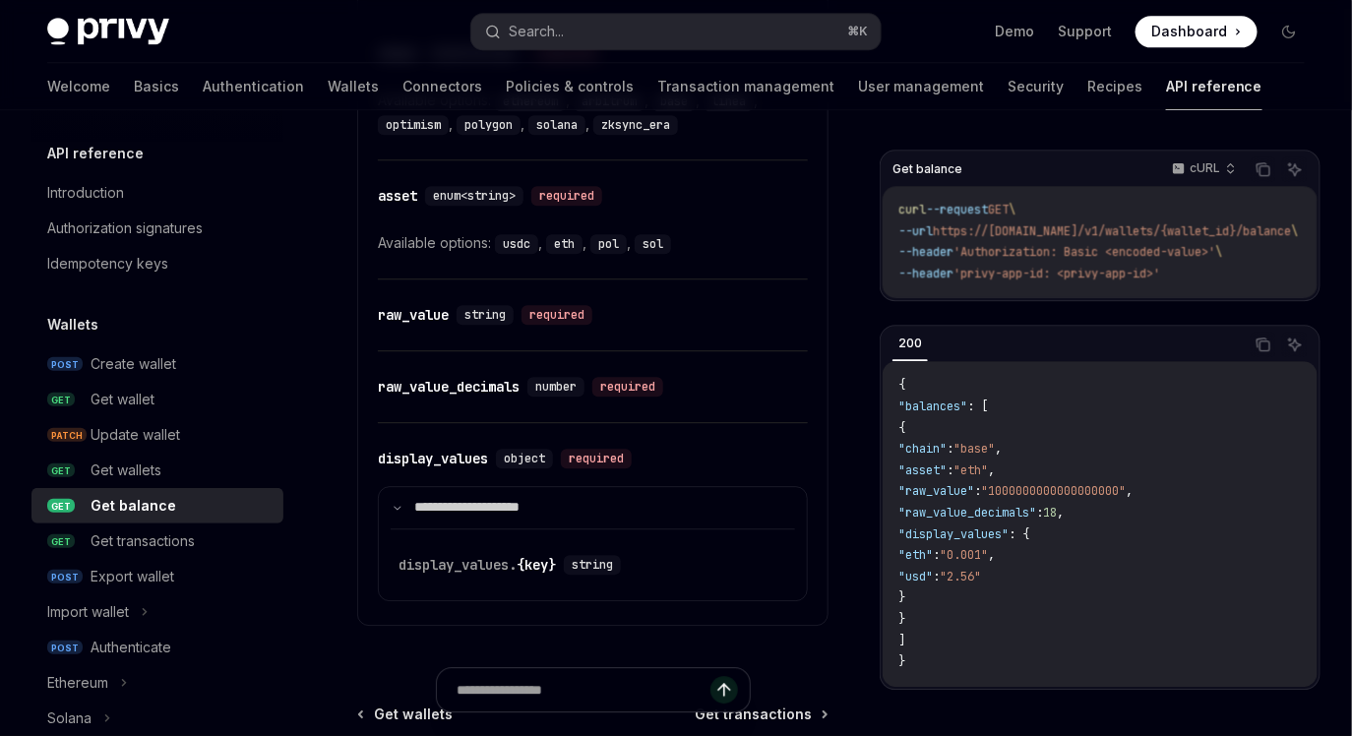
click at [1107, 254] on span "'Authorization: Basic <encoded-value>'" at bounding box center [1084, 252] width 262 height 16
click at [1124, 276] on span "'privy-app-id: <privy-app-id>'" at bounding box center [1056, 274] width 207 height 16
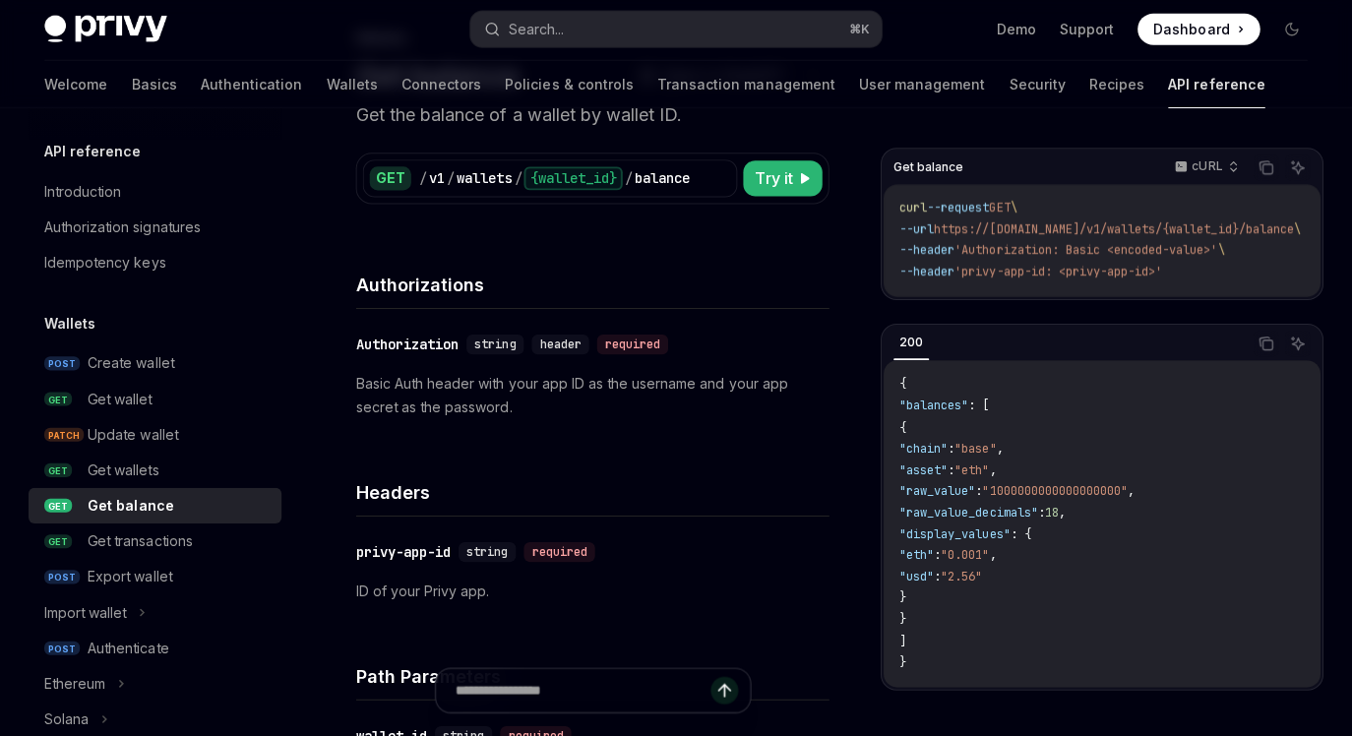
scroll to position [121, 0]
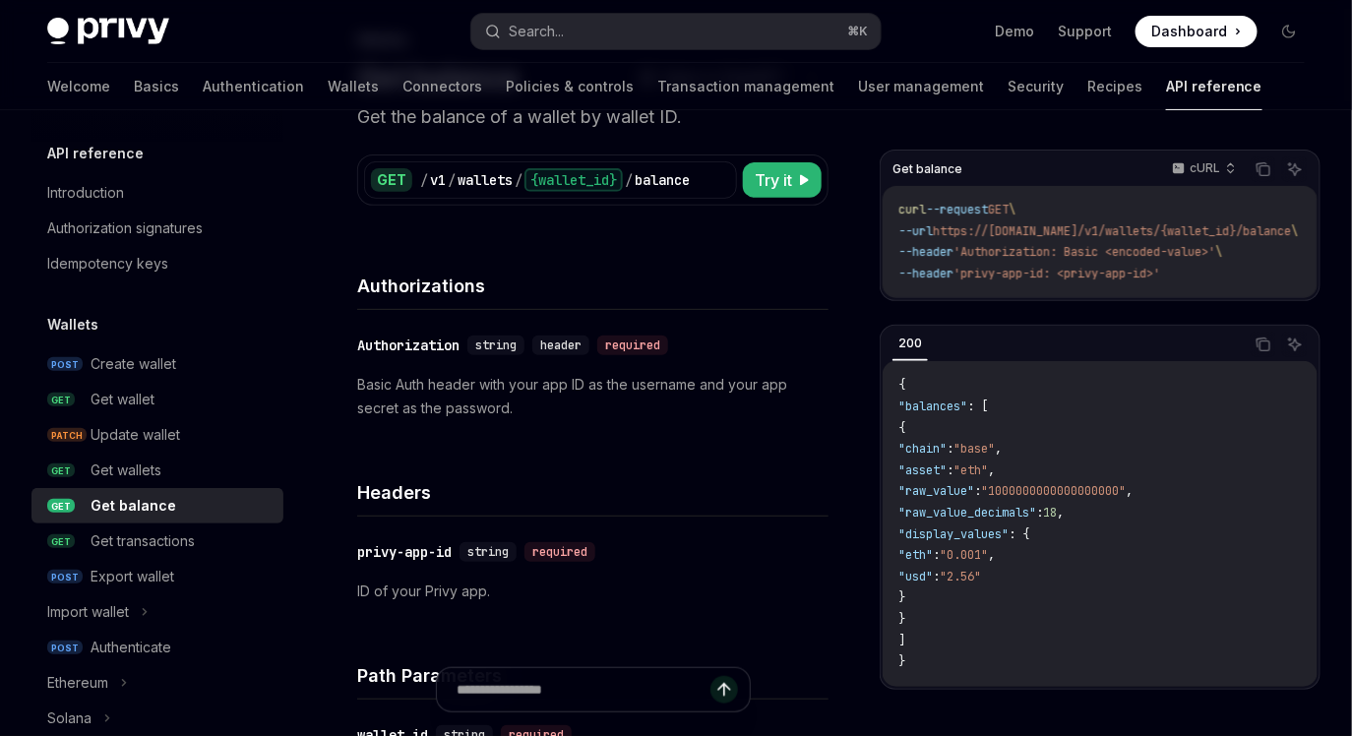
click at [615, 365] on div "​ Authorization string header required Basic Auth header with your app ID as th…" at bounding box center [592, 377] width 471 height 134
type textarea "*"
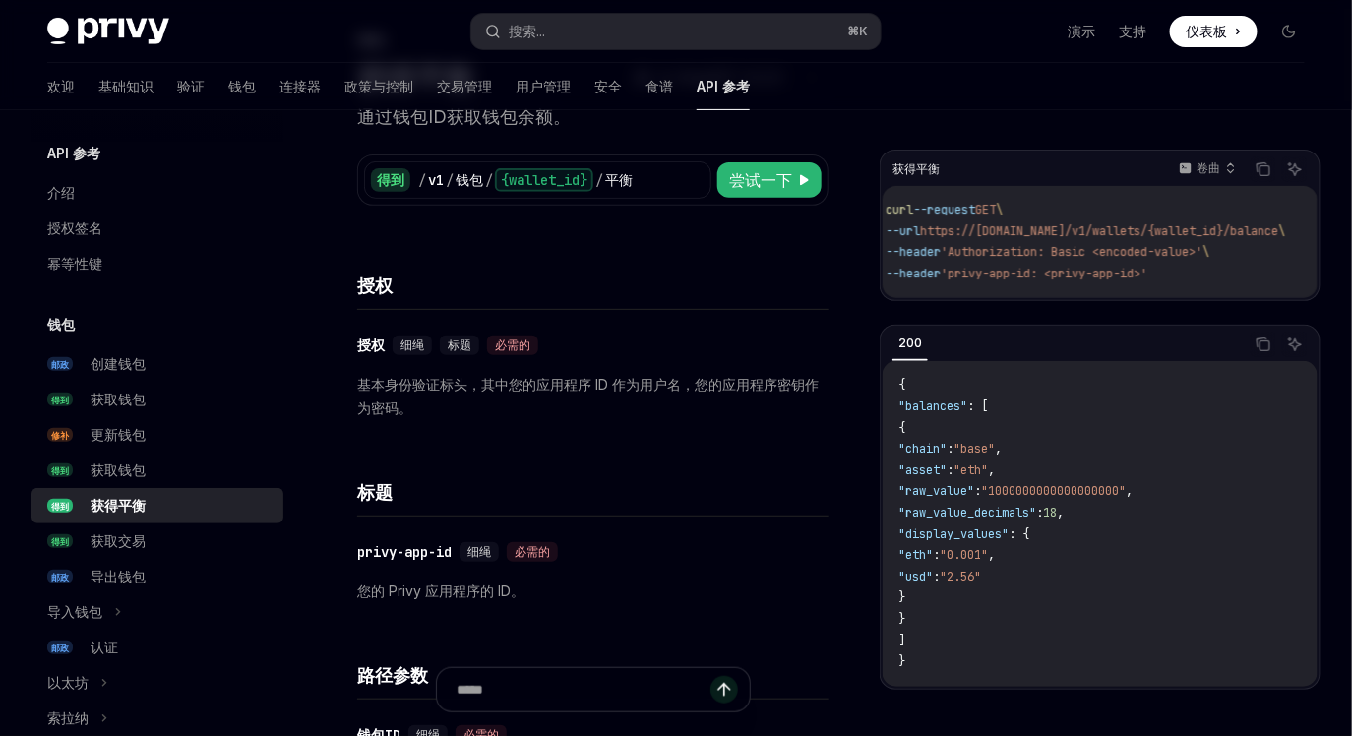
scroll to position [0, 0]
click at [1028, 247] on span "'Authorization: Basic <encoded-value>'" at bounding box center [1084, 252] width 262 height 16
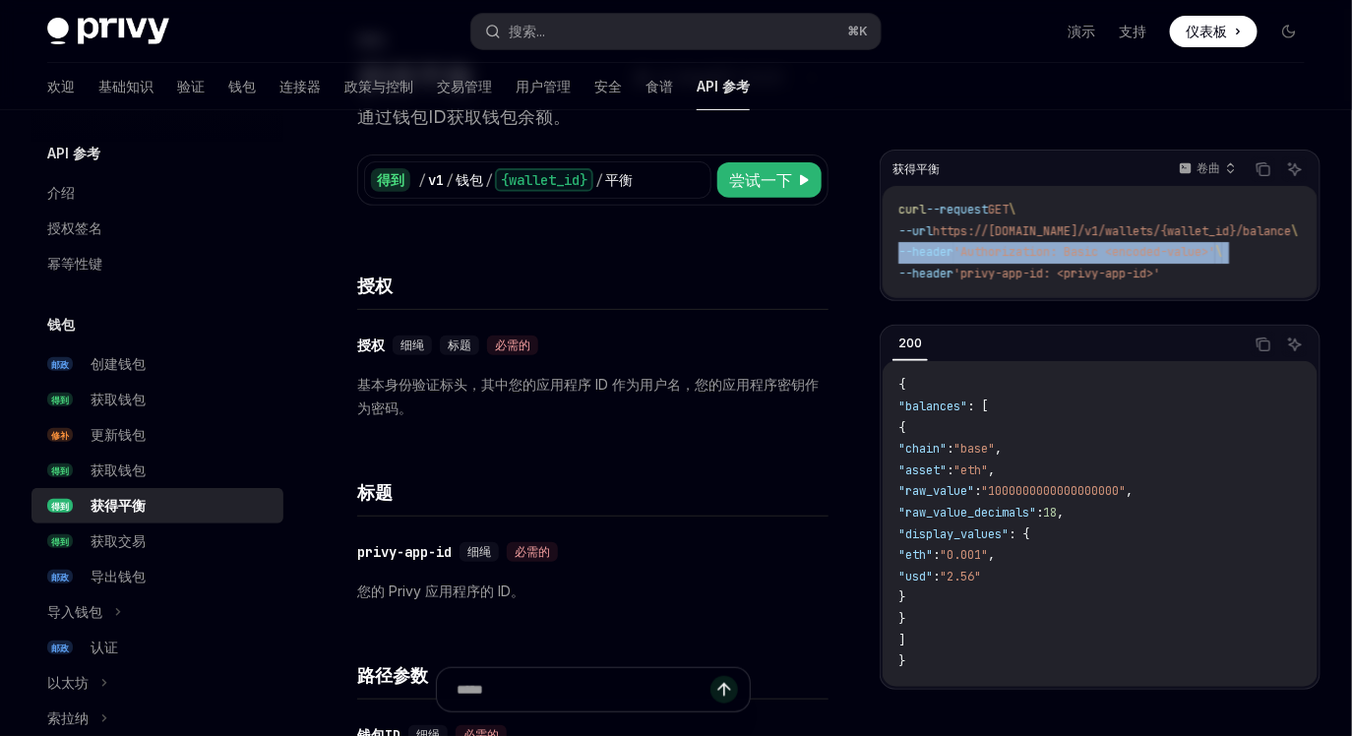
click at [1028, 247] on span "'Authorization: Basic <encoded-value>'" at bounding box center [1084, 252] width 262 height 16
copy code "--header 'Authorization: Basic <encoded-value>' \"
click at [1143, 280] on span "'privy-app-id: <privy-app-id>'" at bounding box center [1056, 274] width 207 height 16
click at [1081, 249] on span "'Authorization: Basic <encoded-value>'" at bounding box center [1084, 252] width 262 height 16
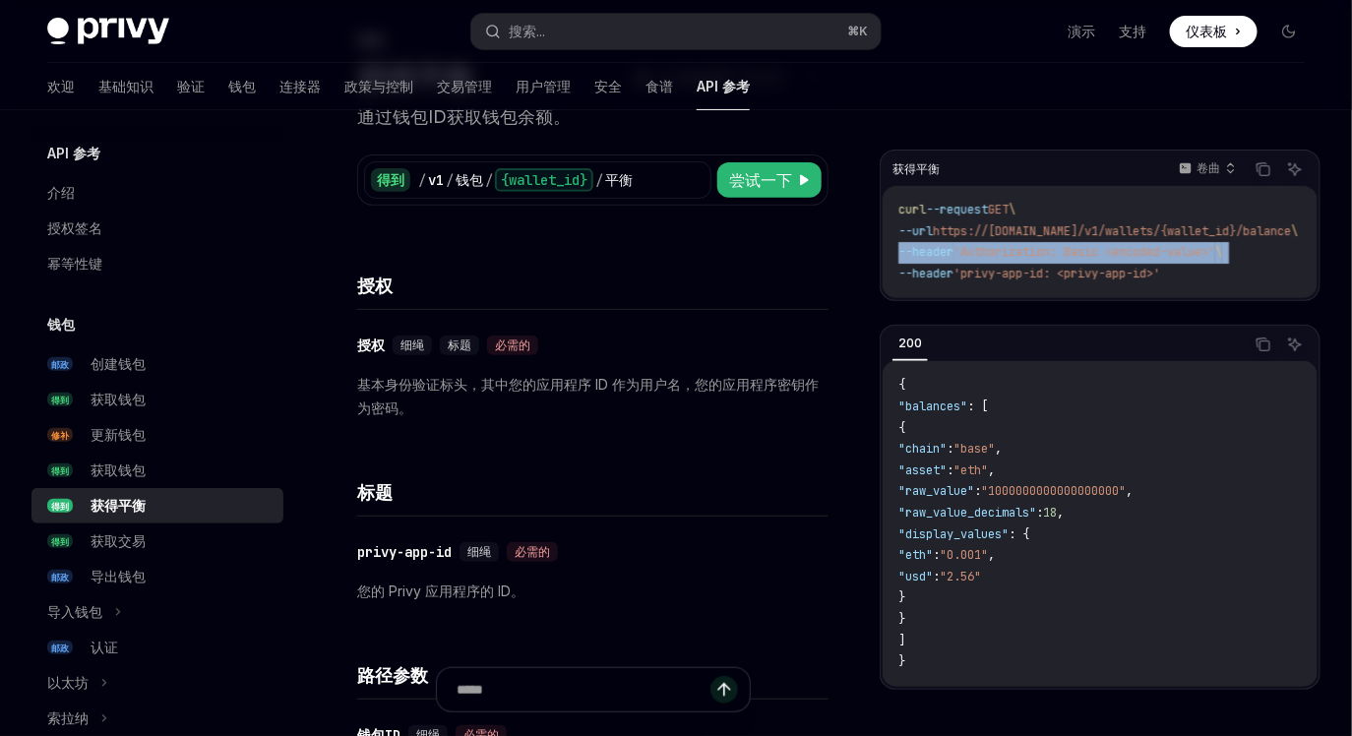
click at [1081, 249] on span "'Authorization: Basic <encoded-value>'" at bounding box center [1084, 252] width 262 height 16
copy code "--header 'Authorization: Basic <encoded-value>' \"
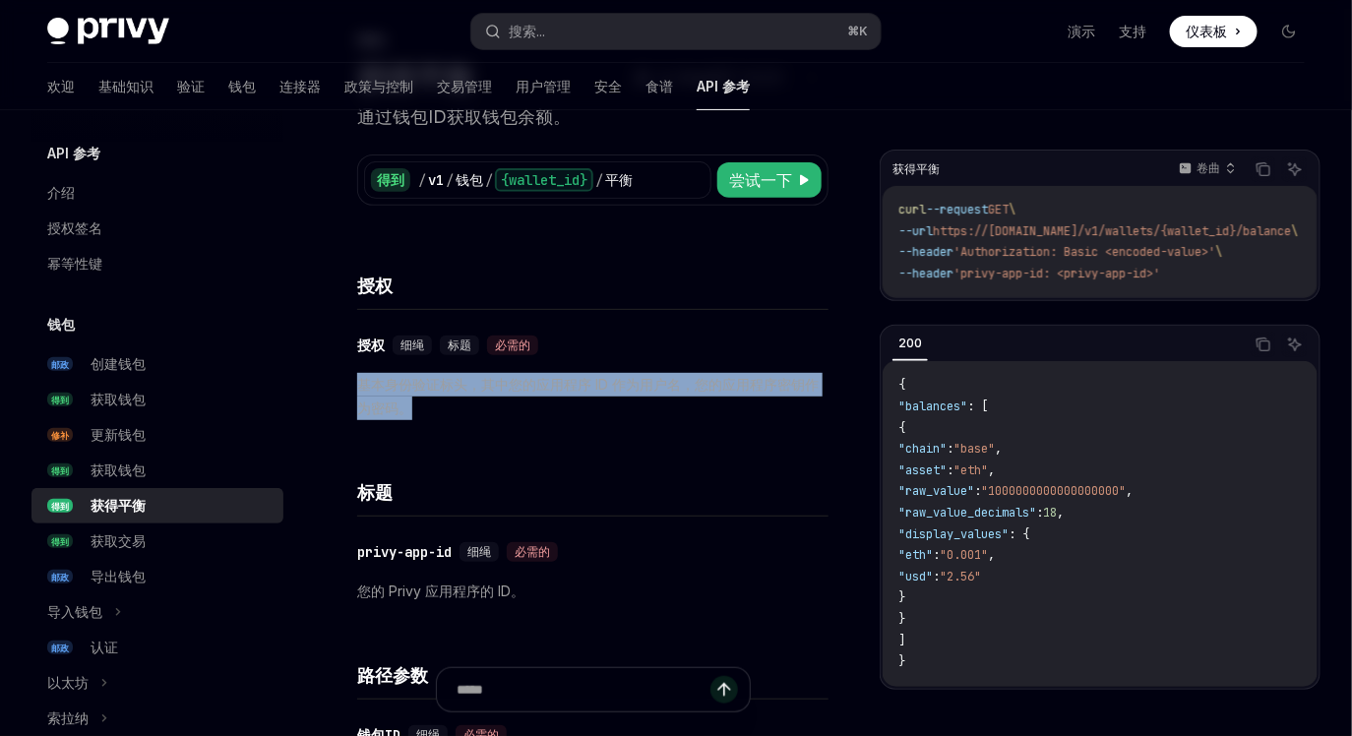
drag, startPoint x: 358, startPoint y: 379, endPoint x: 490, endPoint y: 423, distance: 139.1
click at [490, 424] on div "​ 授权 细绳 标题 必需的 基本身份验证标头，其中您的应用程序 ID 作为用户名，您的应用程序密钥作为密码。" at bounding box center [592, 377] width 471 height 134
copy font "基本身份验证标头，其中您的应用程序 ID 作为用户名，您的应用程序密钥作为密码。"
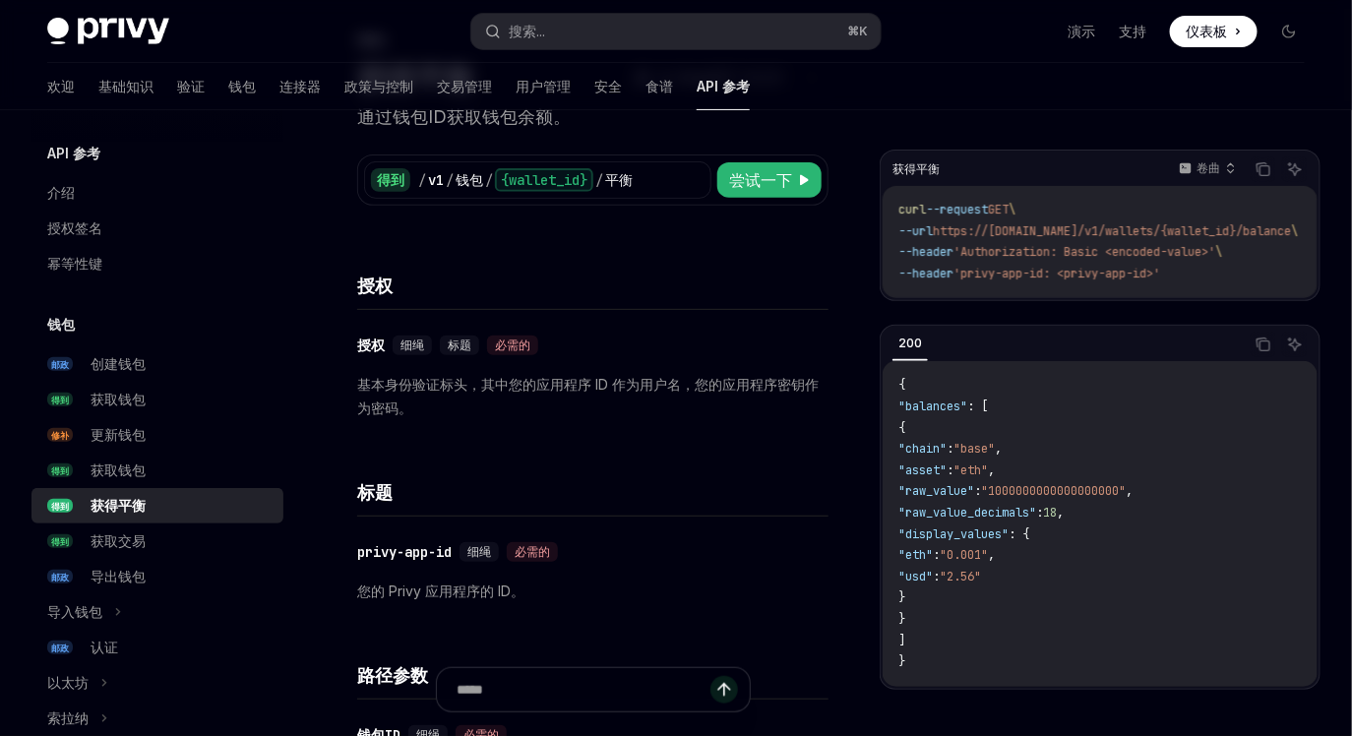
click at [1099, 238] on span "https://api.privy.io/v1/wallets/{wallet_id}/balance" at bounding box center [1112, 231] width 358 height 16
click at [1266, 167] on icon "复制代码块中的内容" at bounding box center [1263, 169] width 16 height 16
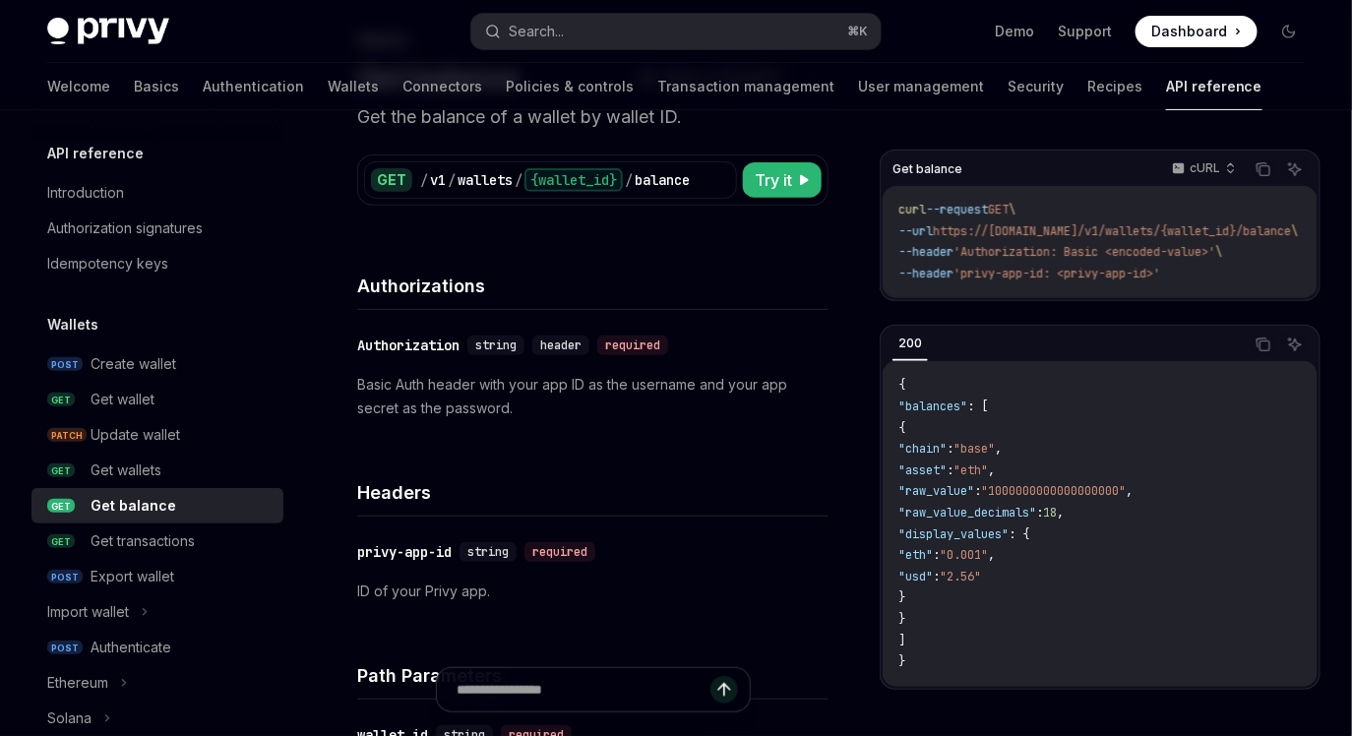
click at [627, 459] on div "Headers" at bounding box center [592, 480] width 471 height 73
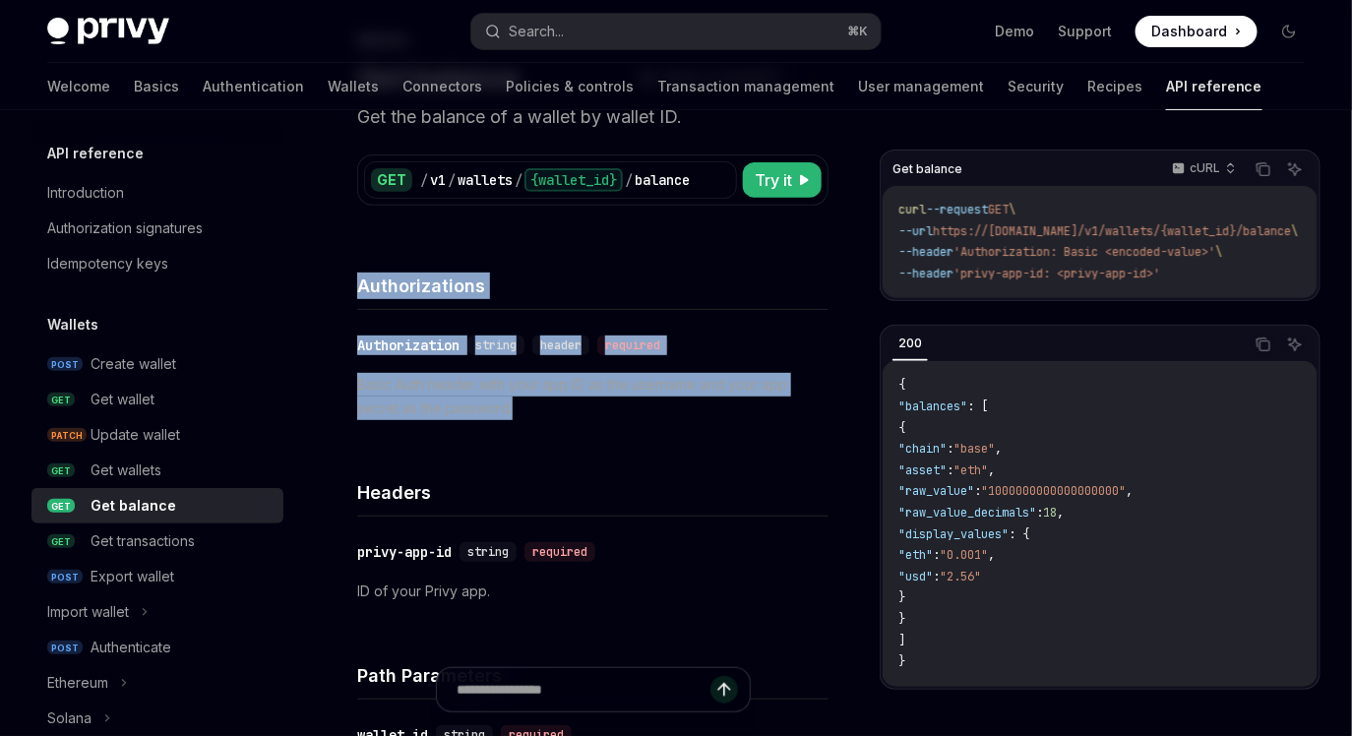
drag, startPoint x: 358, startPoint y: 282, endPoint x: 561, endPoint y: 417, distance: 243.4
click at [561, 417] on div "Authorizations ​ Authorization string header required Basic Auth header with yo…" at bounding box center [592, 340] width 471 height 207
copy div "Authorizations ​ Authorization string header required Basic Auth header with yo…"
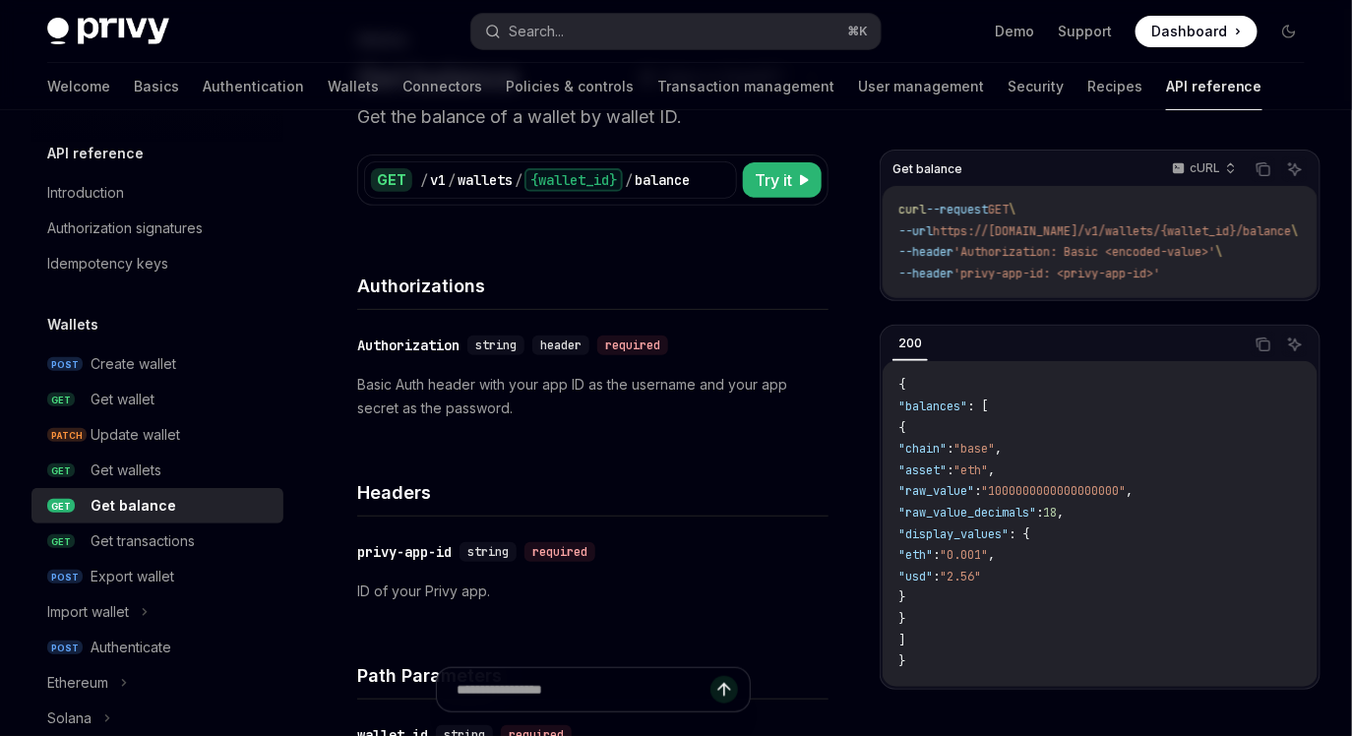
click at [1039, 256] on span "'Authorization: Basic <encoded-value>'" at bounding box center [1084, 252] width 262 height 16
copy span "Authorization"
click at [1210, 230] on span "https://api.privy.io/v1/wallets/{wallet_id}/balance" at bounding box center [1112, 231] width 358 height 16
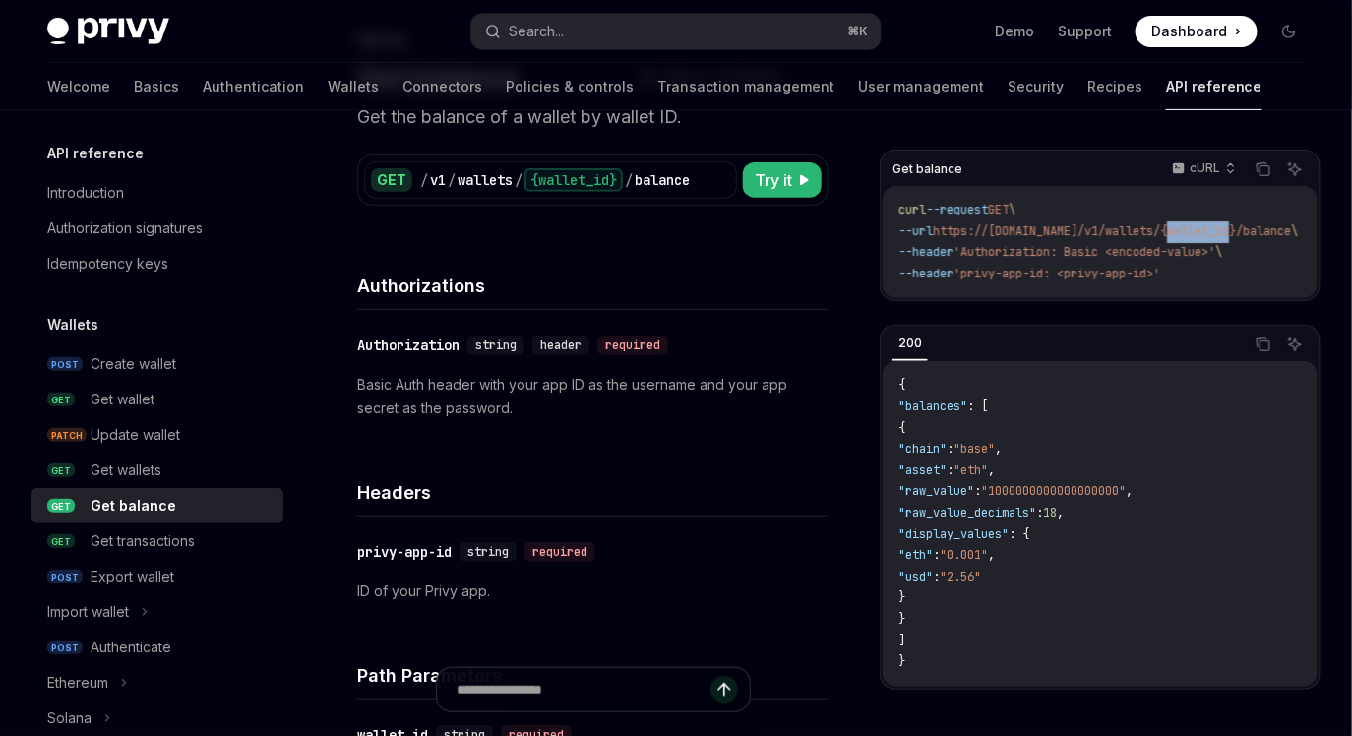
copy span "wallet_id"
click at [1053, 235] on span "https://api.privy.io/v1/wallets/{wallet_id}/balance" at bounding box center [1112, 231] width 358 height 16
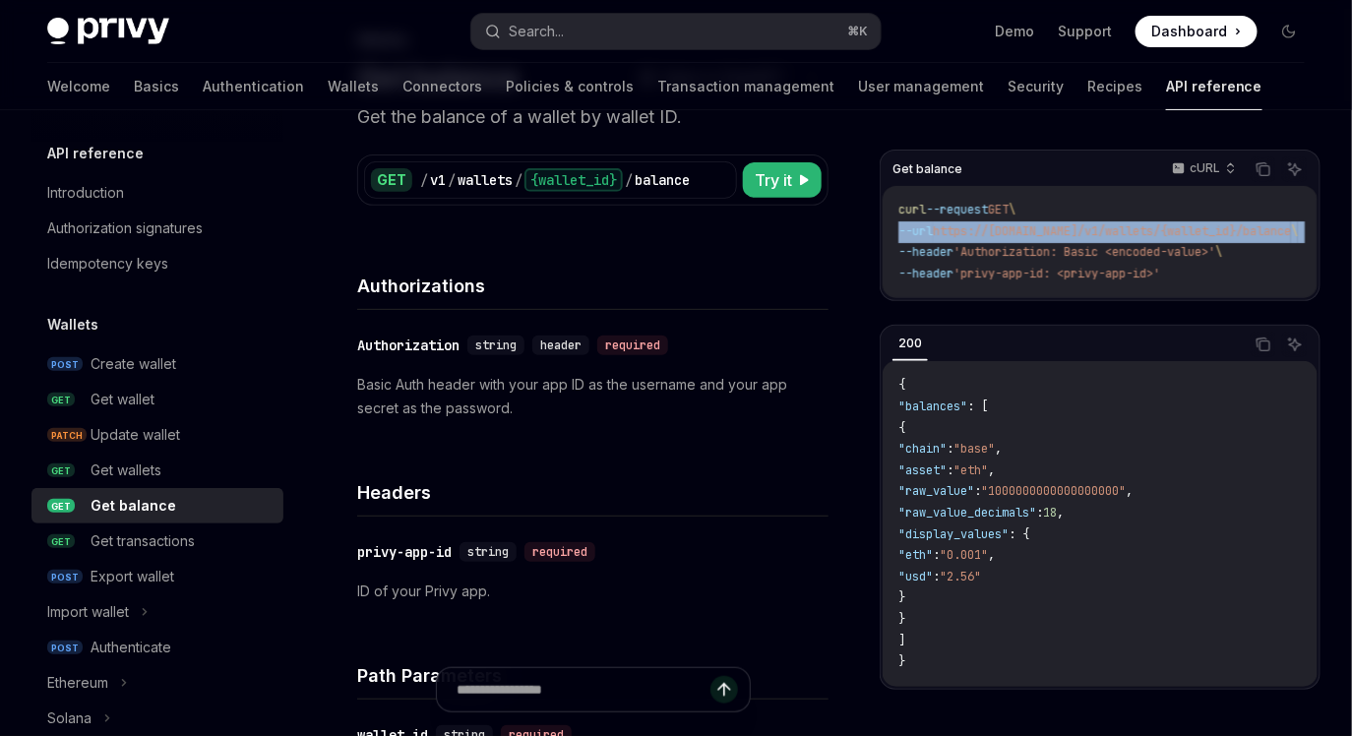
click at [1053, 235] on span "https://api.privy.io/v1/wallets/{wallet_id}/balance" at bounding box center [1112, 231] width 358 height 16
copy code "--url https://api.privy.io/v1/wallets/{wallet_id}/balance \"
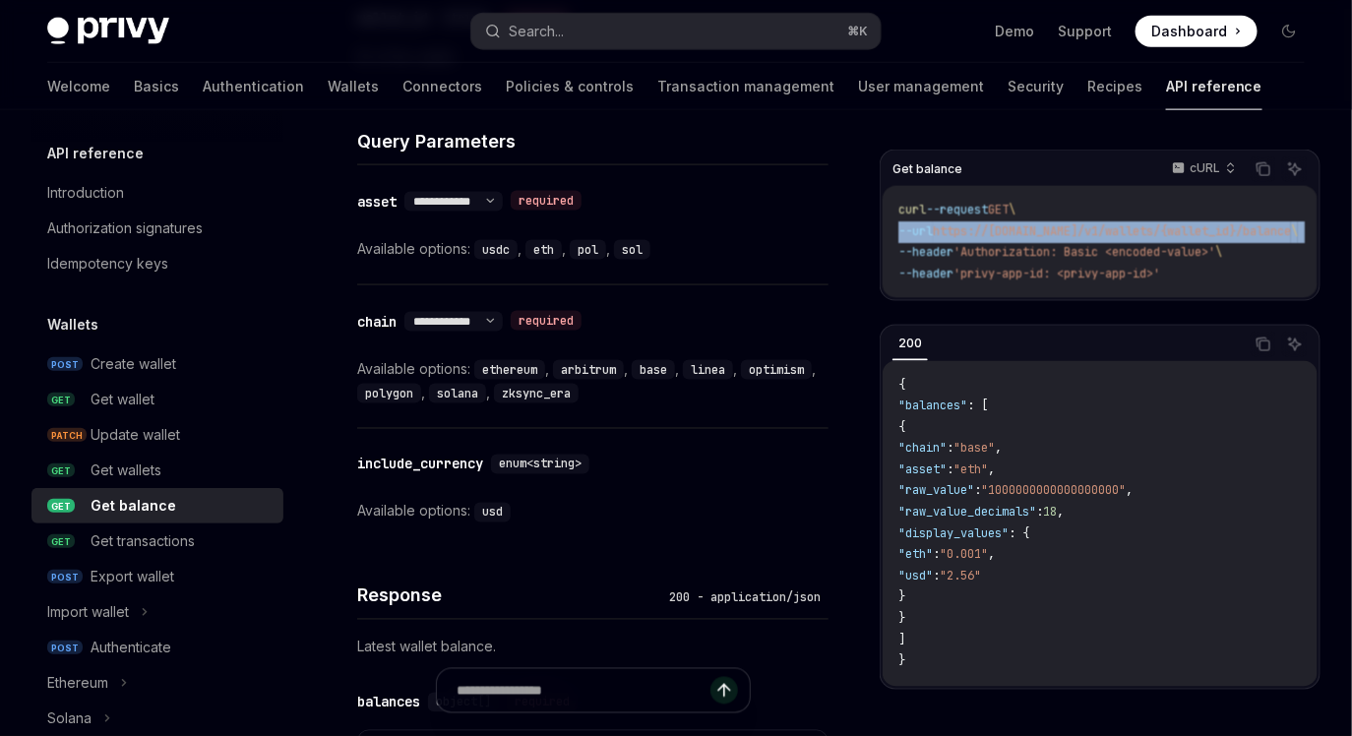
scroll to position [837, 0]
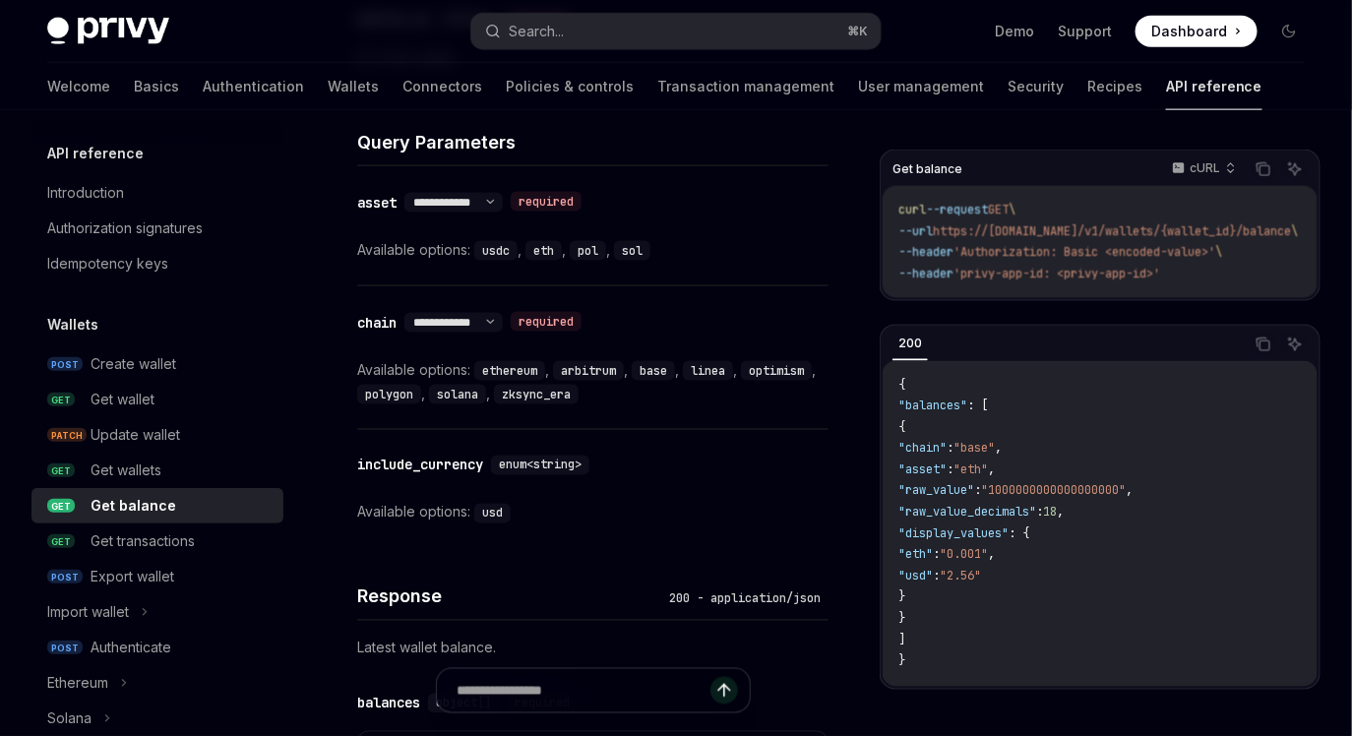
click at [1103, 257] on span "'Authorization: Basic <encoded-value>'" at bounding box center [1084, 252] width 262 height 16
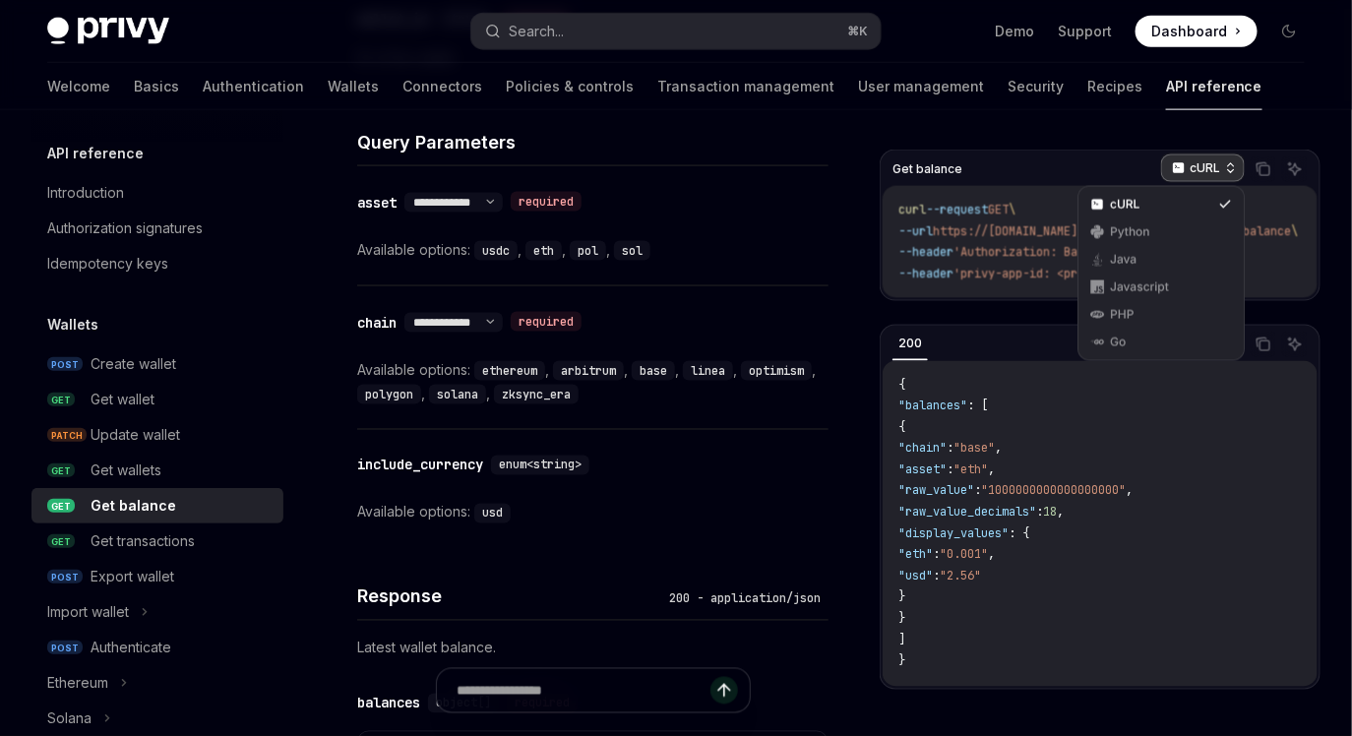
click at [1199, 165] on p "cURL" at bounding box center [1205, 168] width 31 height 16
click at [1143, 340] on div "Go" at bounding box center [1161, 343] width 102 height 16
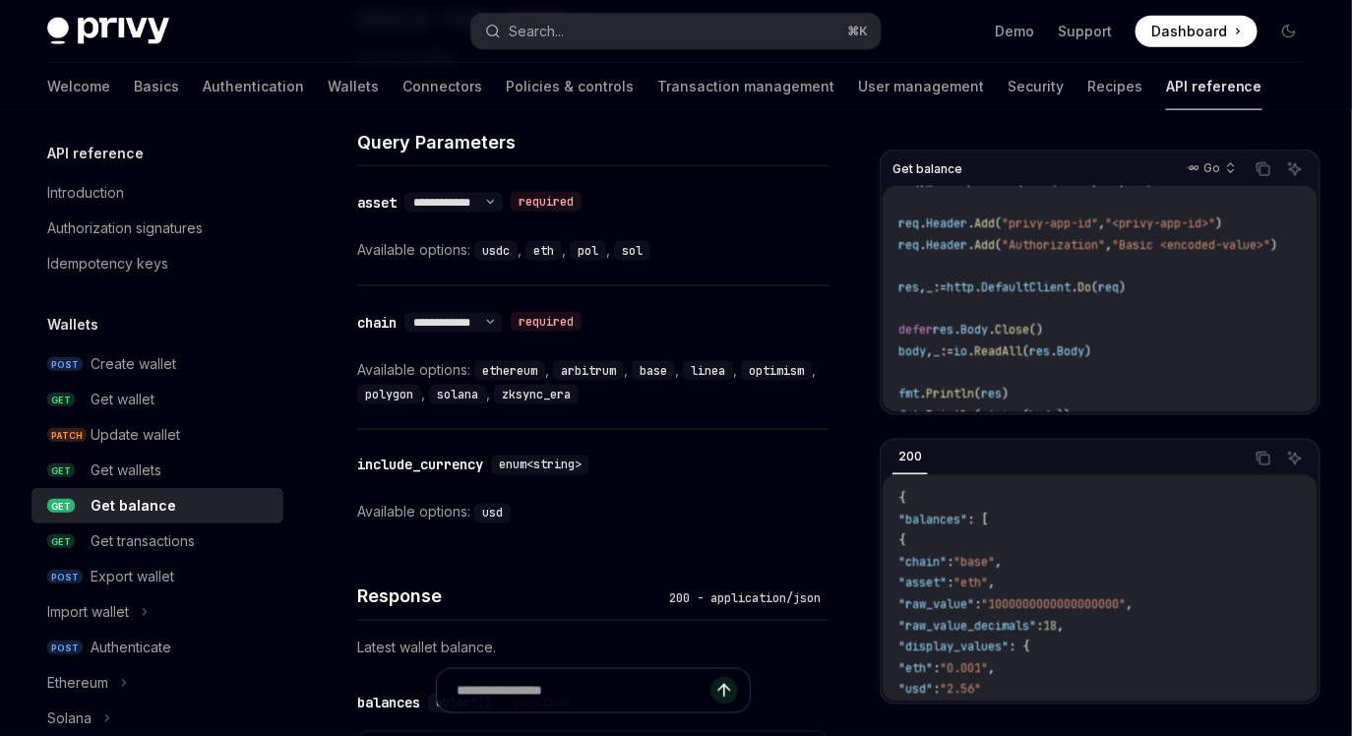
scroll to position [213, 0]
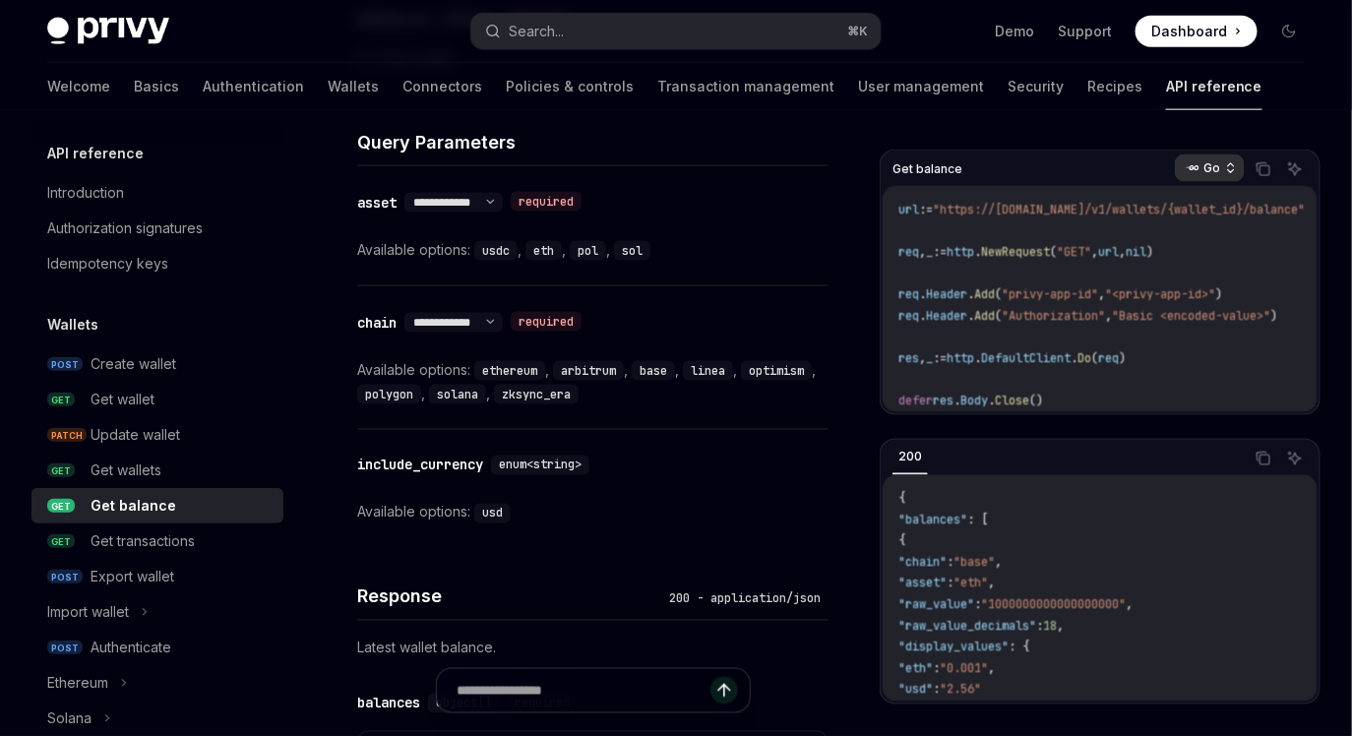
click at [1208, 162] on p "Go" at bounding box center [1211, 168] width 17 height 16
click at [1170, 279] on div "Javascript" at bounding box center [1161, 287] width 102 height 16
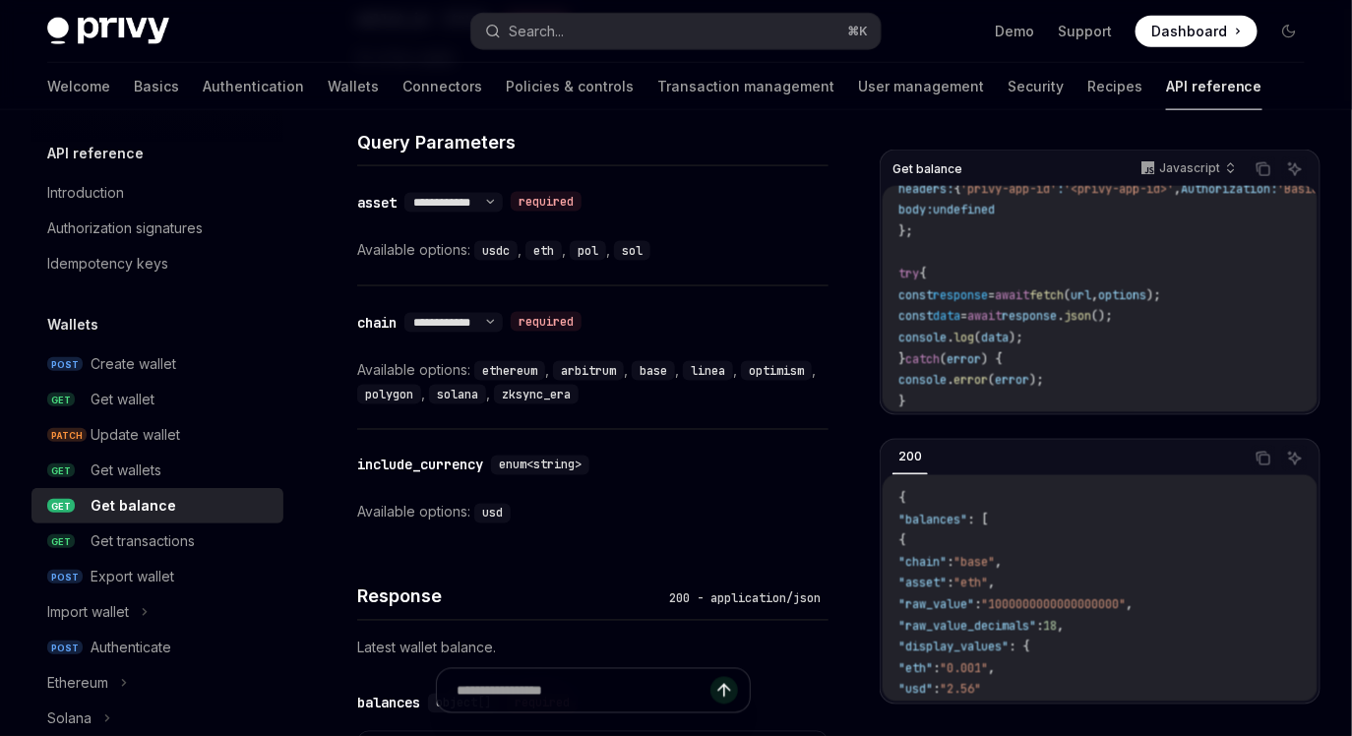
scroll to position [92, 0]
click at [503, 321] on select "**********" at bounding box center [453, 323] width 98 height 16
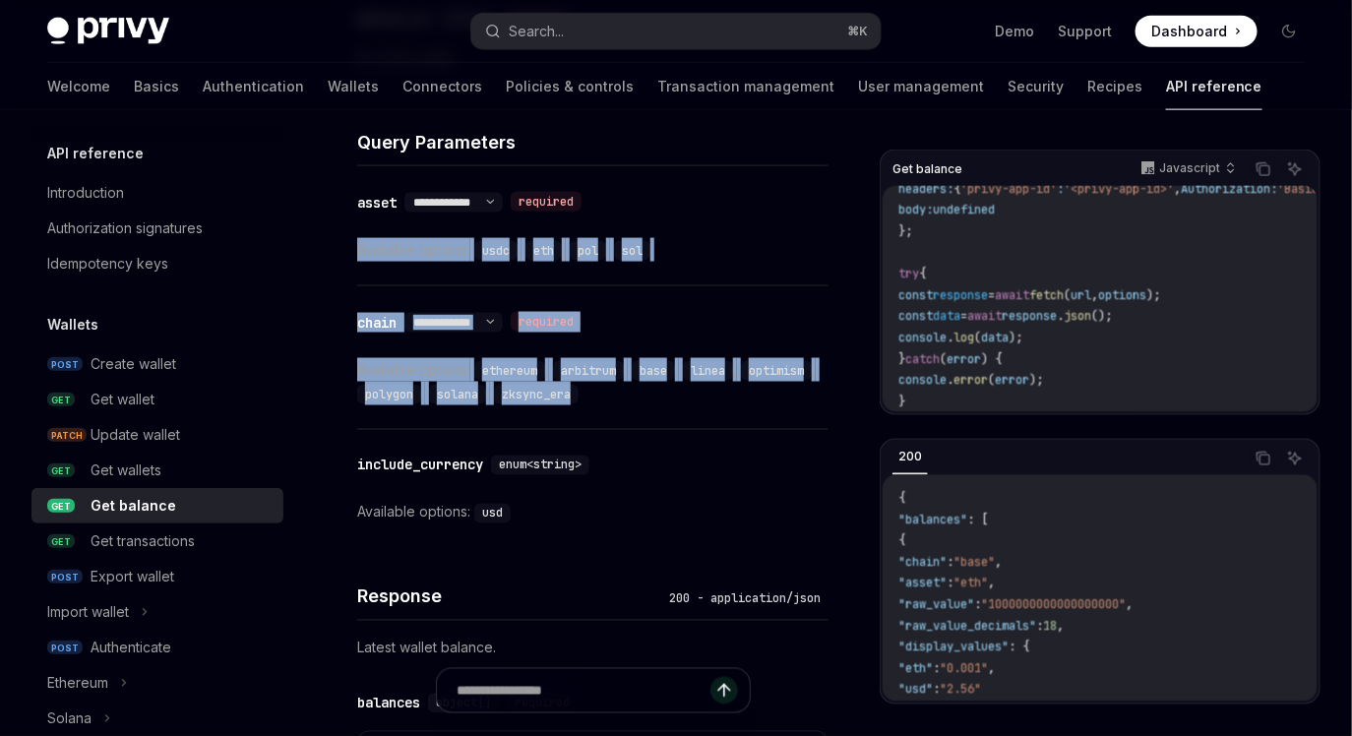
drag, startPoint x: 580, startPoint y: 393, endPoint x: 349, endPoint y: 247, distance: 272.4
click at [349, 247] on div "Wallets Get balance OpenAI Open in ChatGPT Get the balance of a wallet by walle…" at bounding box center [408, 482] width 848 height 2340
copy div "**********"
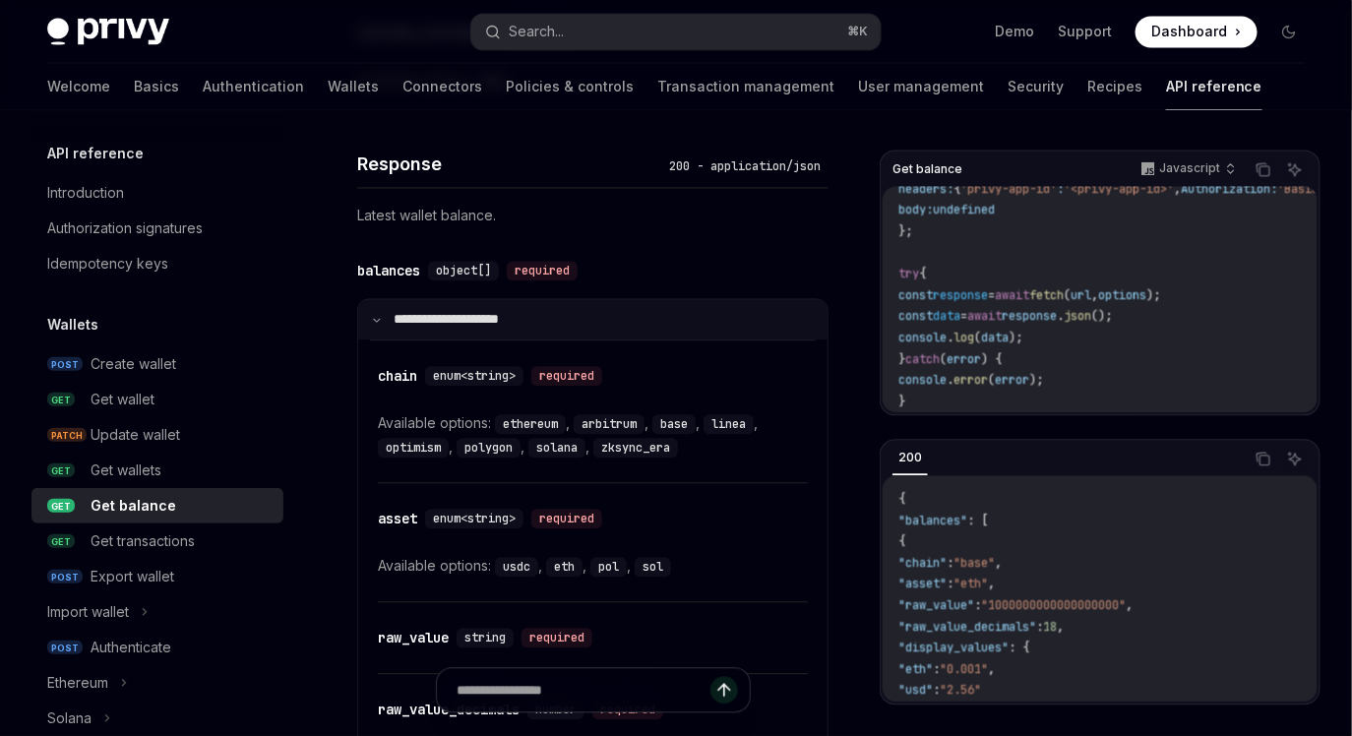
scroll to position [1279, 0]
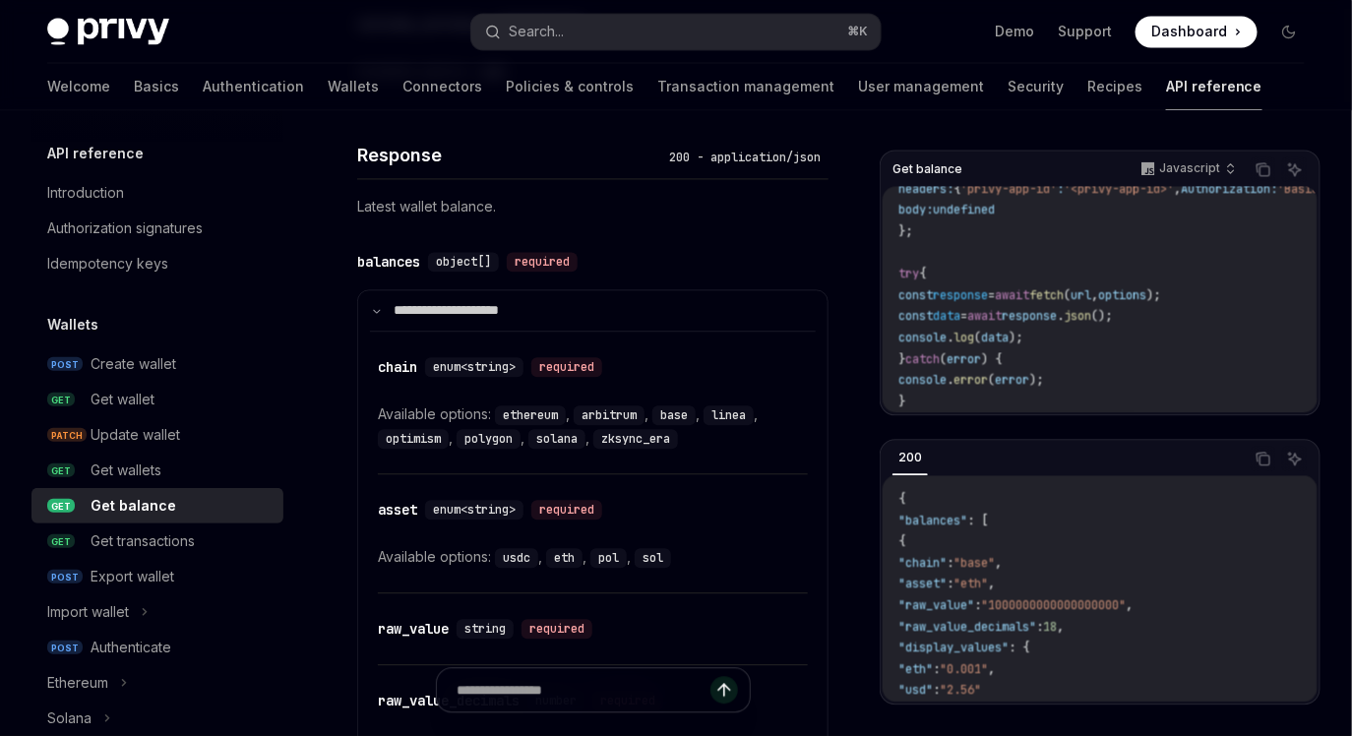
click at [942, 518] on span ""balances"" at bounding box center [932, 521] width 69 height 16
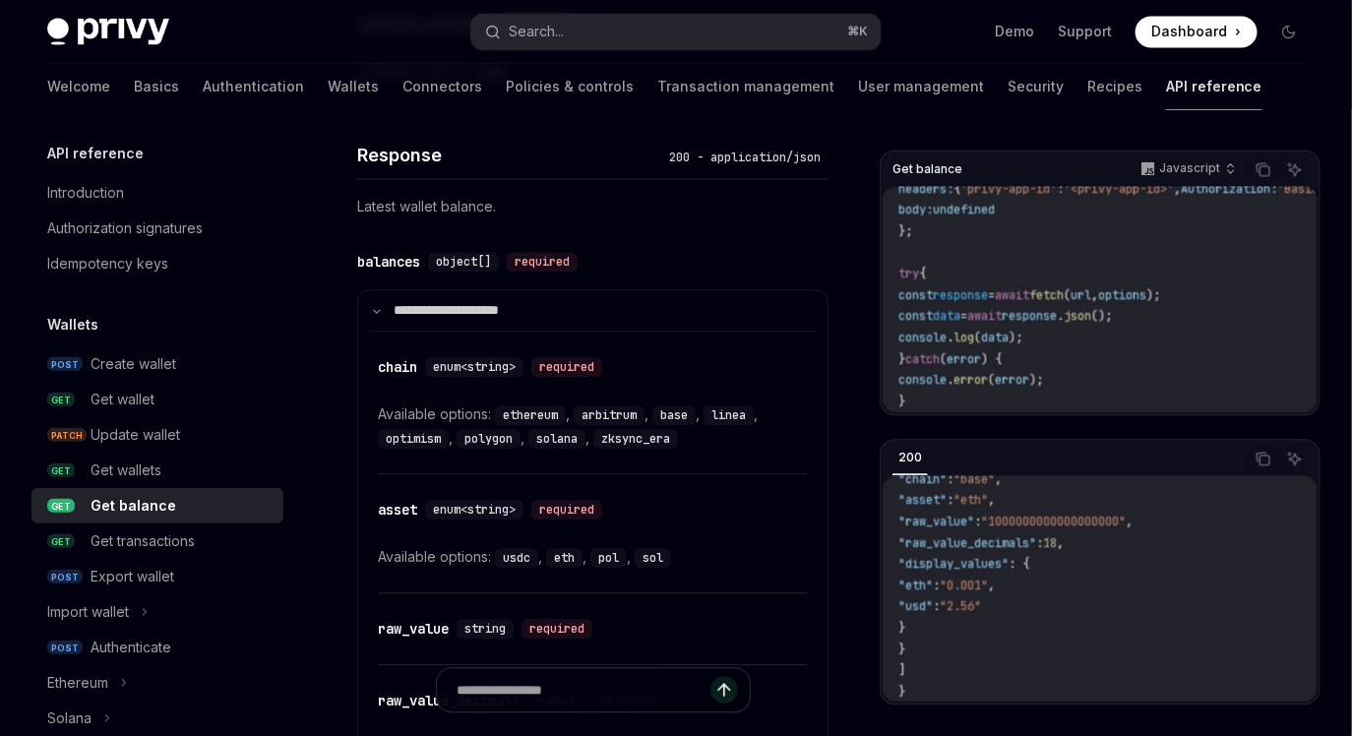
scroll to position [0, 0]
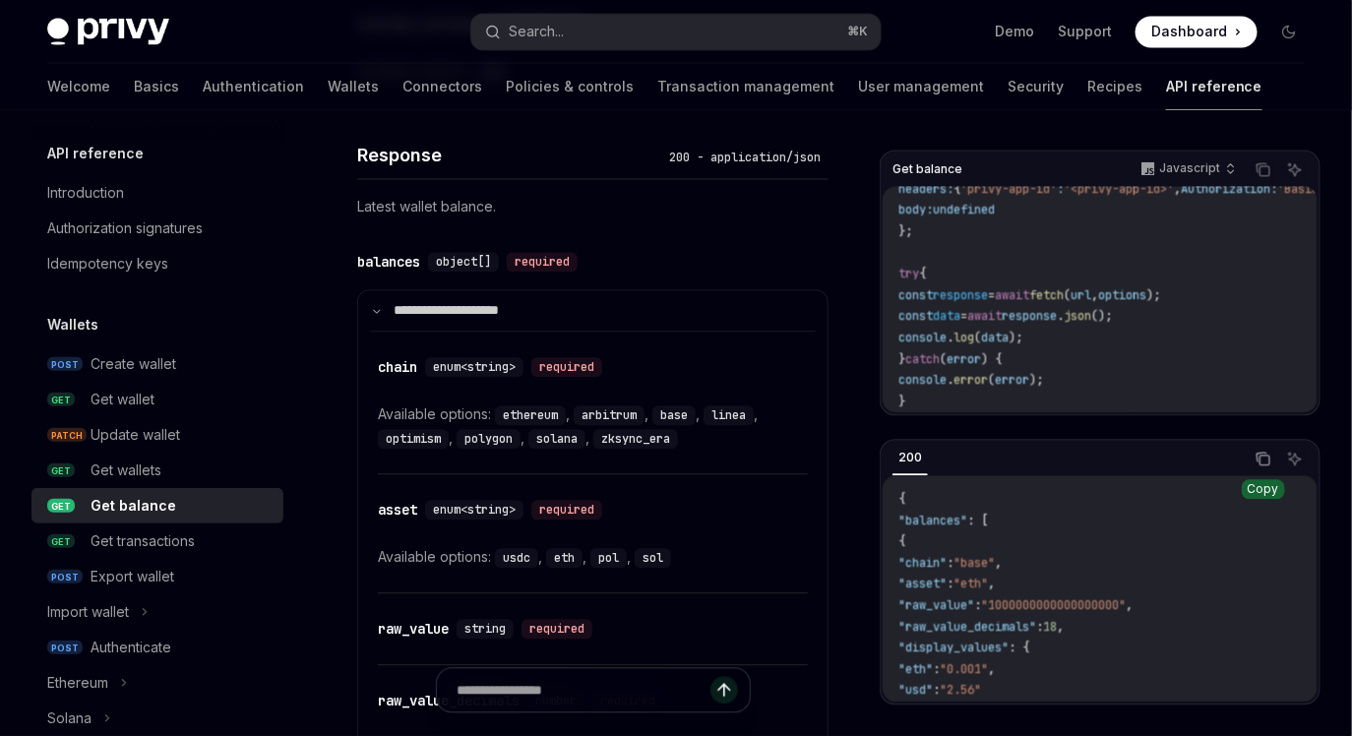
click at [1263, 456] on icon "Copy the contents from the code block" at bounding box center [1263, 459] width 16 height 16
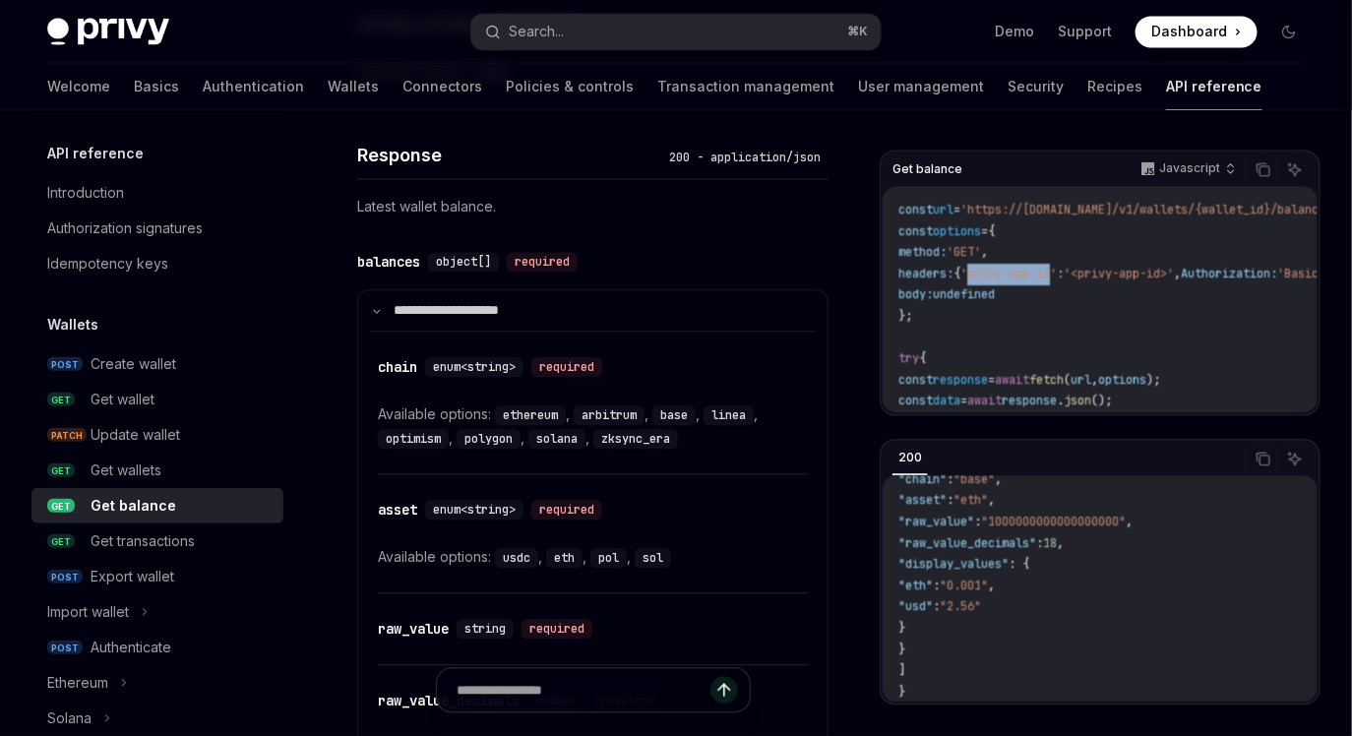
drag, startPoint x: 993, startPoint y: 272, endPoint x: 1073, endPoint y: 270, distance: 80.7
click at [1057, 270] on span "'privy-app-id'" at bounding box center [1008, 274] width 96 height 16
copy span "privy-app-id"
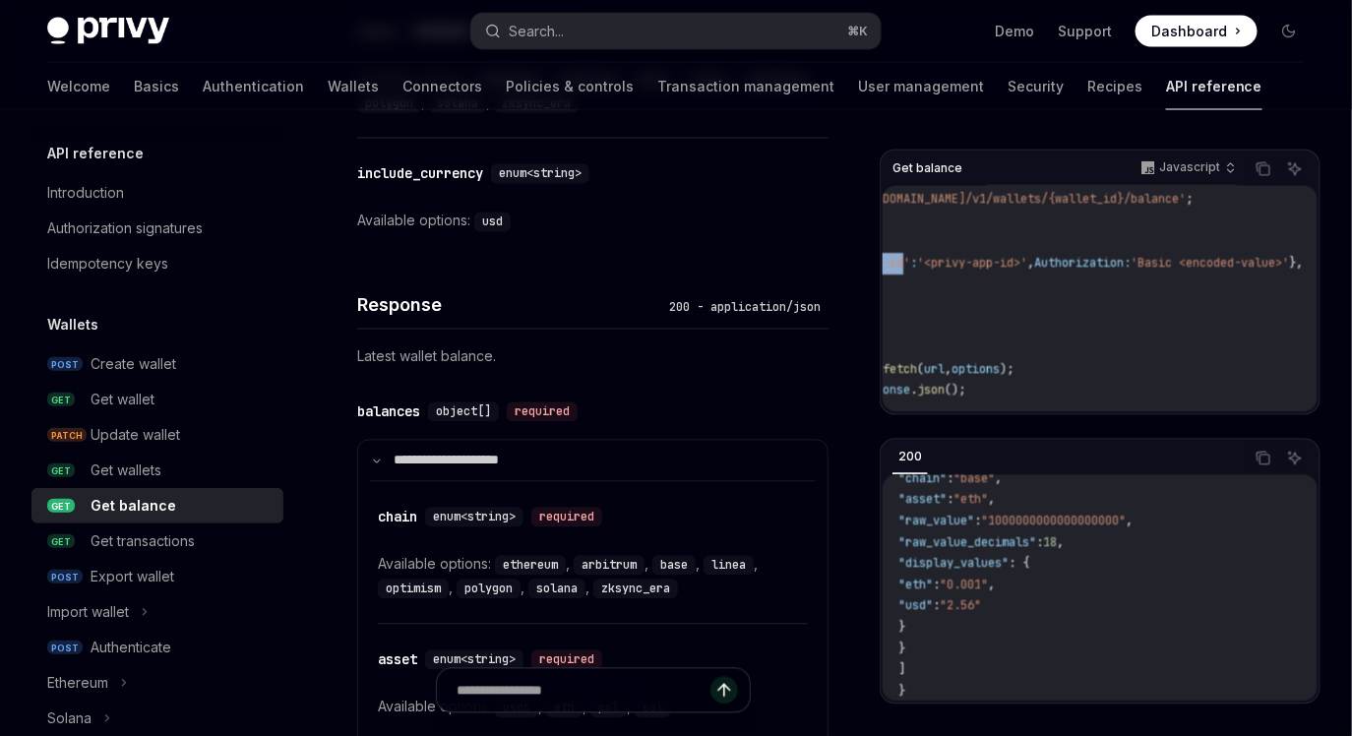
scroll to position [10, 234]
click at [1119, 262] on span "'Basic <encoded-value>'" at bounding box center [1177, 264] width 158 height 16
click at [1040, 261] on span "Authorization:" at bounding box center [1050, 264] width 96 height 16
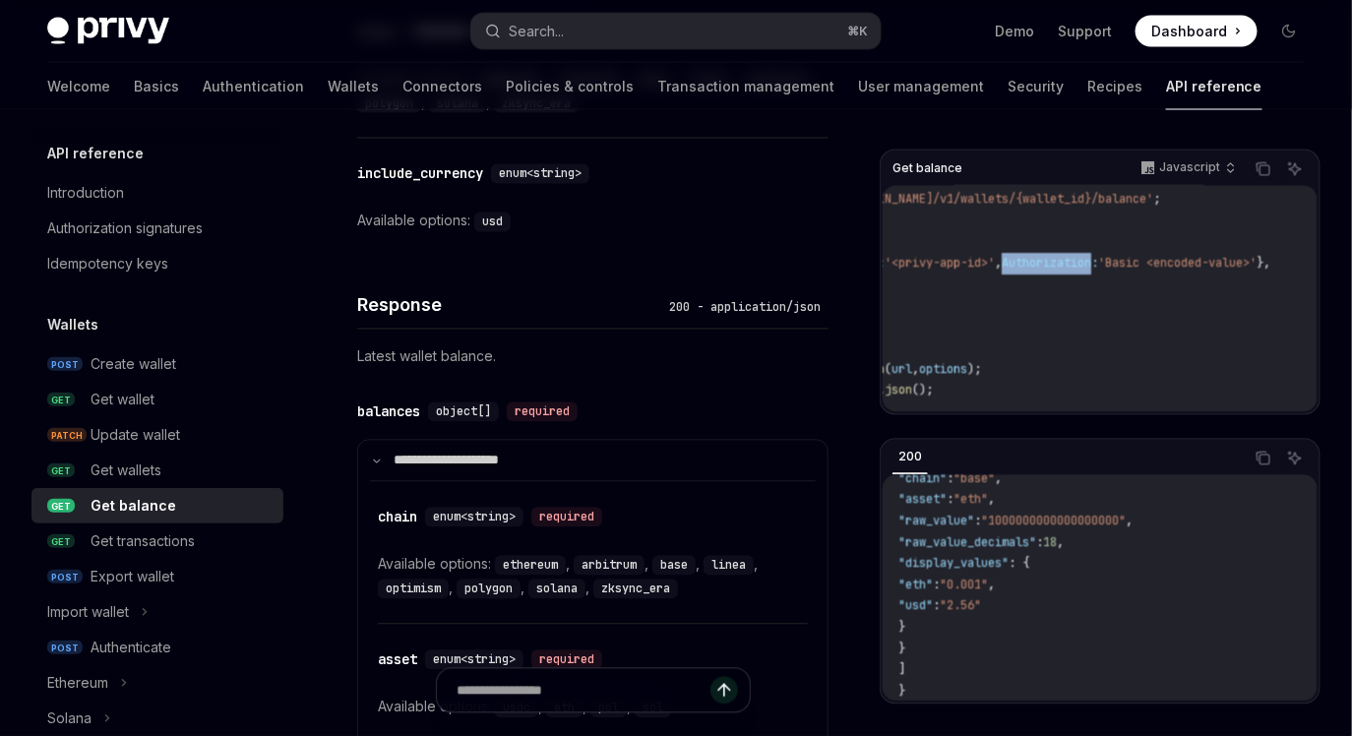
scroll to position [10, 0]
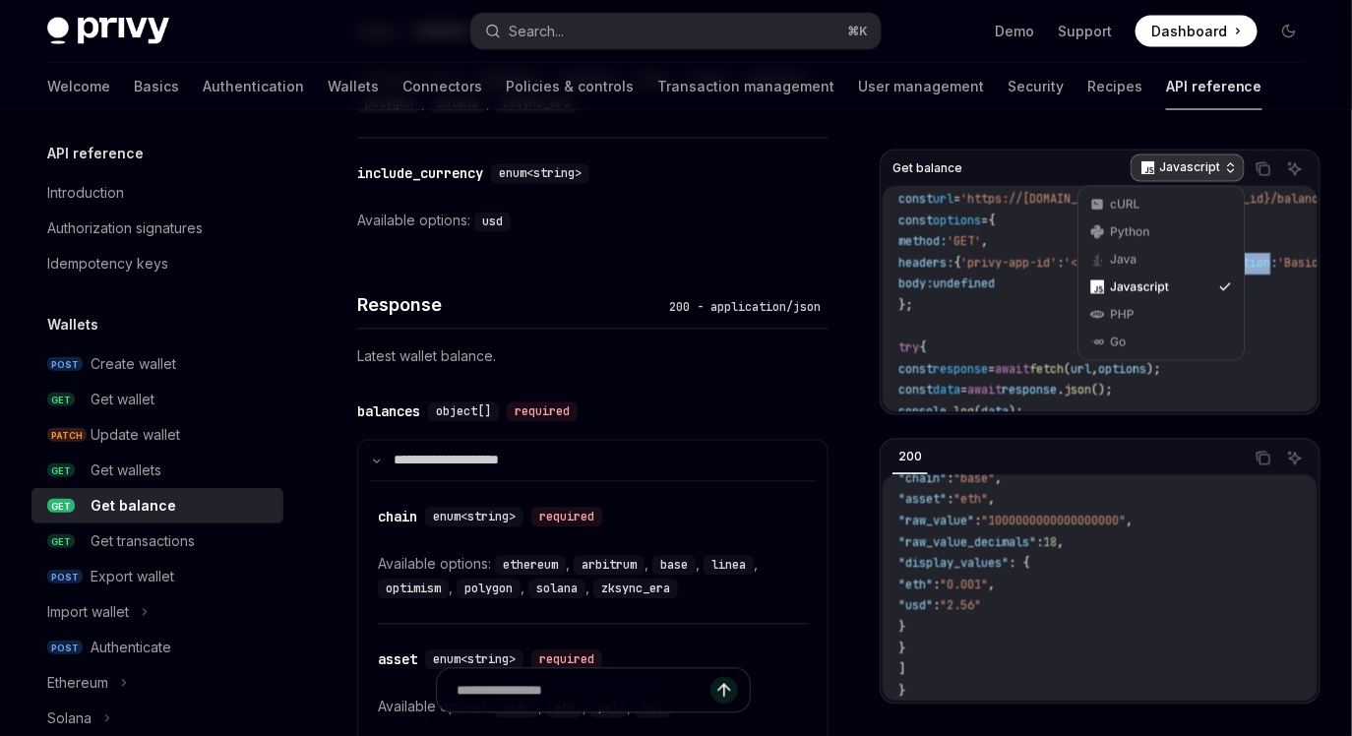
click at [1179, 162] on p "Javascript" at bounding box center [1189, 168] width 61 height 16
click at [1157, 208] on div "cURL" at bounding box center [1161, 205] width 102 height 16
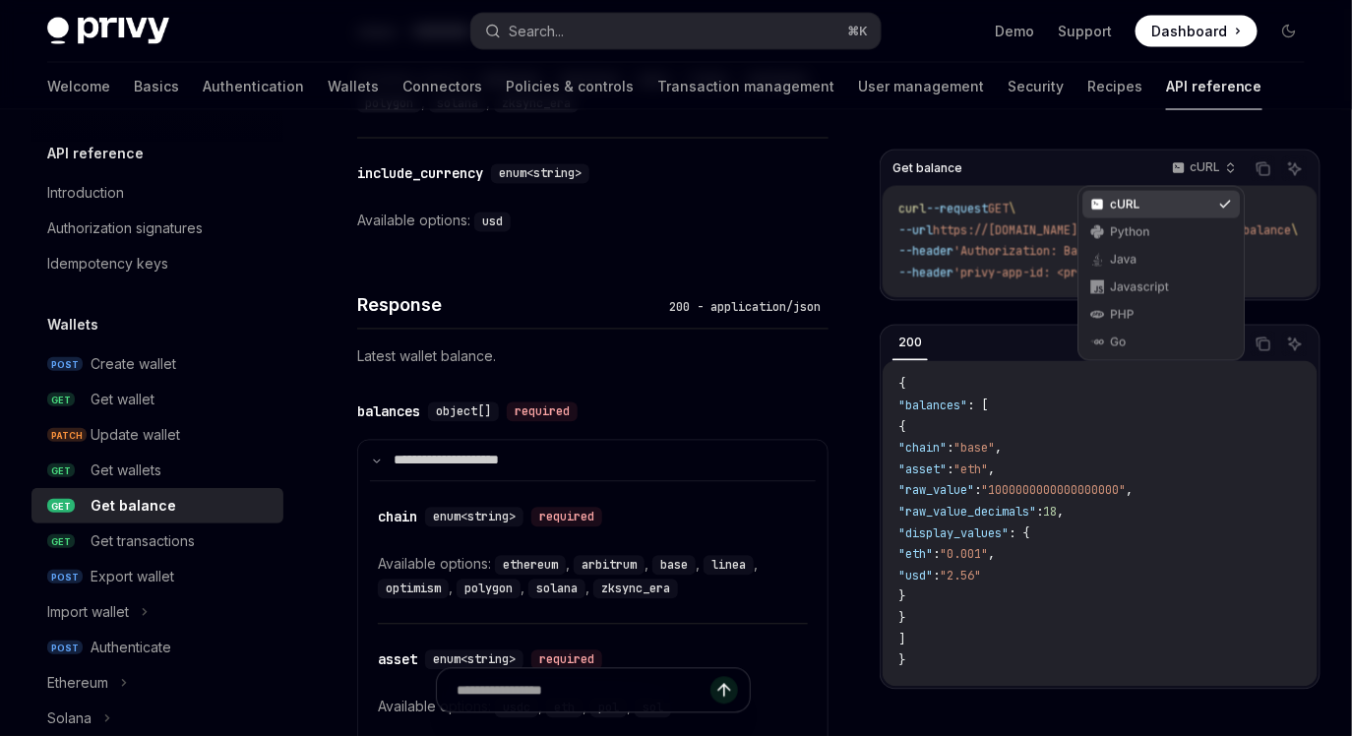
scroll to position [0, 0]
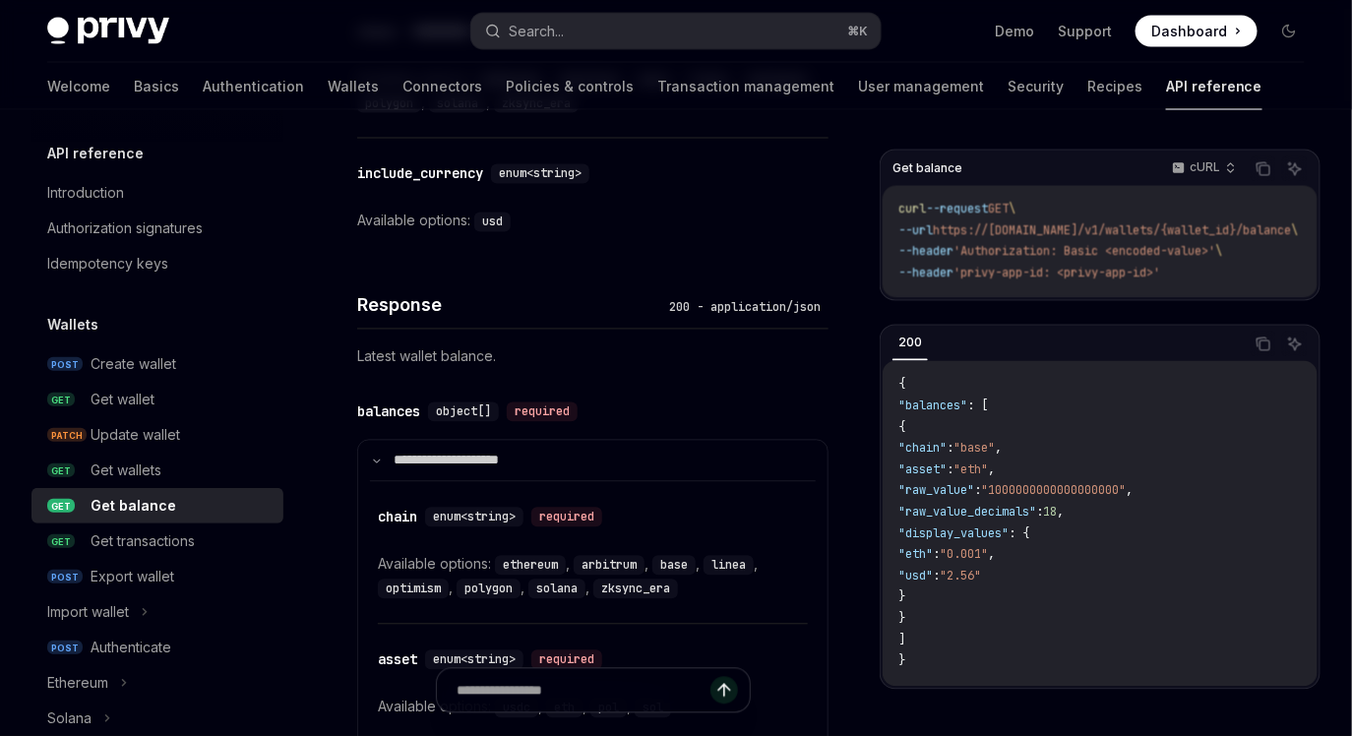
click at [1063, 254] on span "'Authorization: Basic <encoded-value>'" at bounding box center [1084, 252] width 262 height 16
click at [1103, 253] on span "'Authorization: Basic <encoded-value>'" at bounding box center [1084, 252] width 262 height 16
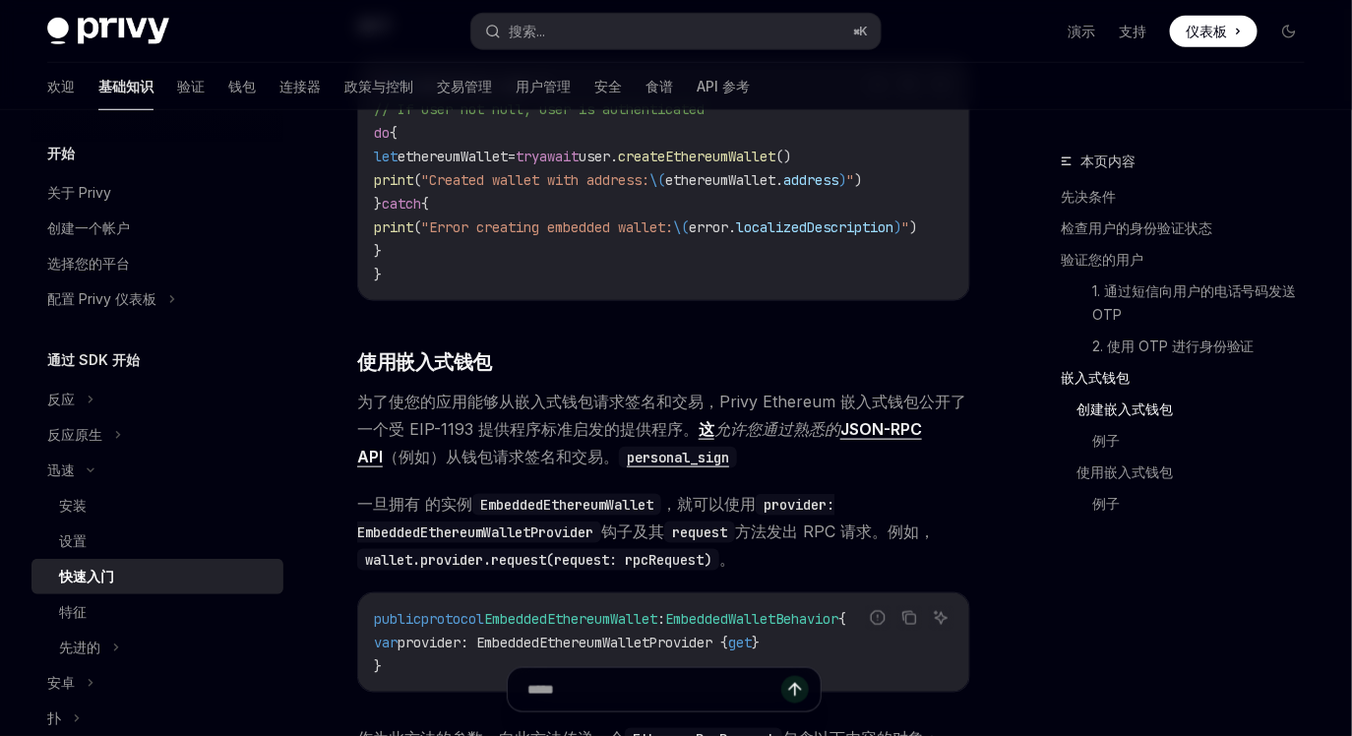
scroll to position [233, 0]
